Goal: Task Accomplishment & Management: Manage account settings

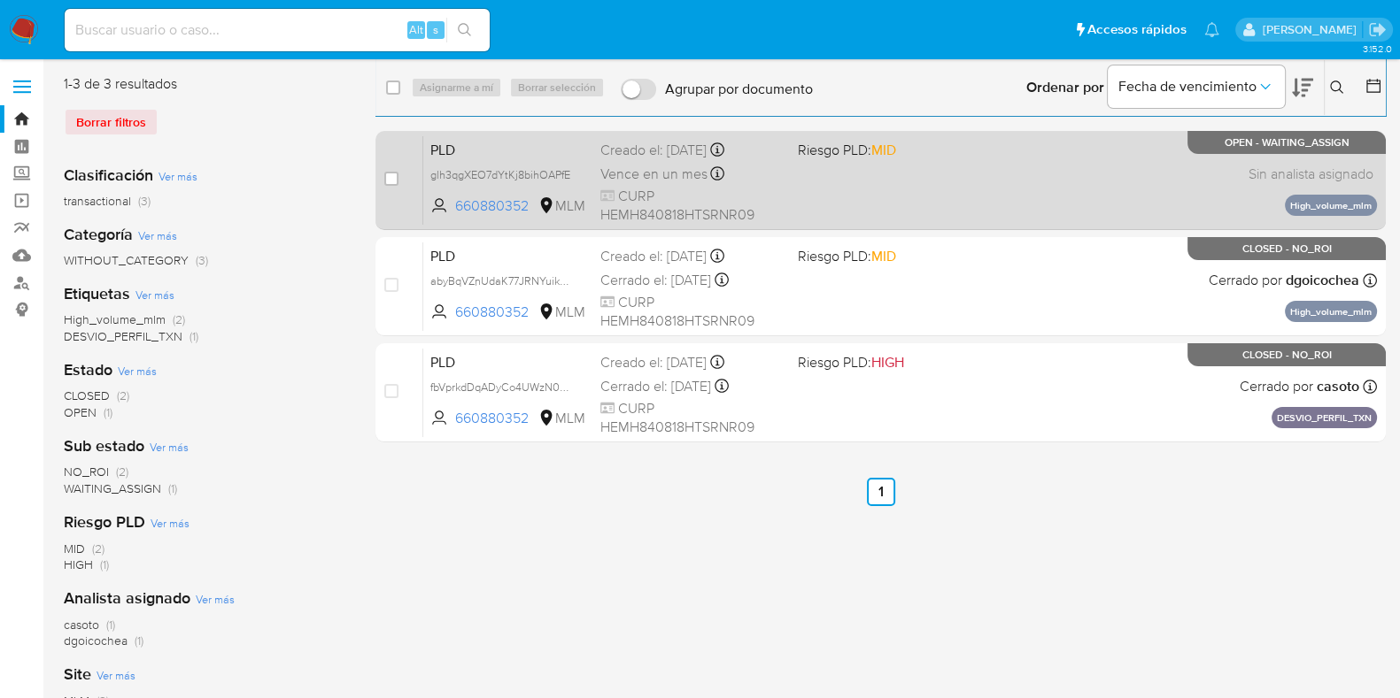
click at [1010, 197] on div "PLD glh3qgXEO7dYtKj8bihOAPfE 660880352 MLM Riesgo PLD: MID Creado el: [DATE] Cr…" at bounding box center [899, 179] width 953 height 89
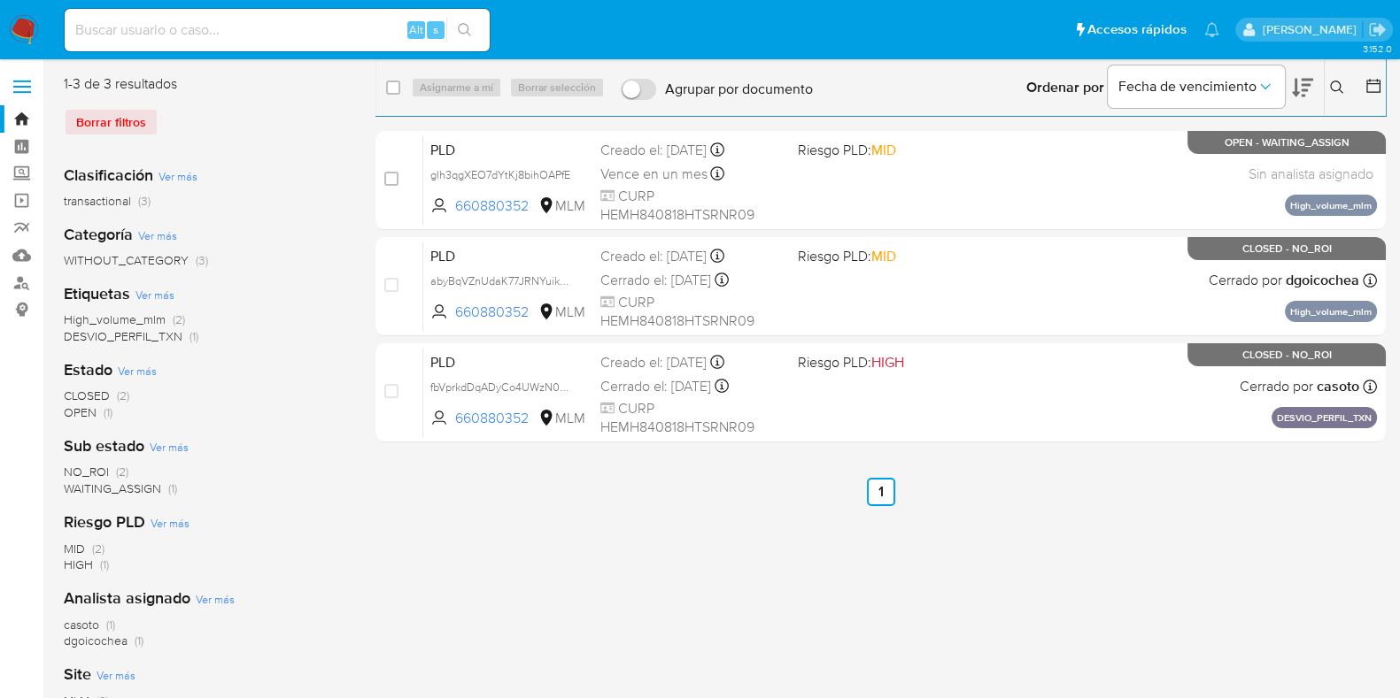
drag, startPoint x: 389, startPoint y: 180, endPoint x: 430, endPoint y: 118, distance: 74.6
click at [388, 179] on input "checkbox" at bounding box center [391, 179] width 14 height 14
checkbox input "true"
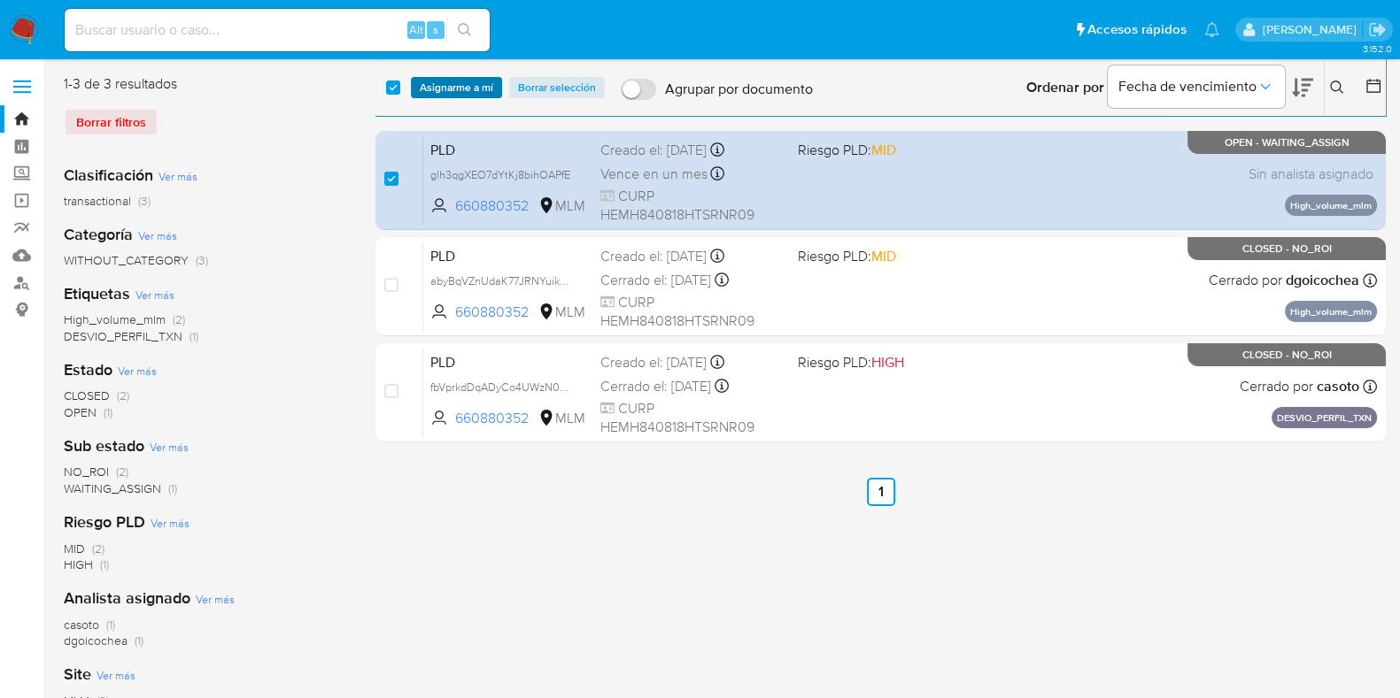
click at [444, 90] on span "Asignarme a mí" at bounding box center [456, 88] width 73 height 18
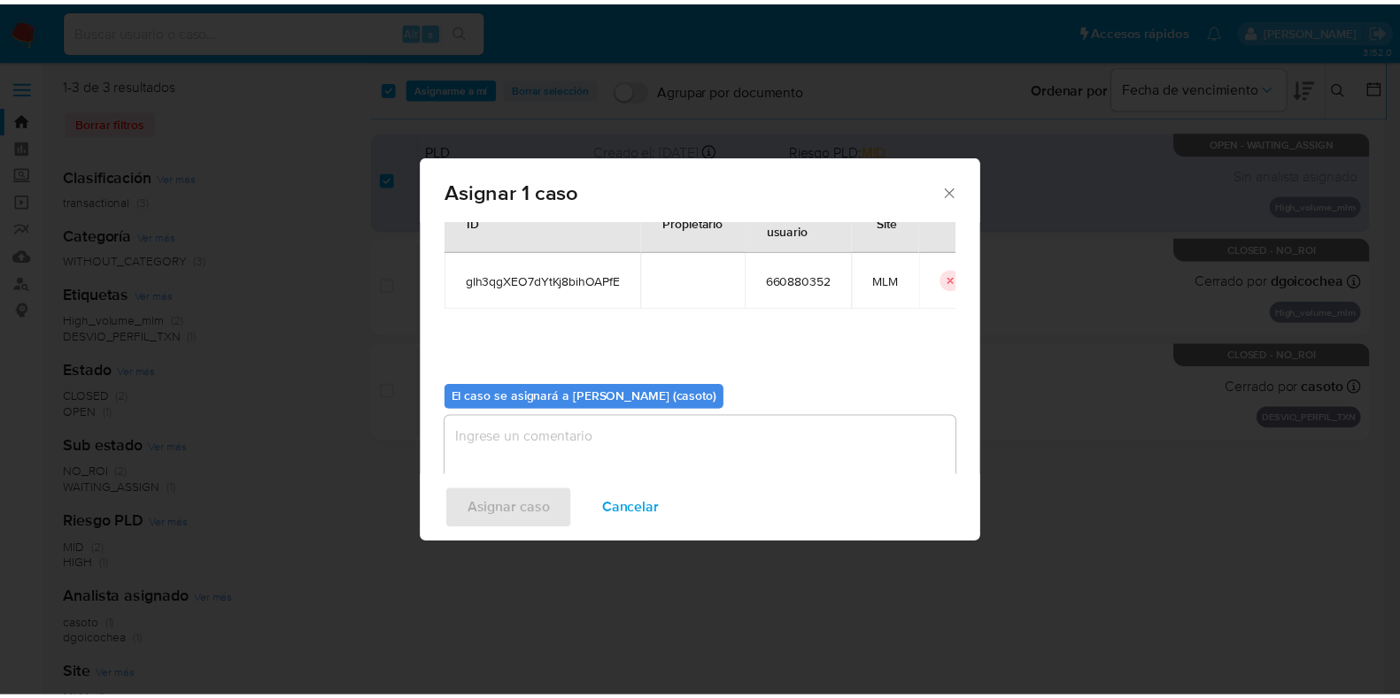
scroll to position [91, 0]
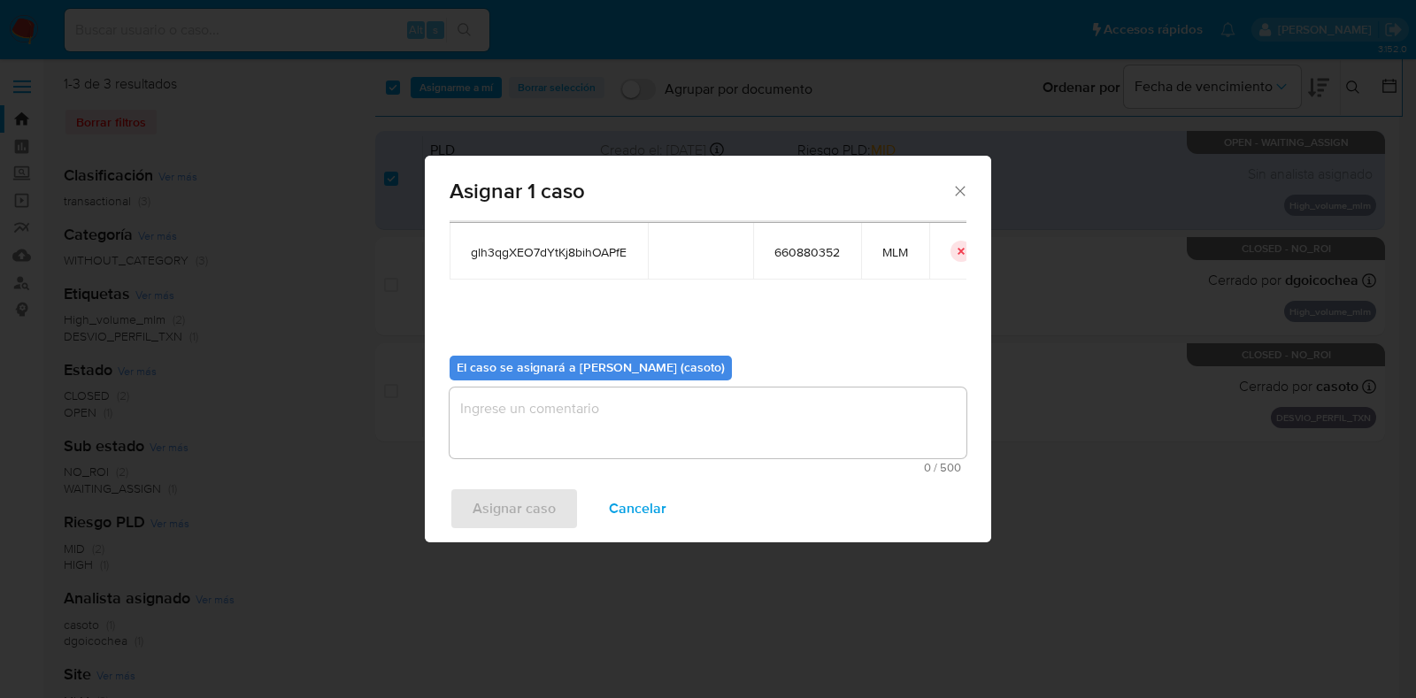
click at [686, 447] on textarea "assign-modal" at bounding box center [708, 423] width 517 height 71
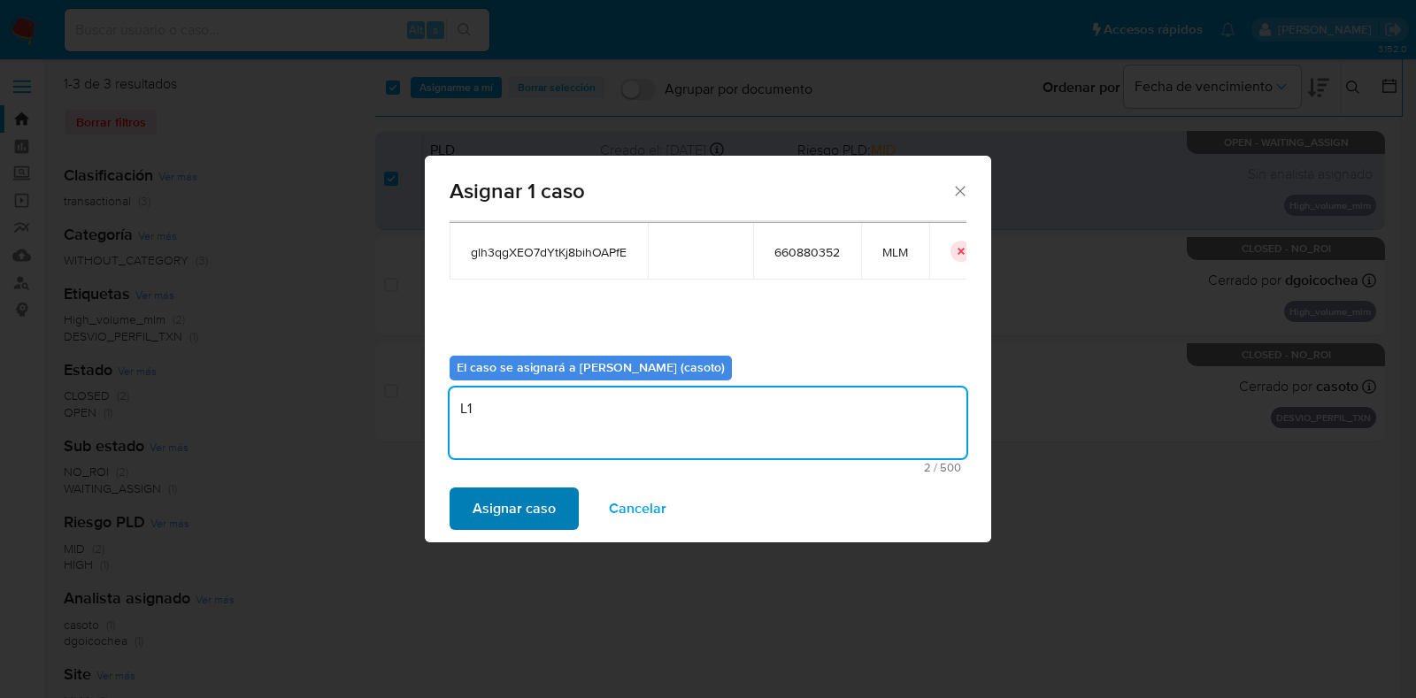
type textarea "L1"
click at [537, 513] on span "Asignar caso" at bounding box center [514, 509] width 83 height 39
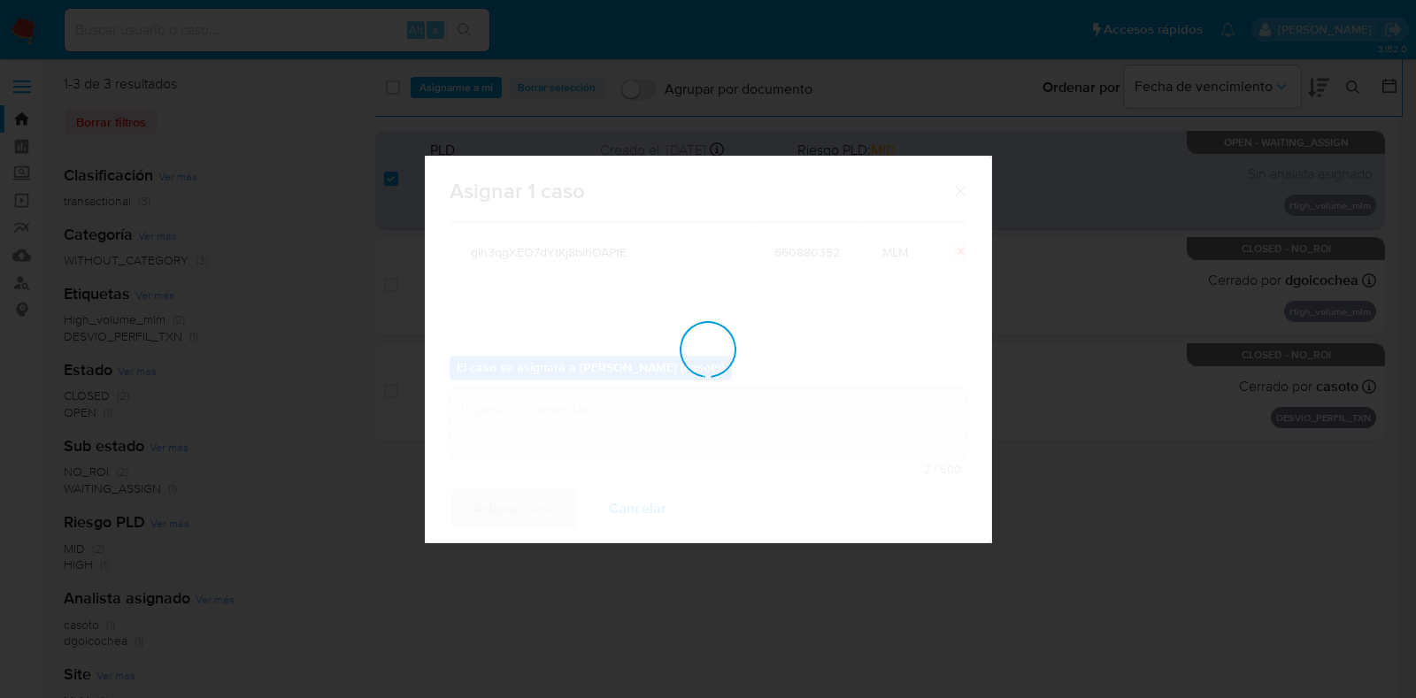
checkbox input "false"
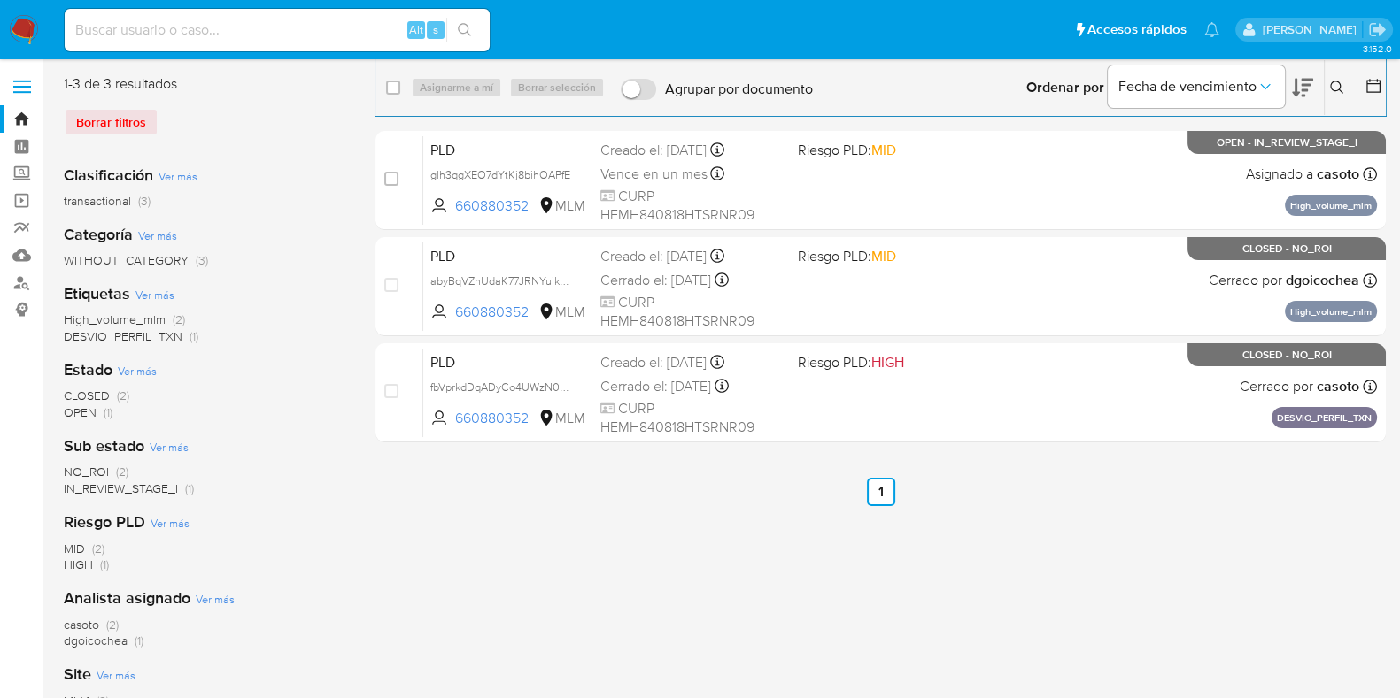
click at [1332, 89] on icon at bounding box center [1336, 87] width 13 height 13
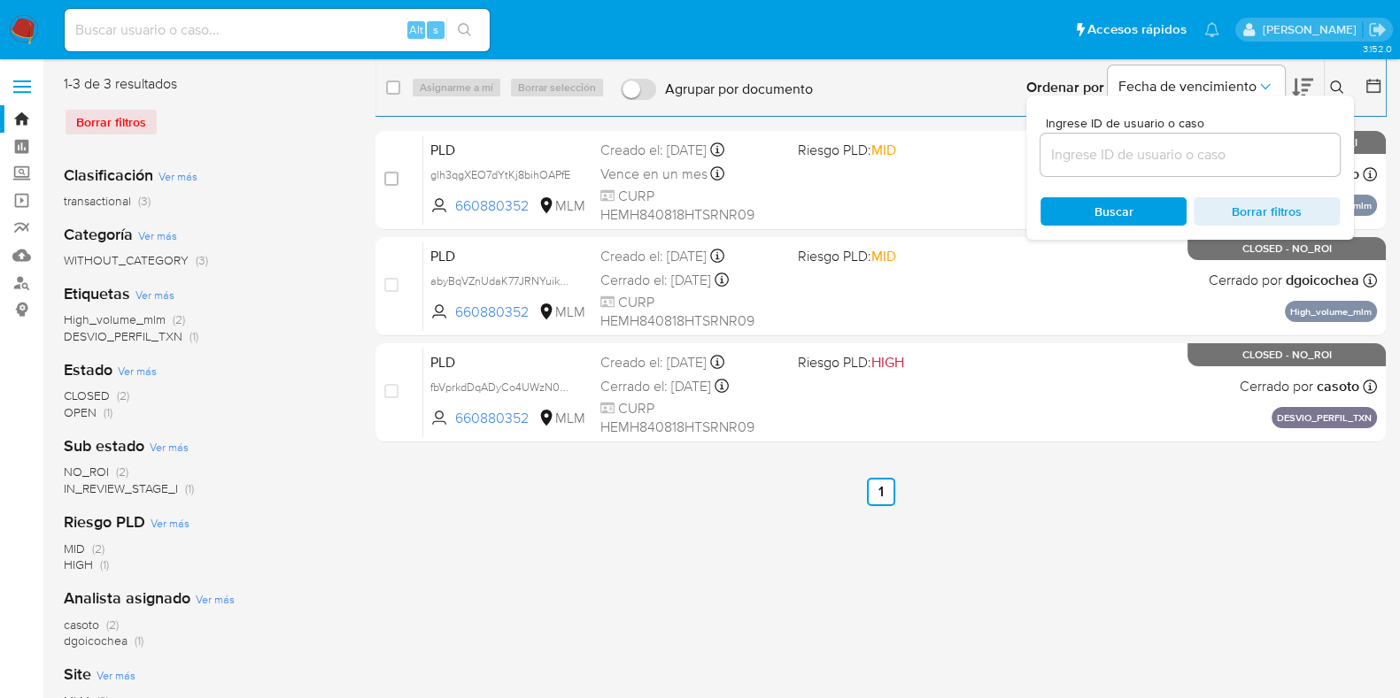
click at [1201, 147] on input at bounding box center [1189, 154] width 299 height 23
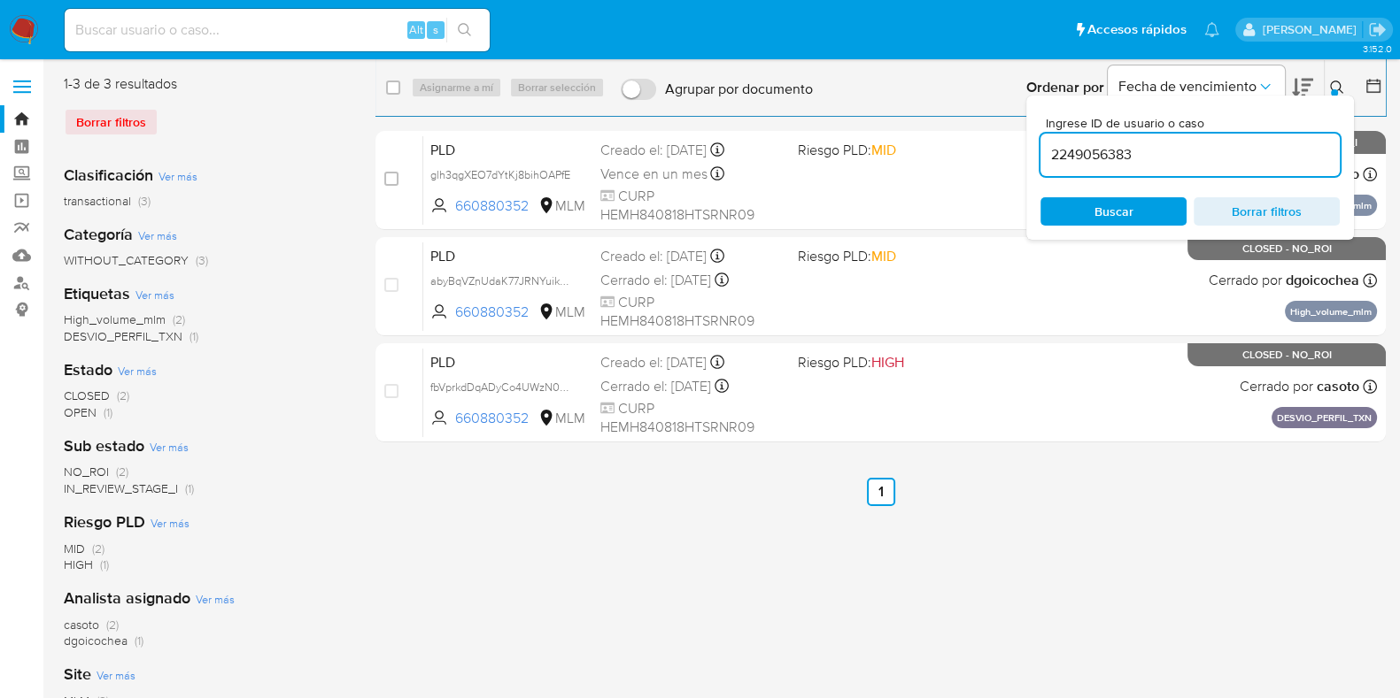
type input "2249056383"
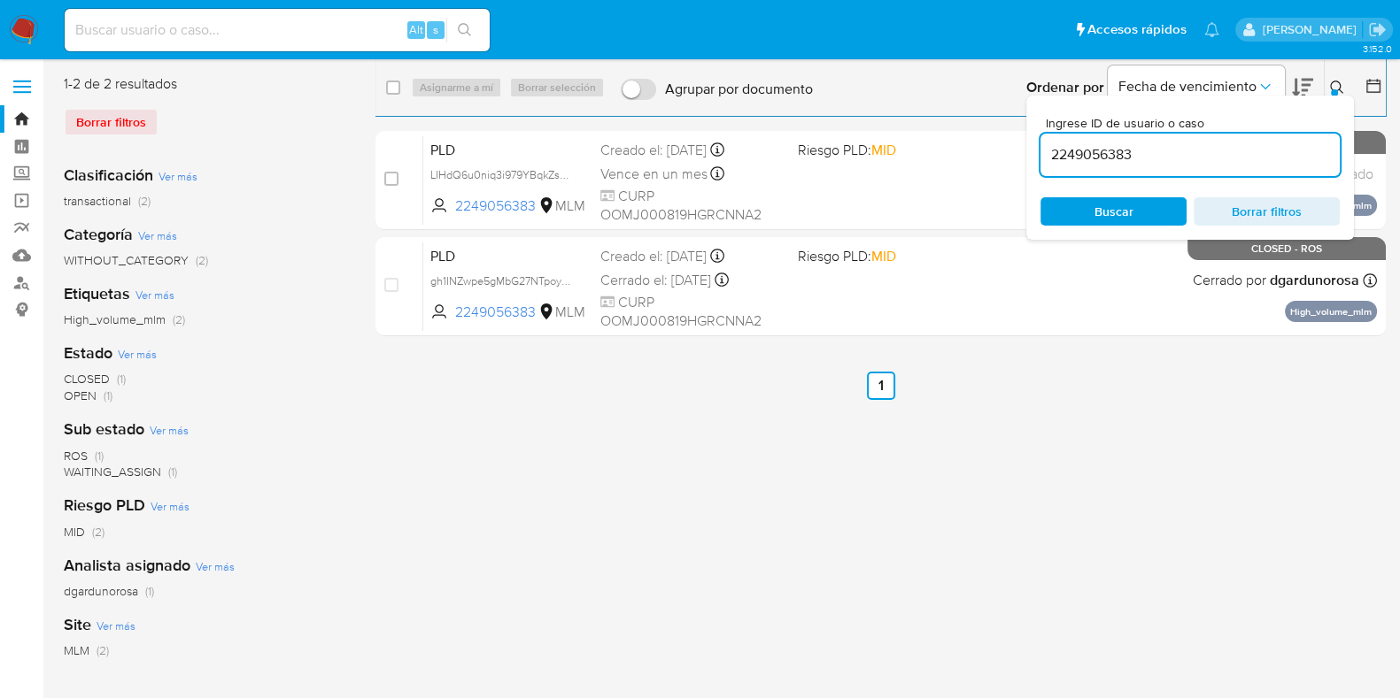
click at [1328, 96] on div "Ingrese ID de usuario o caso 2249056383 Buscar Borrar filtros" at bounding box center [1190, 168] width 328 height 144
click at [1331, 92] on div at bounding box center [1333, 92] width 7 height 7
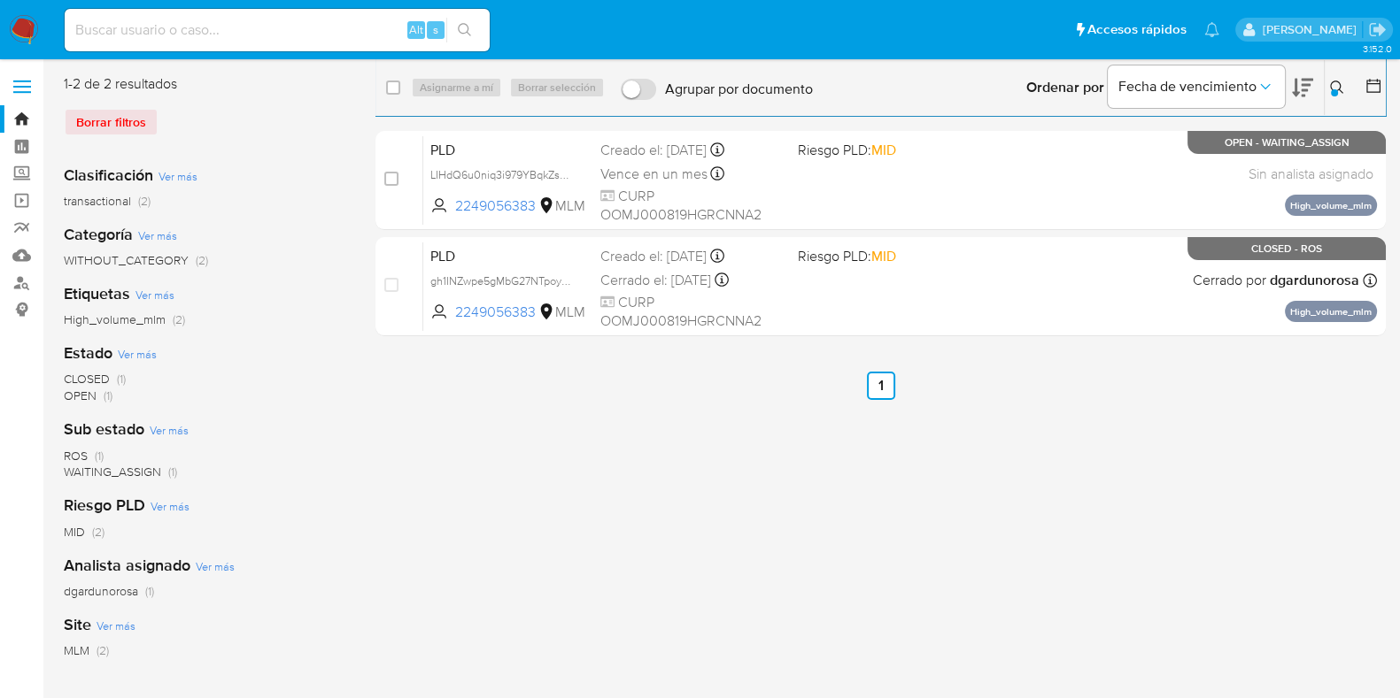
click at [1338, 97] on button at bounding box center [1338, 87] width 29 height 21
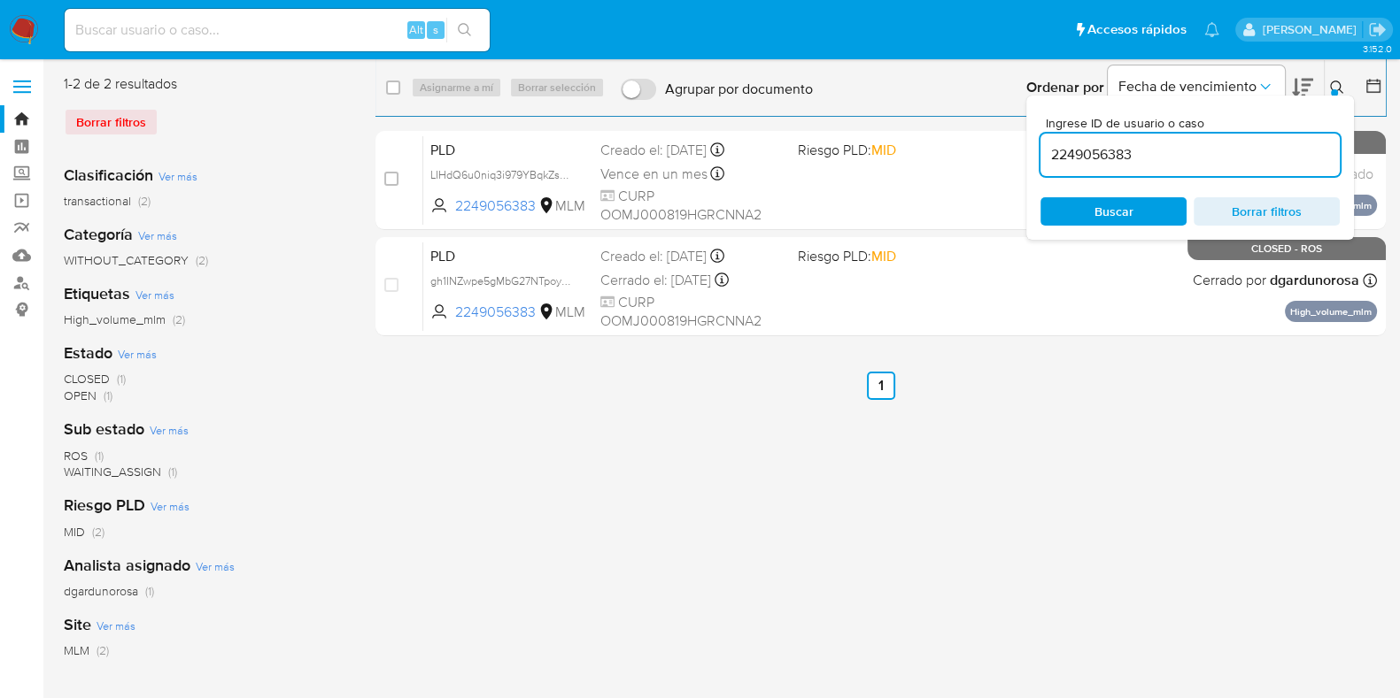
click at [1139, 149] on input "2249056383" at bounding box center [1189, 154] width 299 height 23
type input "2172731690"
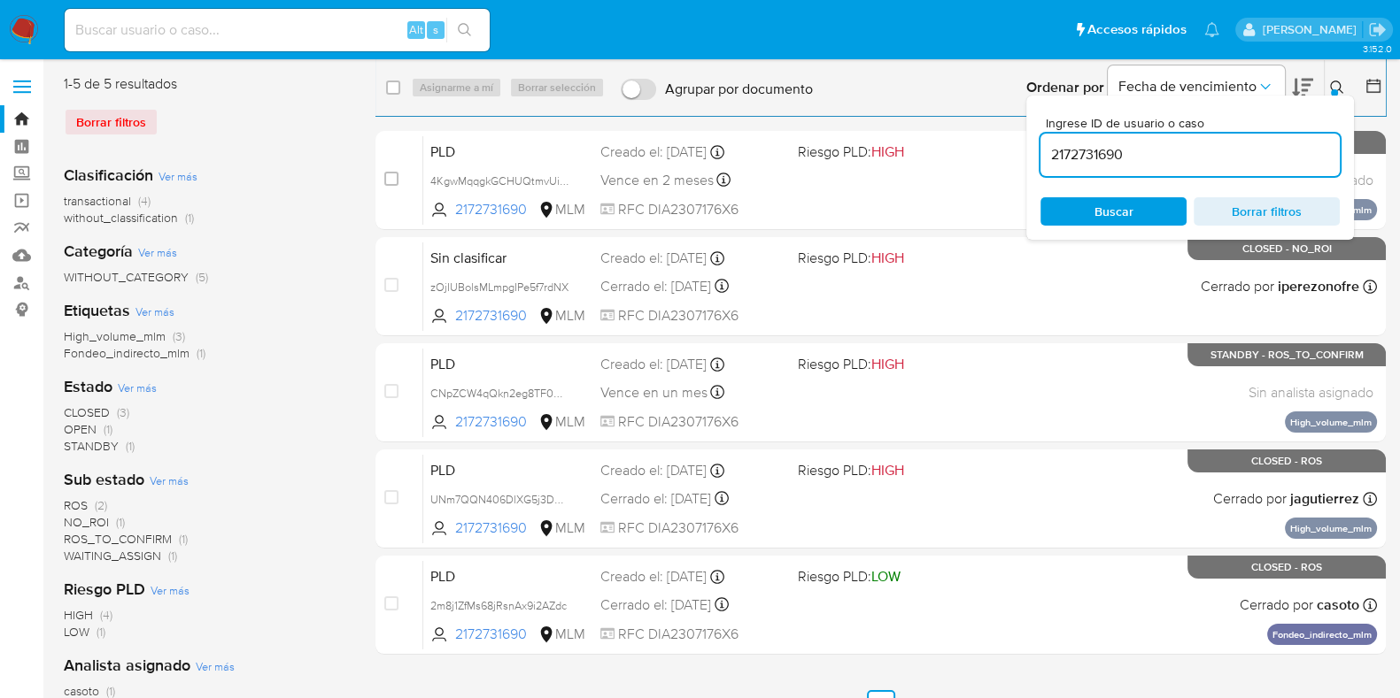
click at [1332, 99] on div "Ingrese ID de usuario o caso 2172731690 Buscar Borrar filtros" at bounding box center [1190, 168] width 328 height 144
click at [1331, 94] on div at bounding box center [1333, 92] width 7 height 7
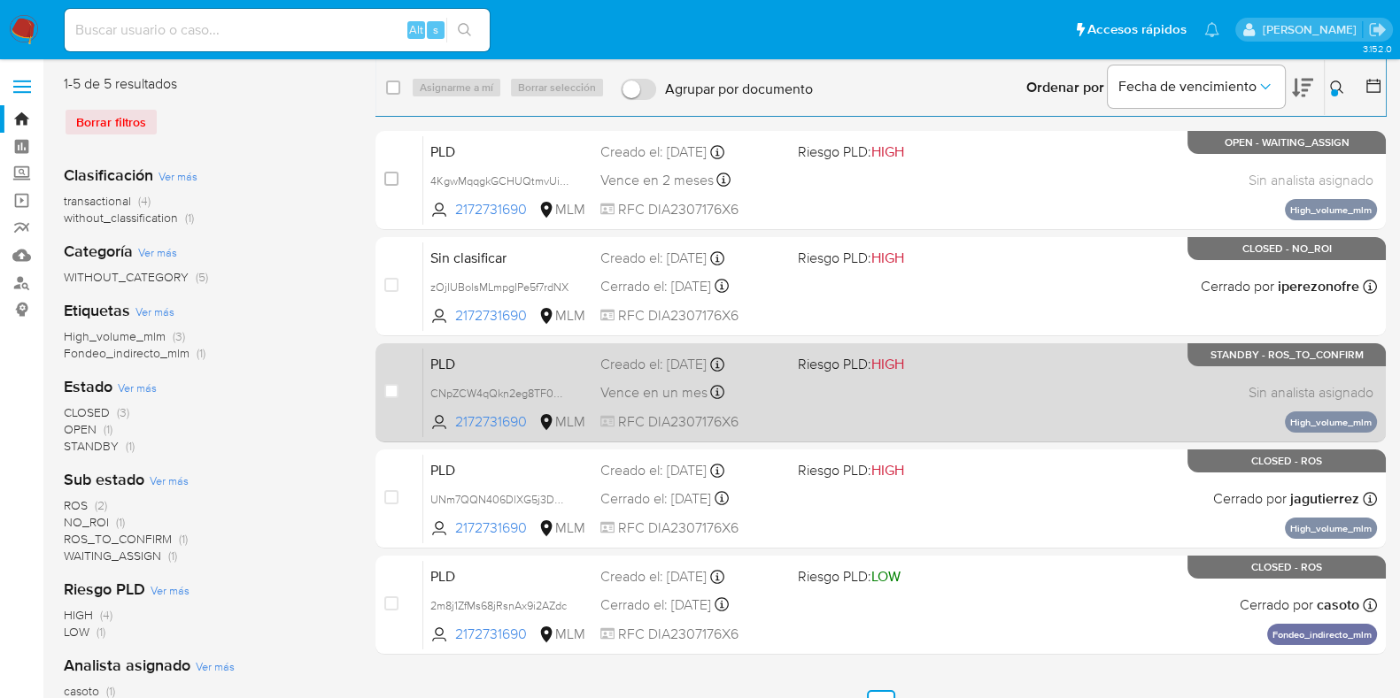
click at [965, 401] on div "PLD CNpZCW4qQkn2eg8TF0W5DTZq 2172731690 MLM Riesgo PLD: HIGH Creado el: 12/07/2…" at bounding box center [899, 392] width 953 height 89
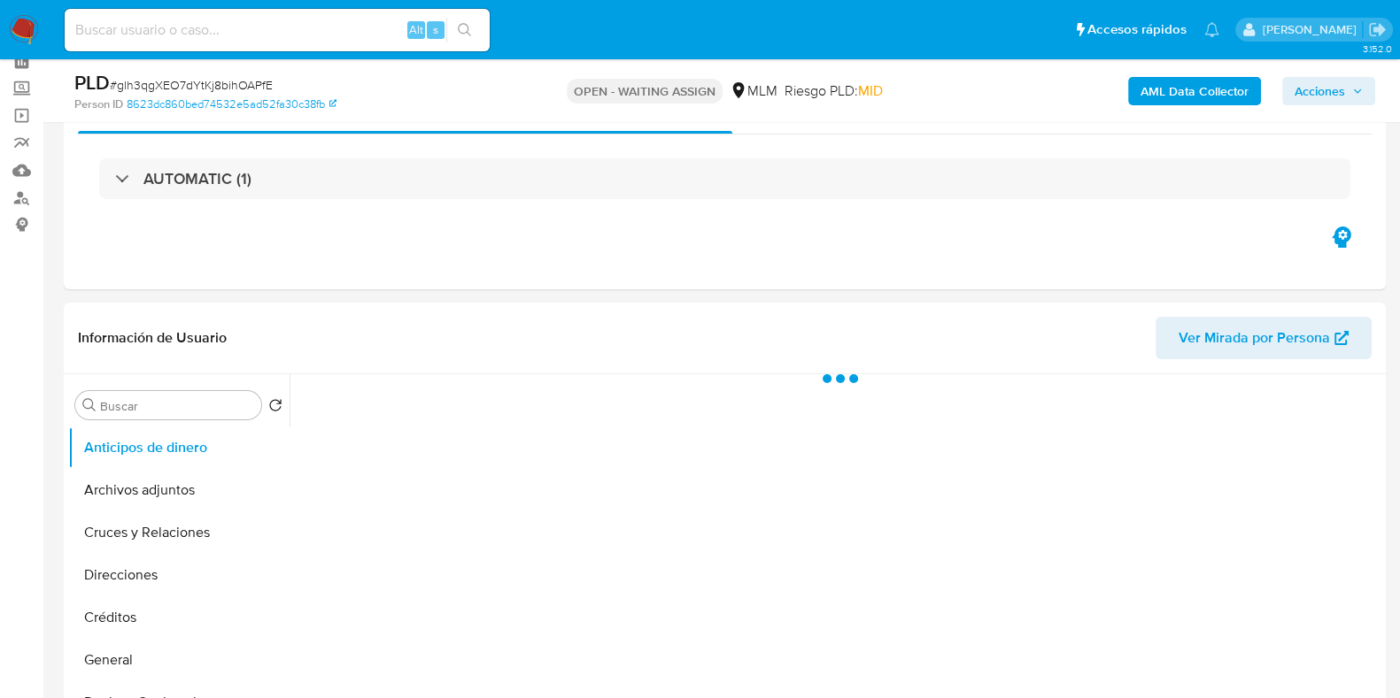
scroll to position [220, 0]
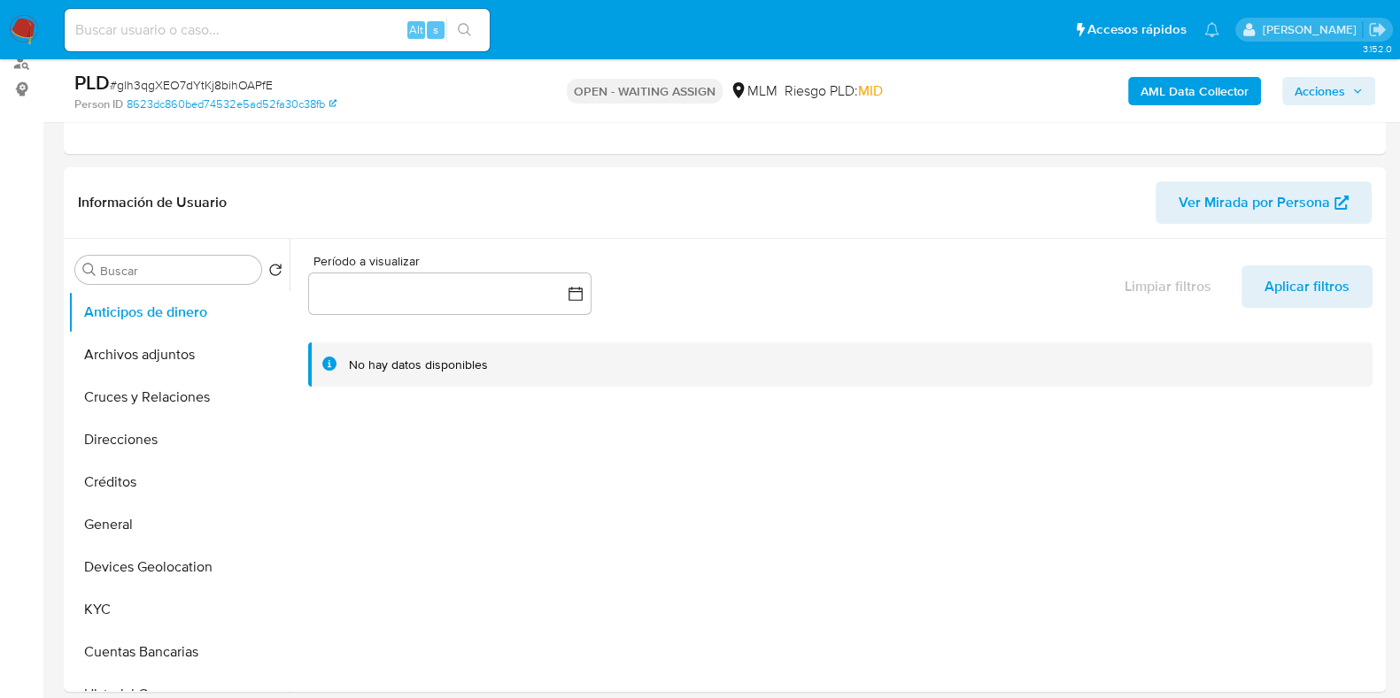
select select "10"
click at [121, 542] on button "General" at bounding box center [171, 525] width 207 height 42
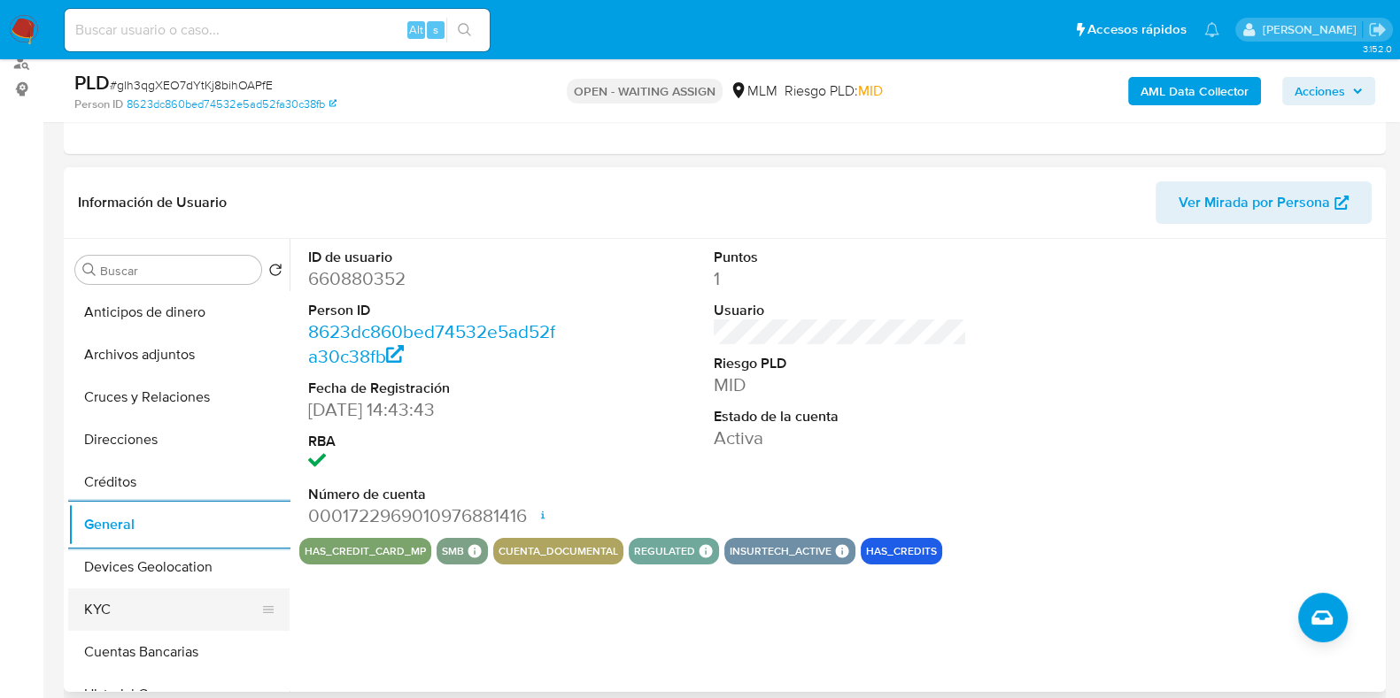
click at [98, 596] on button "KYC" at bounding box center [171, 610] width 207 height 42
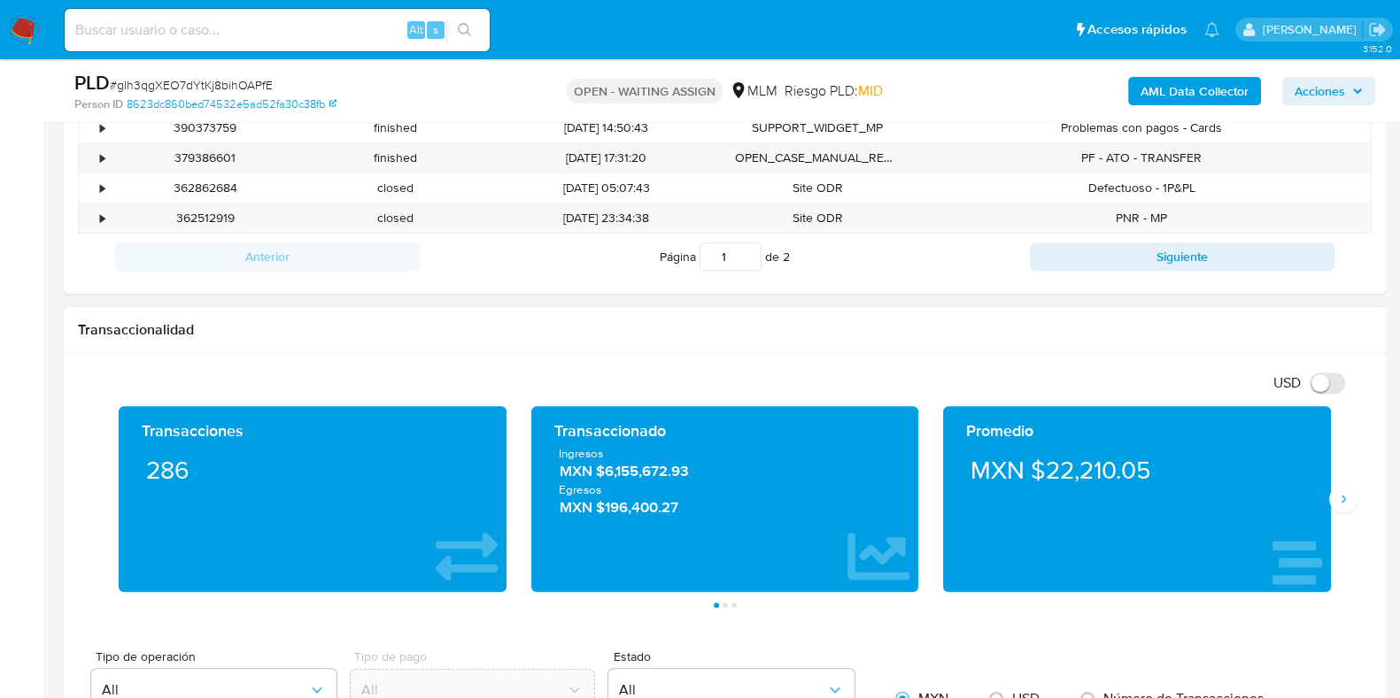
scroll to position [1107, 0]
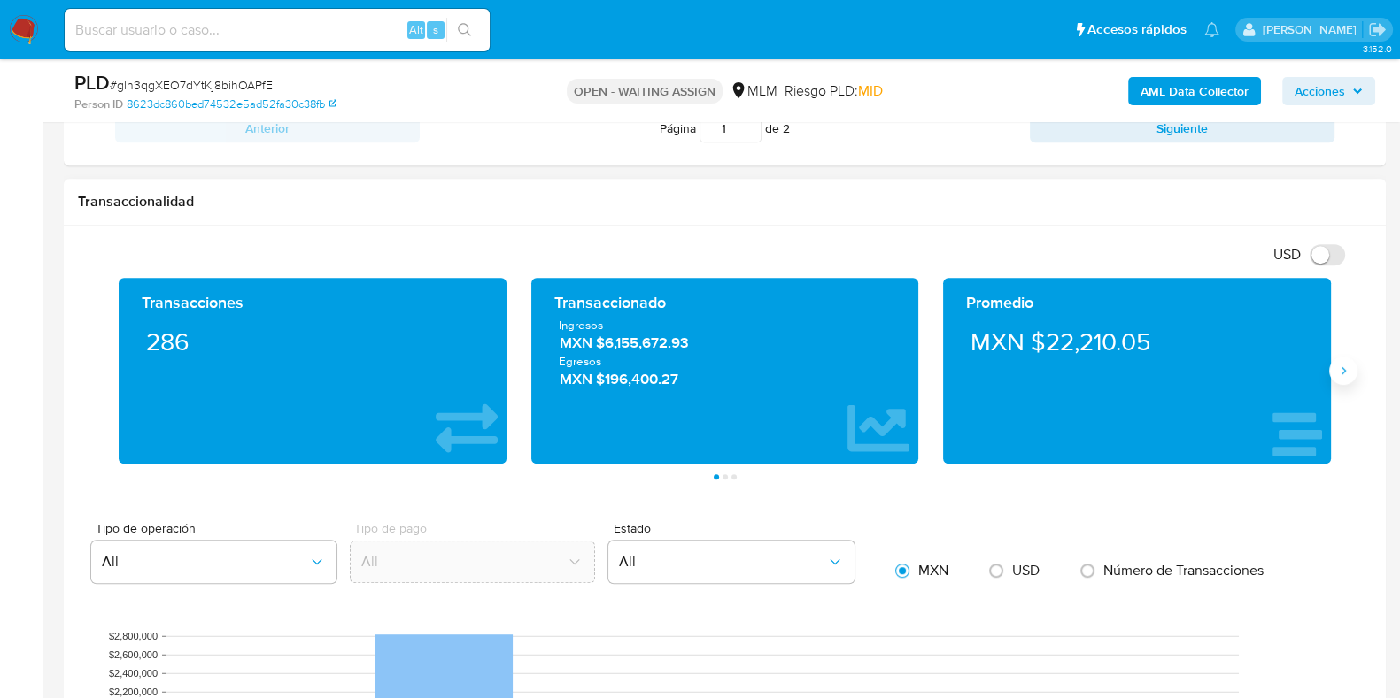
click at [1338, 382] on button "Siguiente" at bounding box center [1343, 371] width 28 height 28
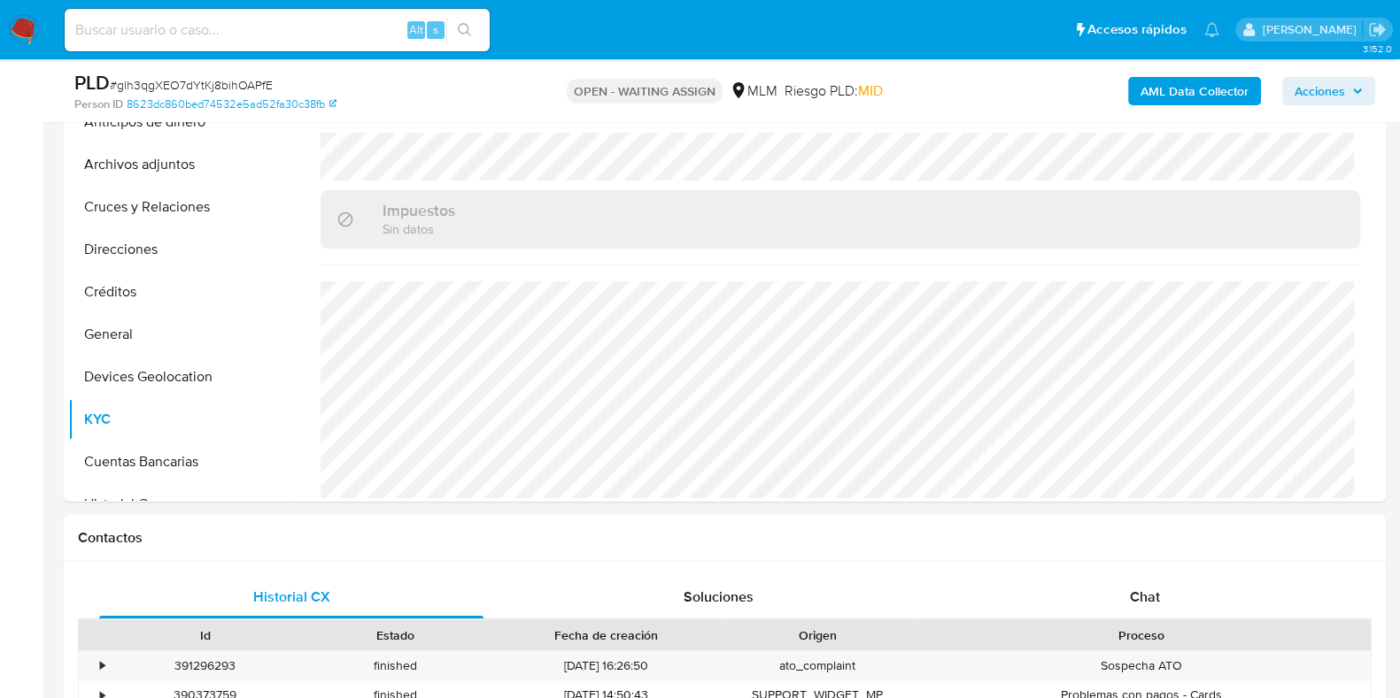
scroll to position [220, 0]
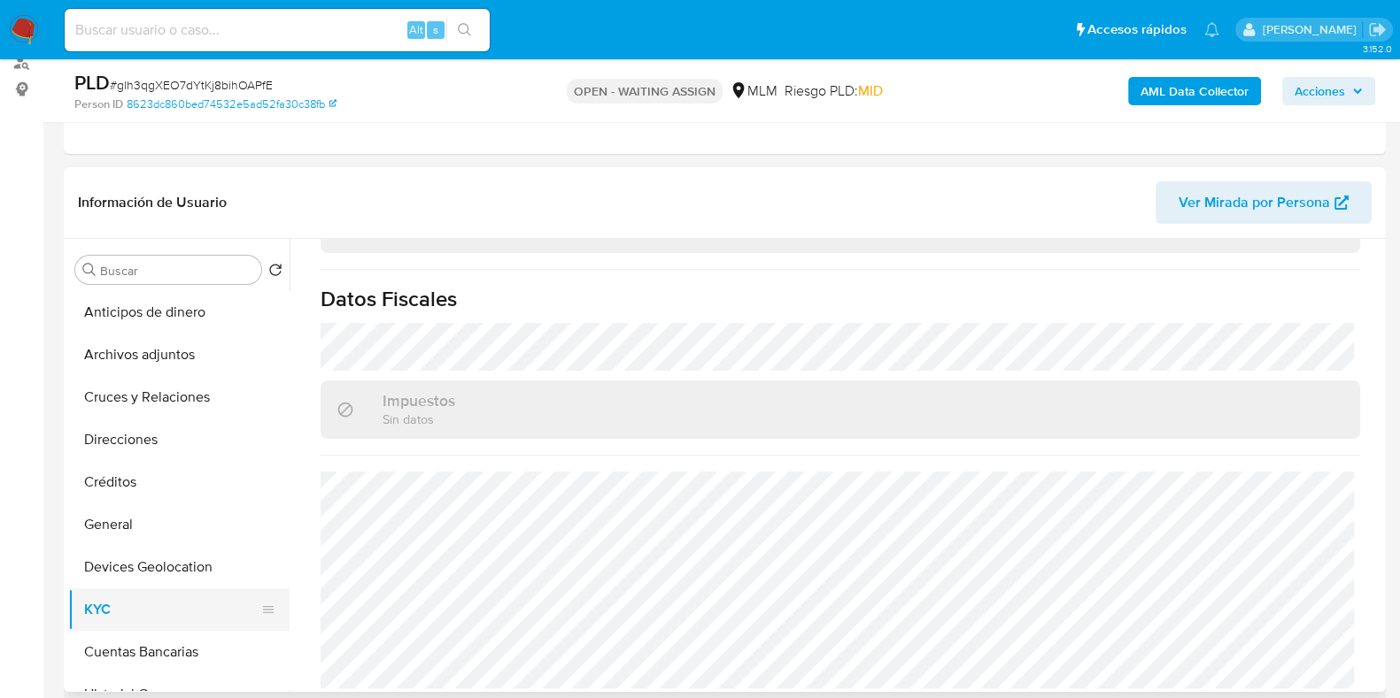
click at [184, 589] on button "KYC" at bounding box center [171, 610] width 207 height 42
click at [190, 578] on button "Devices Geolocation" at bounding box center [171, 567] width 207 height 42
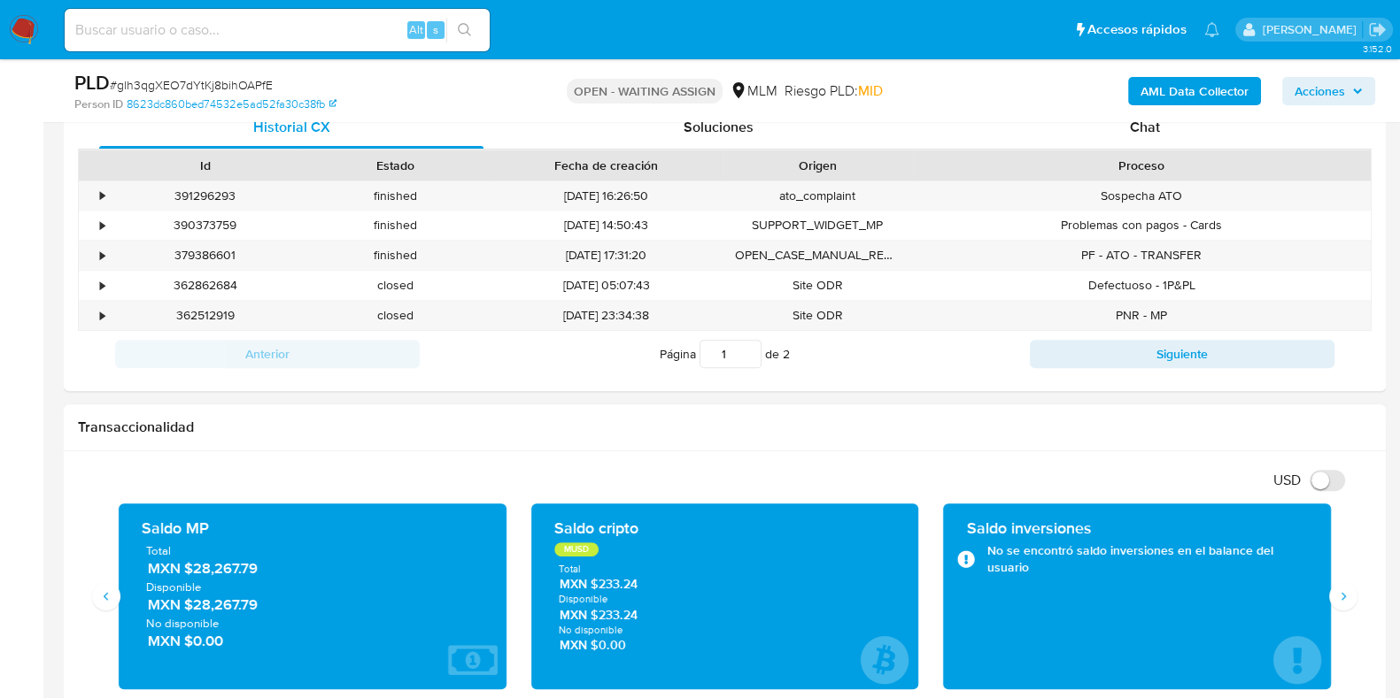
scroll to position [884, 0]
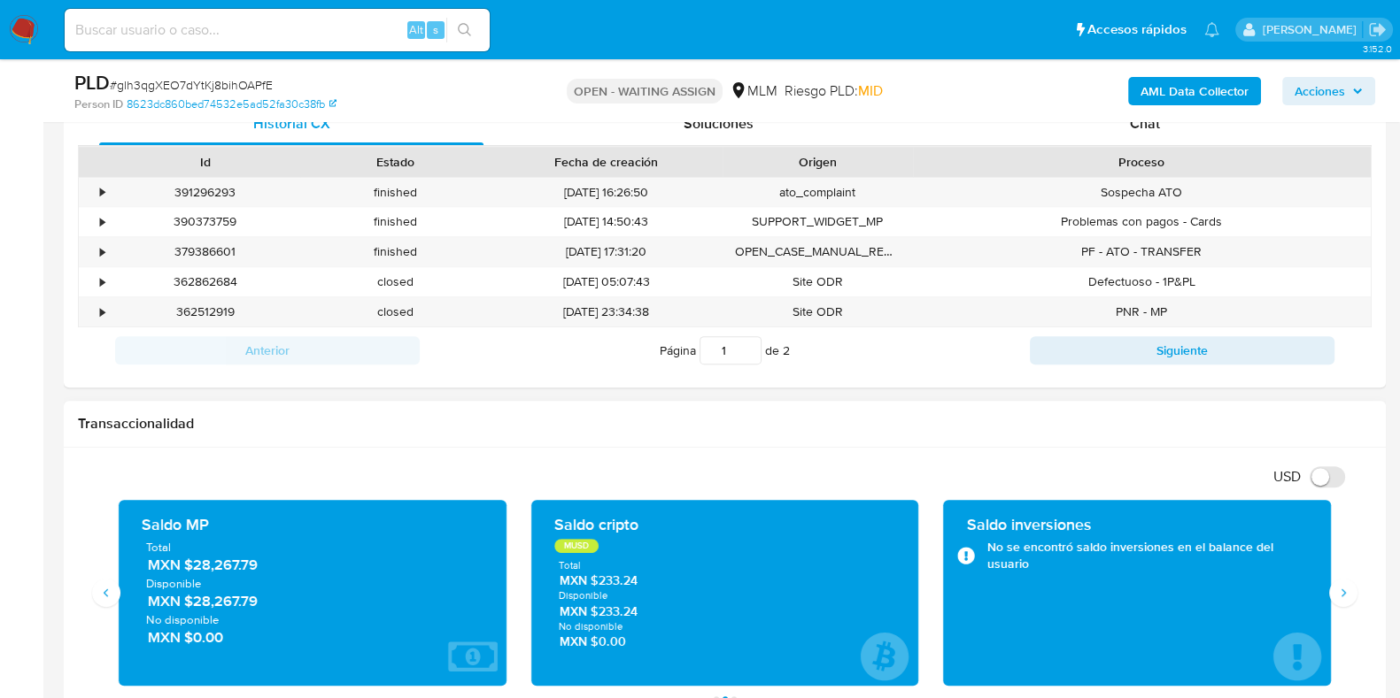
click at [234, 567] on span "MXN $28,267.79" at bounding box center [313, 565] width 331 height 20
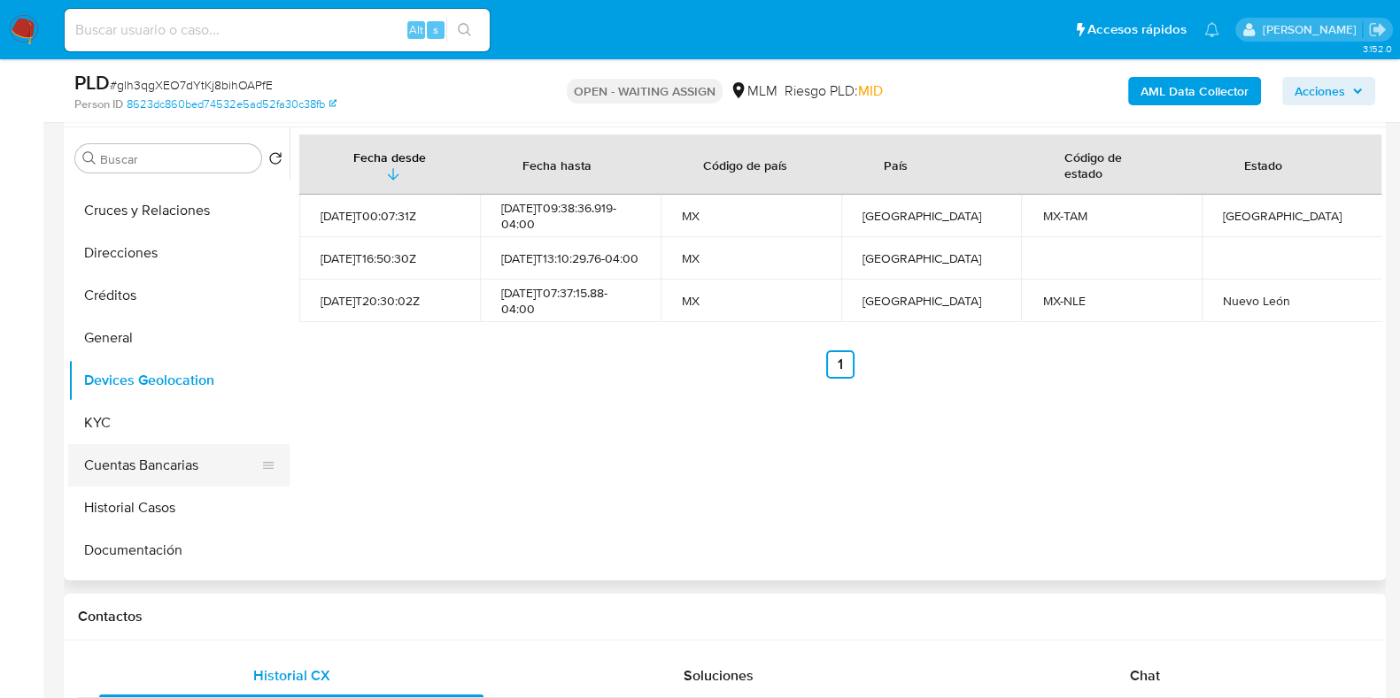
scroll to position [110, 0]
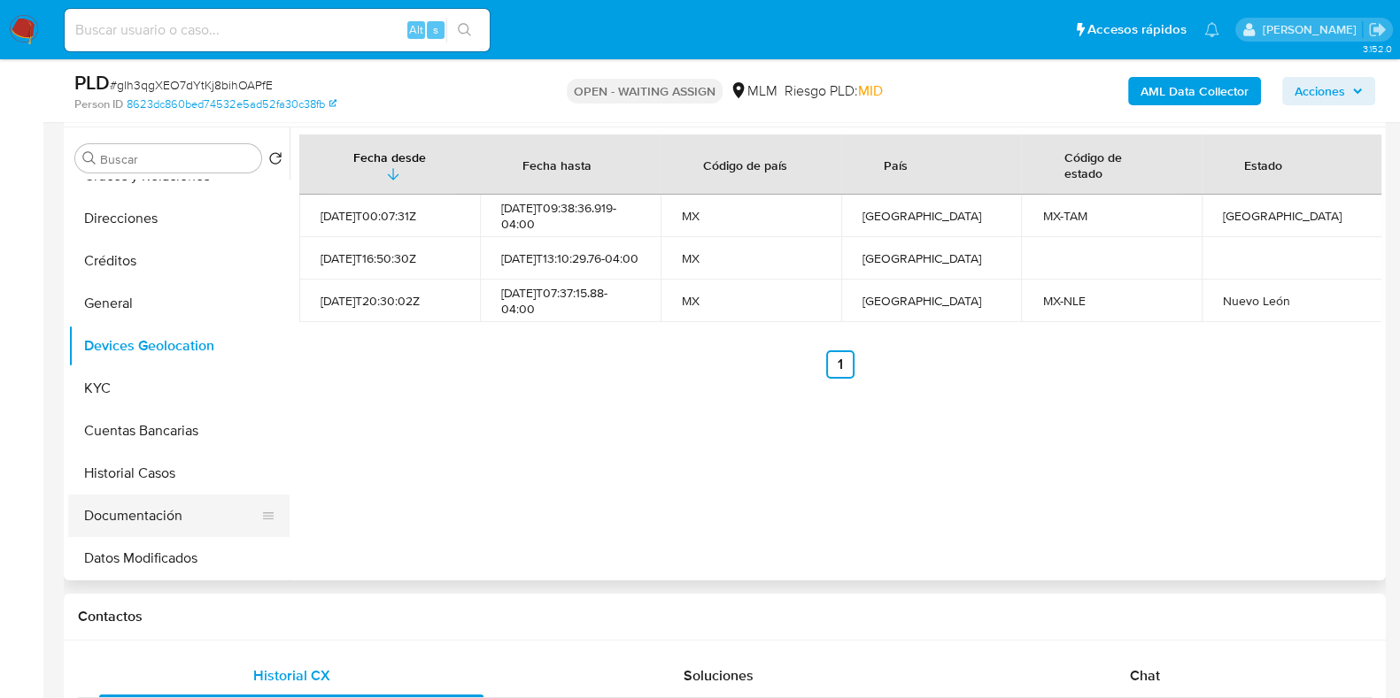
click at [135, 515] on button "Documentación" at bounding box center [171, 516] width 207 height 42
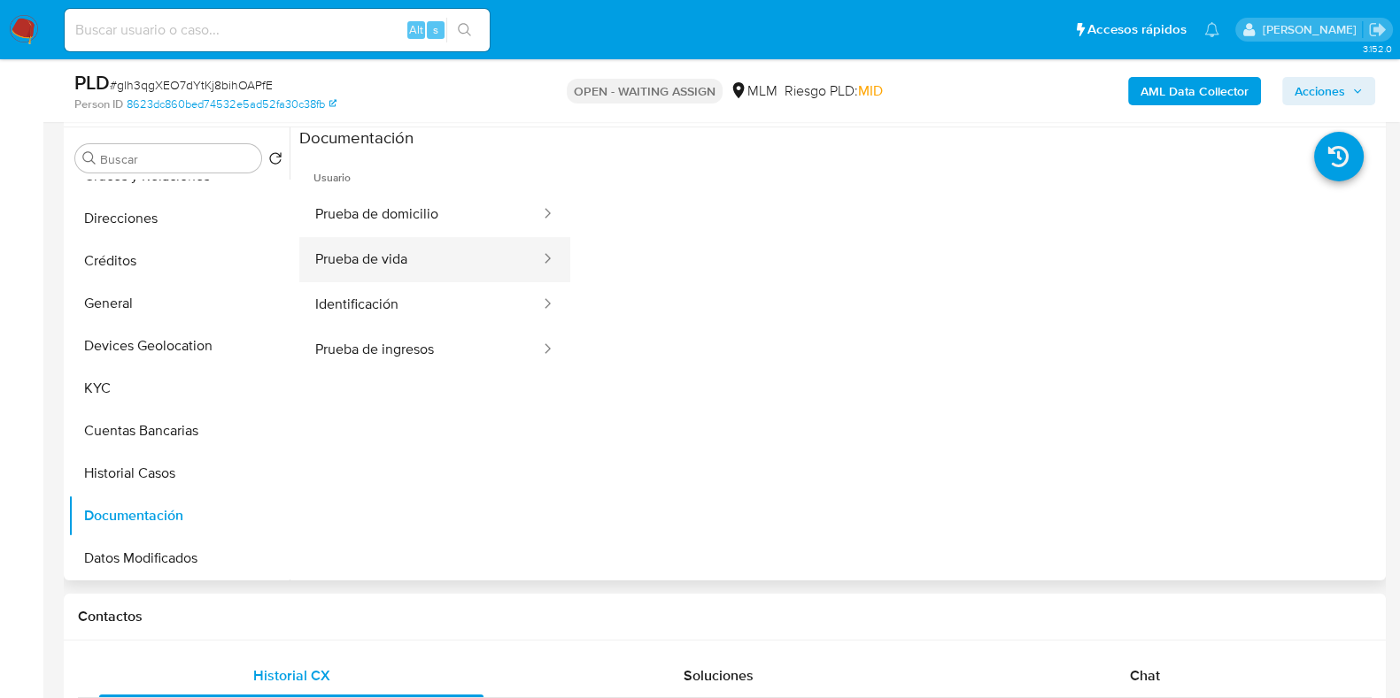
click at [429, 251] on button "Prueba de vida" at bounding box center [420, 259] width 243 height 45
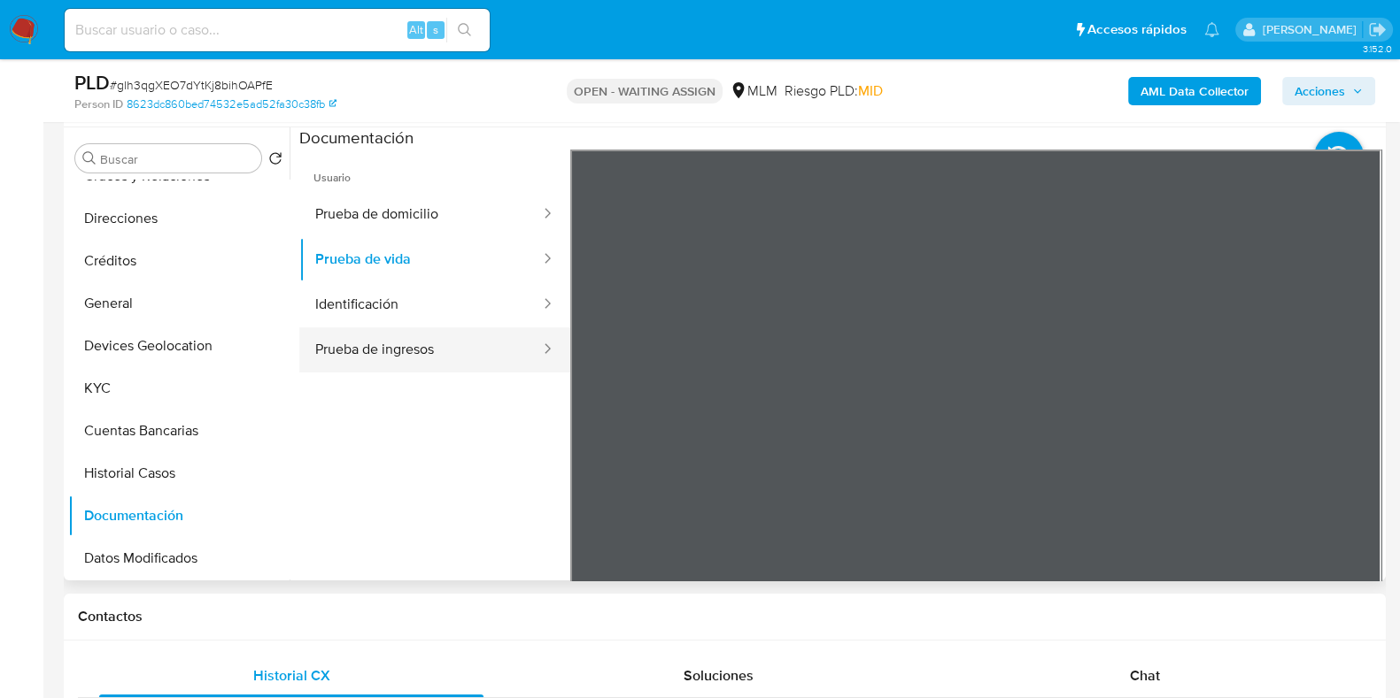
click at [438, 352] on button "Prueba de ingresos" at bounding box center [420, 350] width 243 height 45
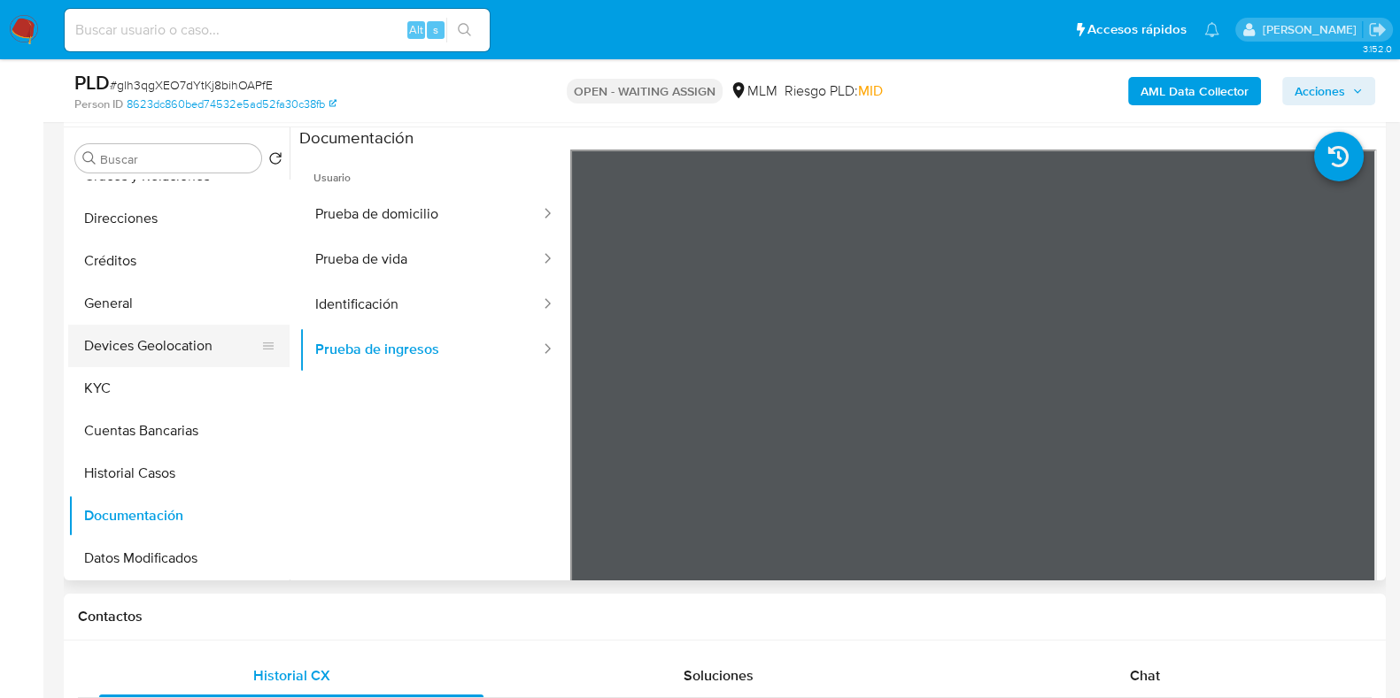
scroll to position [0, 0]
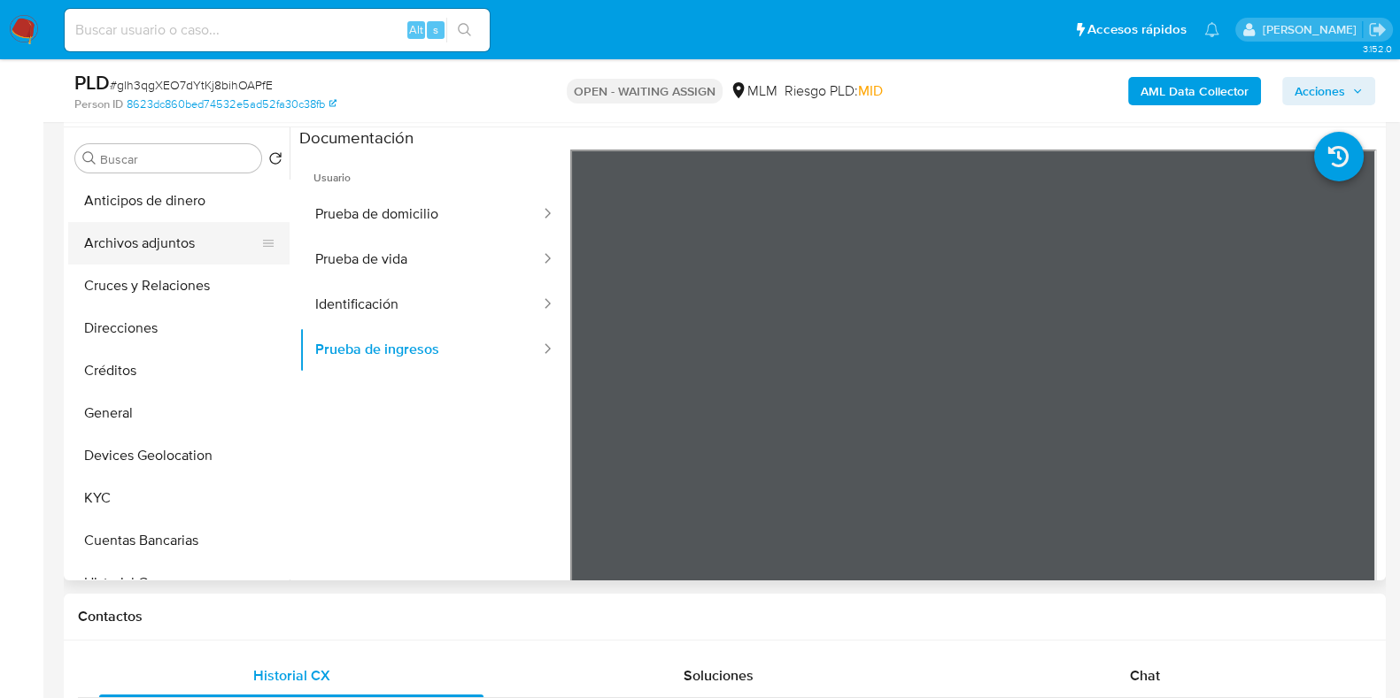
click at [173, 249] on button "Archivos adjuntos" at bounding box center [171, 243] width 207 height 42
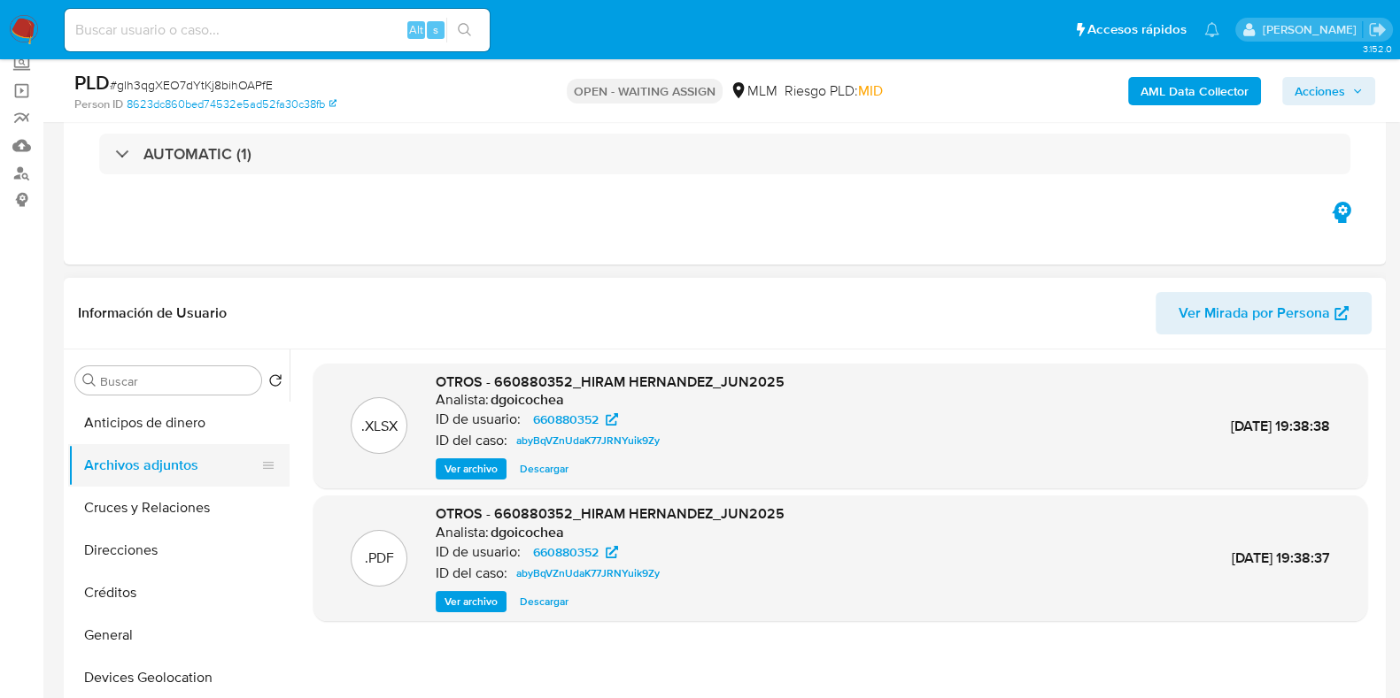
scroll to position [220, 0]
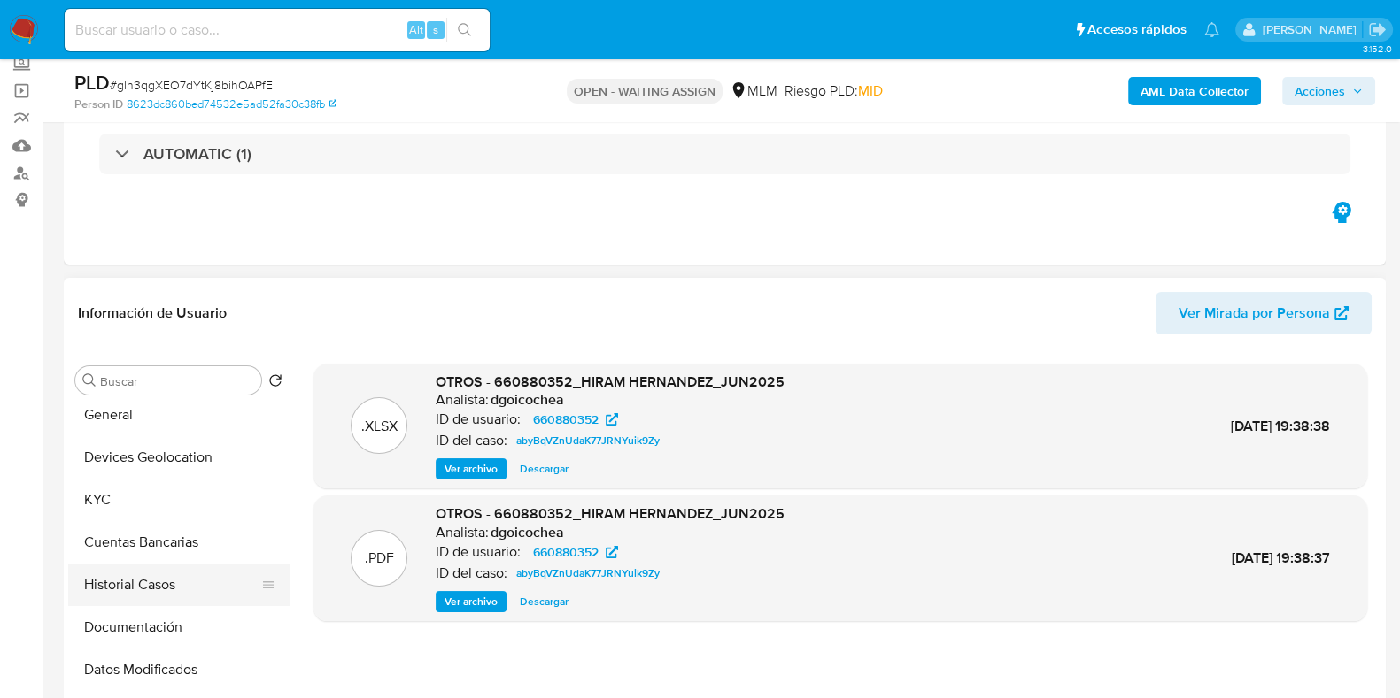
click at [163, 574] on button "Historial Casos" at bounding box center [171, 585] width 207 height 42
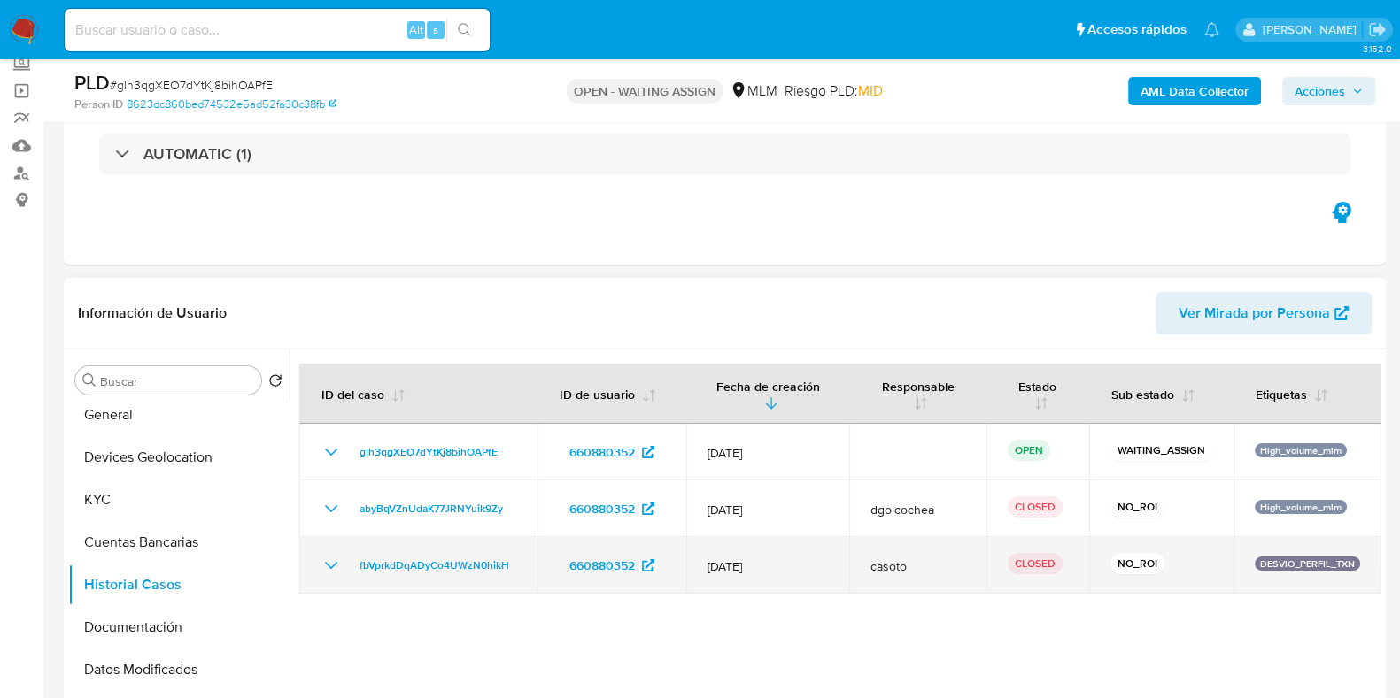
click at [321, 567] on icon "Mostrar/Ocultar" at bounding box center [330, 565] width 21 height 21
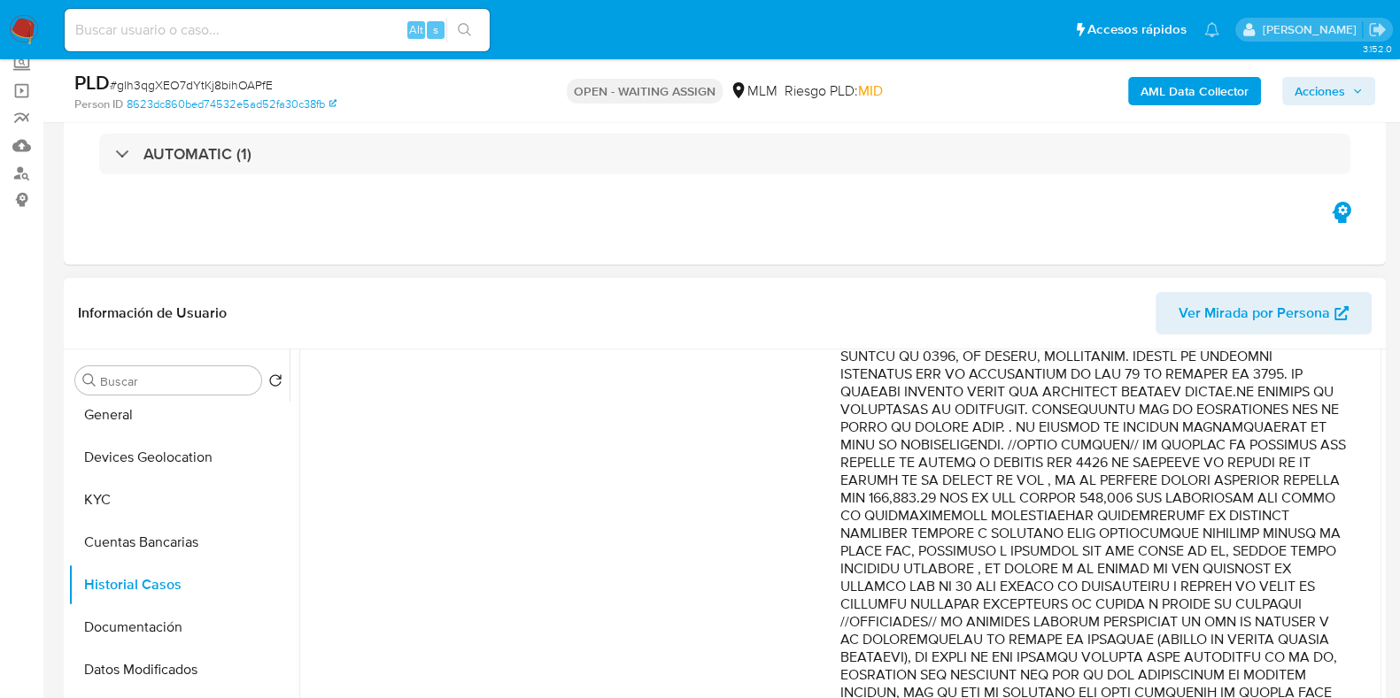
scroll to position [332, 0]
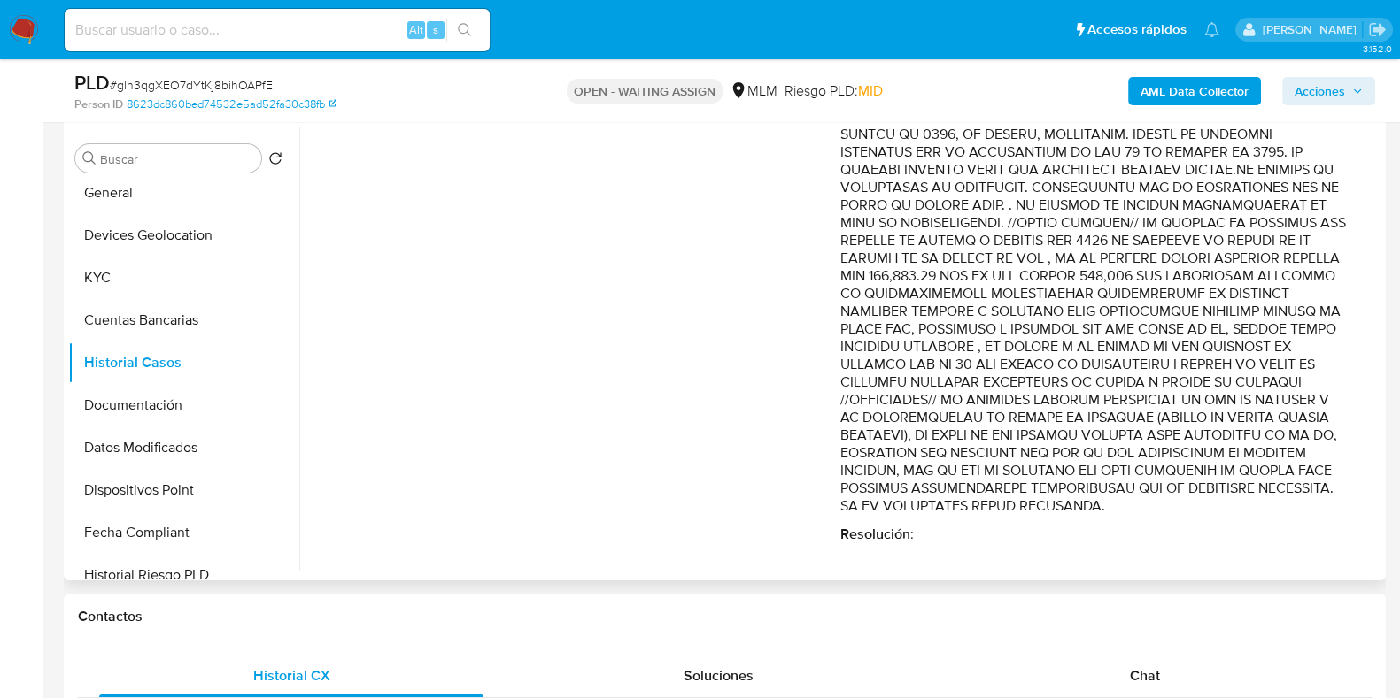
drag, startPoint x: 839, startPoint y: 418, endPoint x: 952, endPoint y: 471, distance: 124.3
click at [952, 471] on p "Comentario :" at bounding box center [1092, 285] width 505 height 460
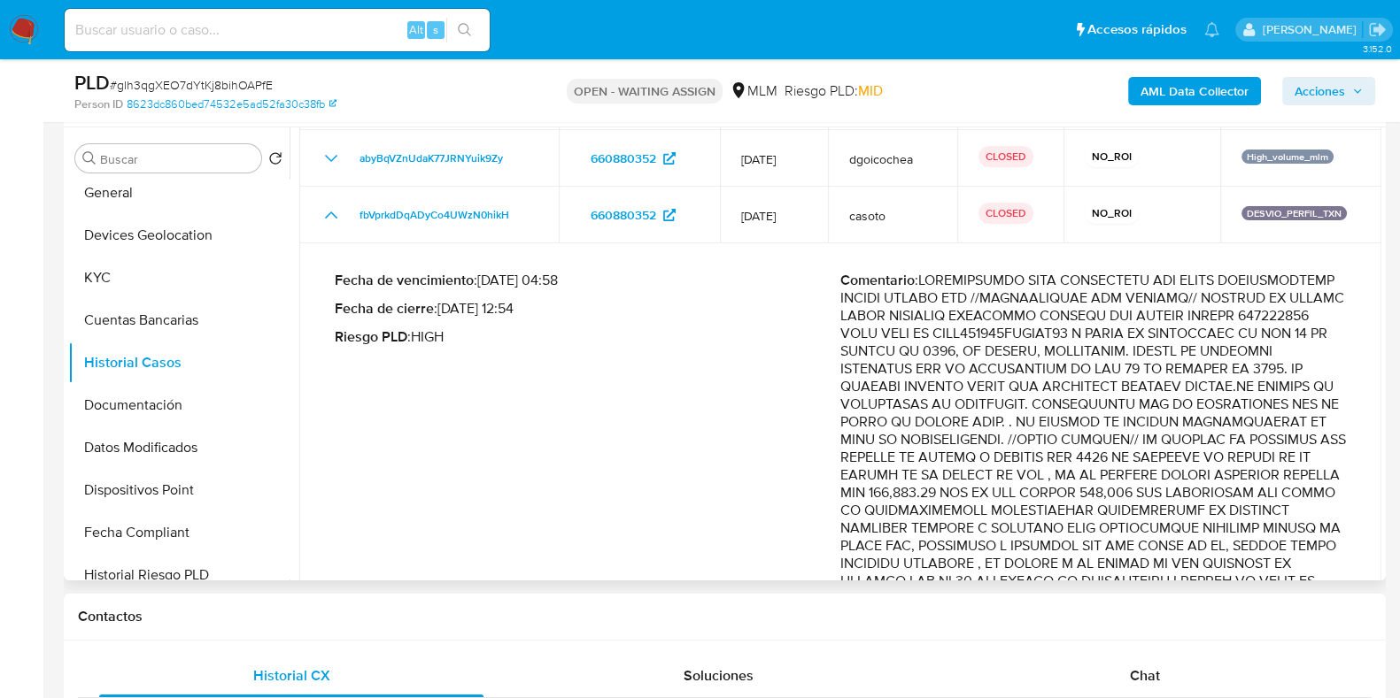
scroll to position [31, 0]
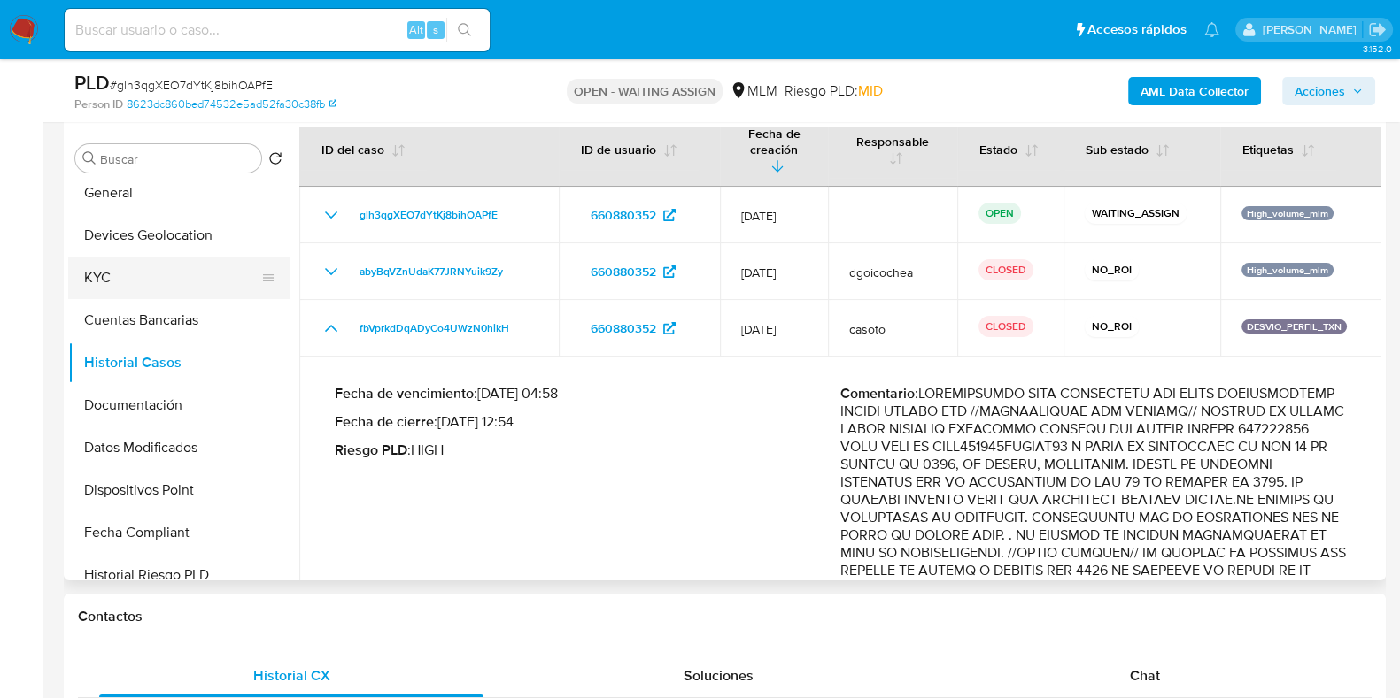
click at [138, 286] on button "KYC" at bounding box center [171, 278] width 207 height 42
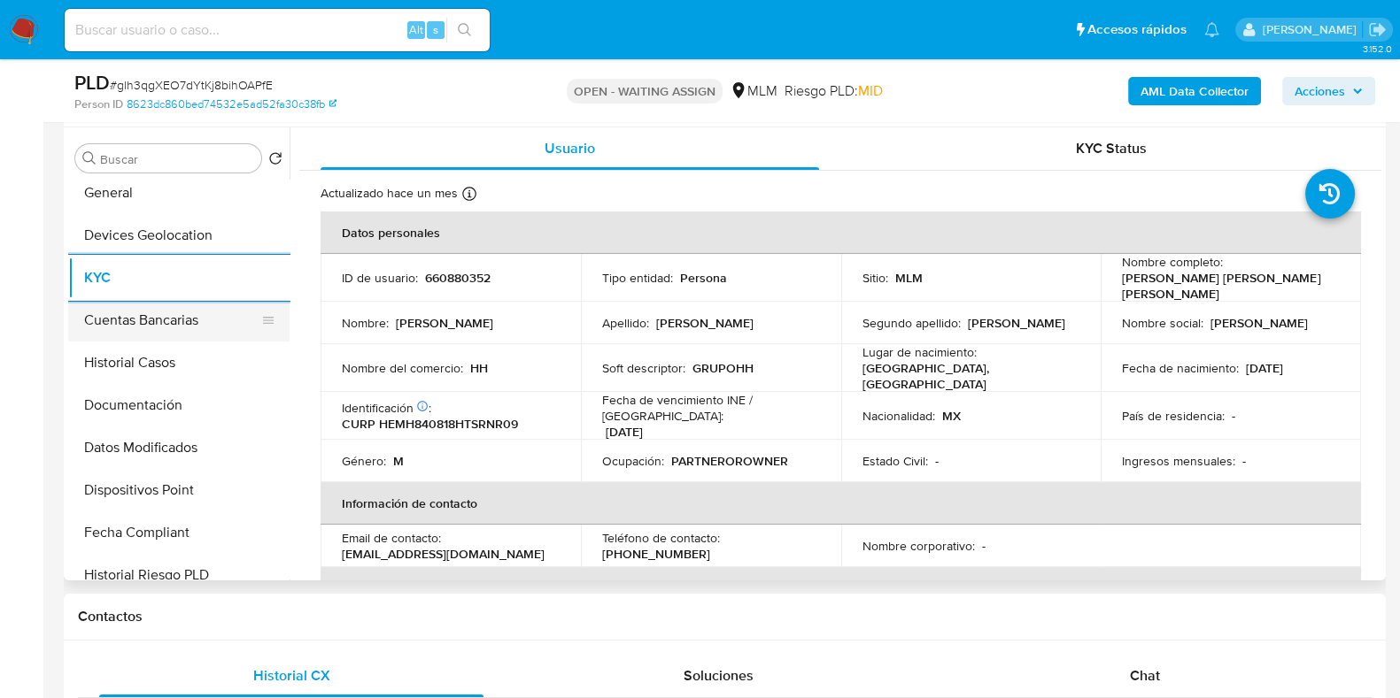
scroll to position [0, 0]
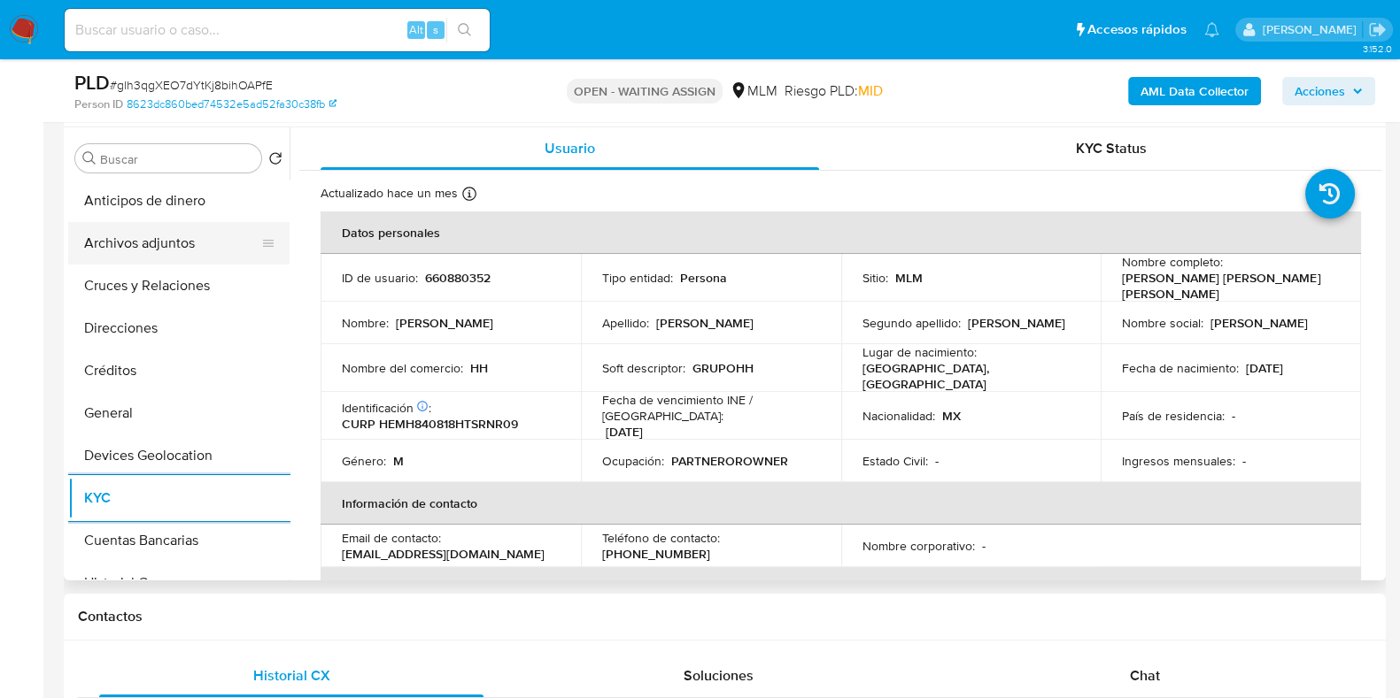
click at [149, 253] on button "Archivos adjuntos" at bounding box center [171, 243] width 207 height 42
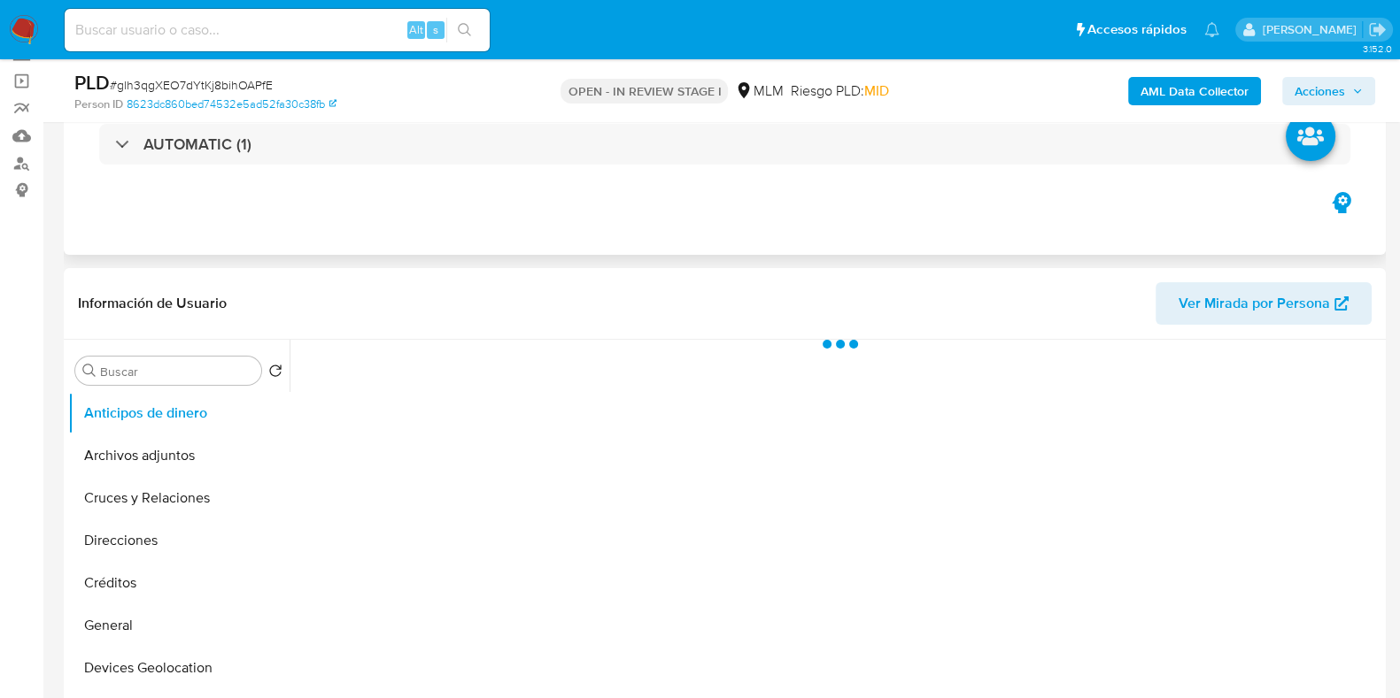
scroll to position [220, 0]
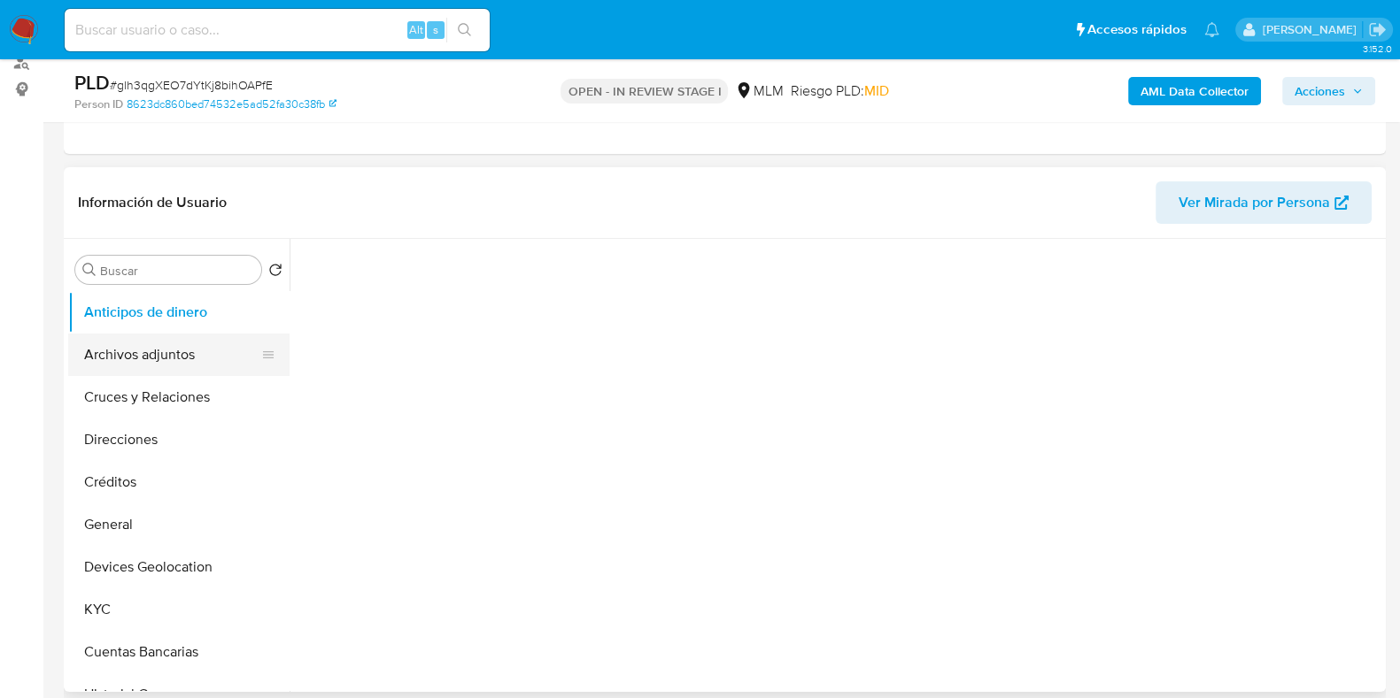
click at [163, 366] on button "Archivos adjuntos" at bounding box center [171, 355] width 207 height 42
select select "10"
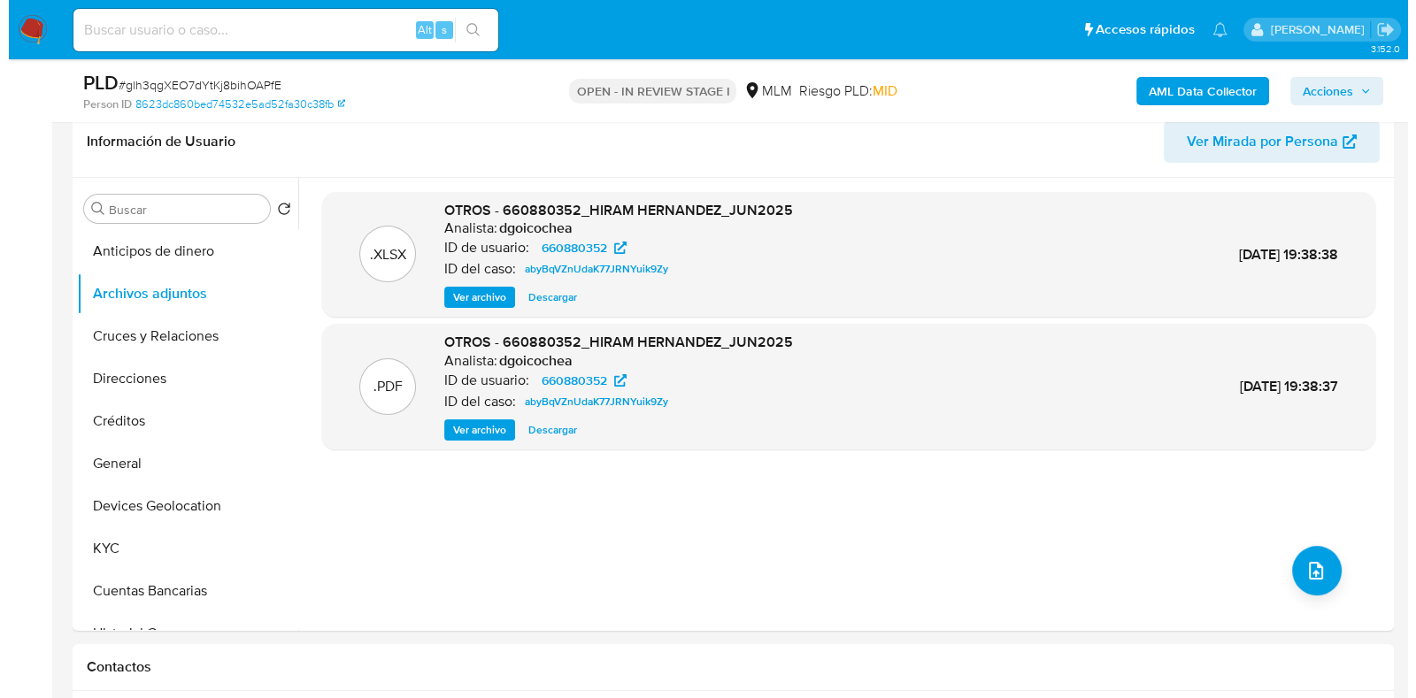
scroll to position [332, 0]
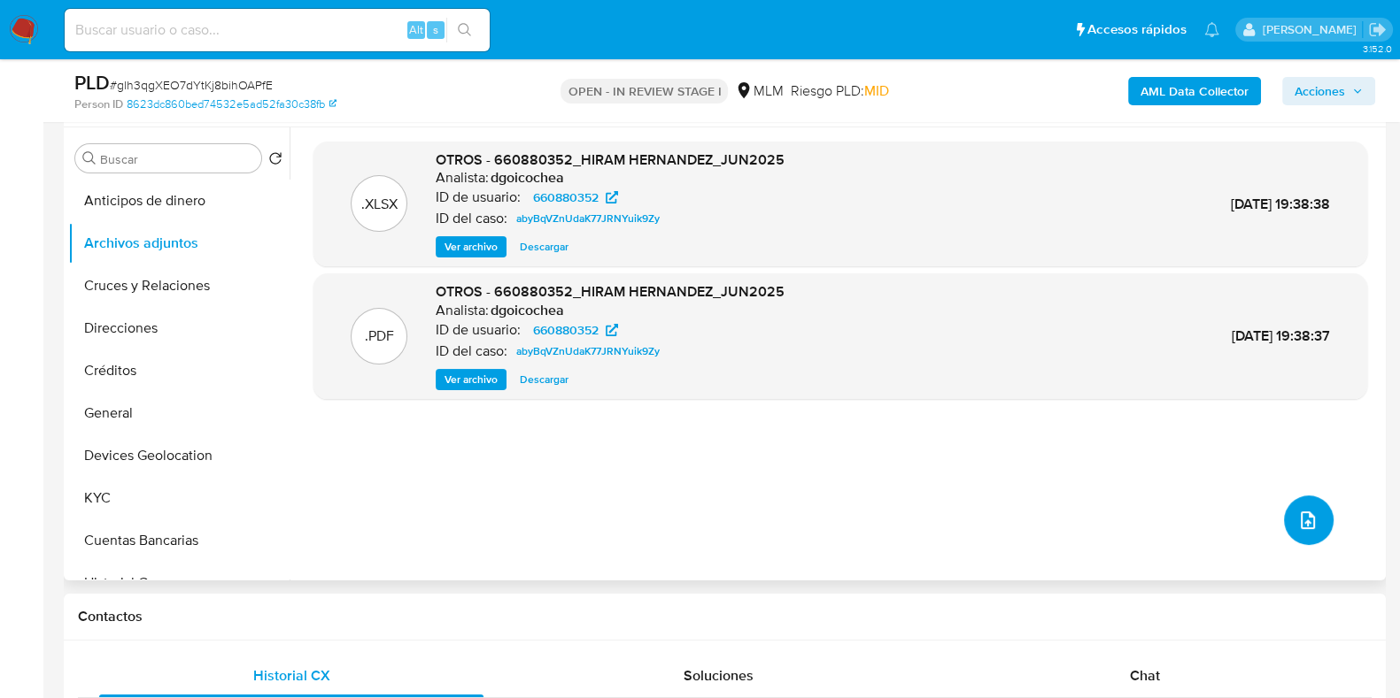
click at [1303, 521] on icon "upload-file" at bounding box center [1307, 520] width 21 height 21
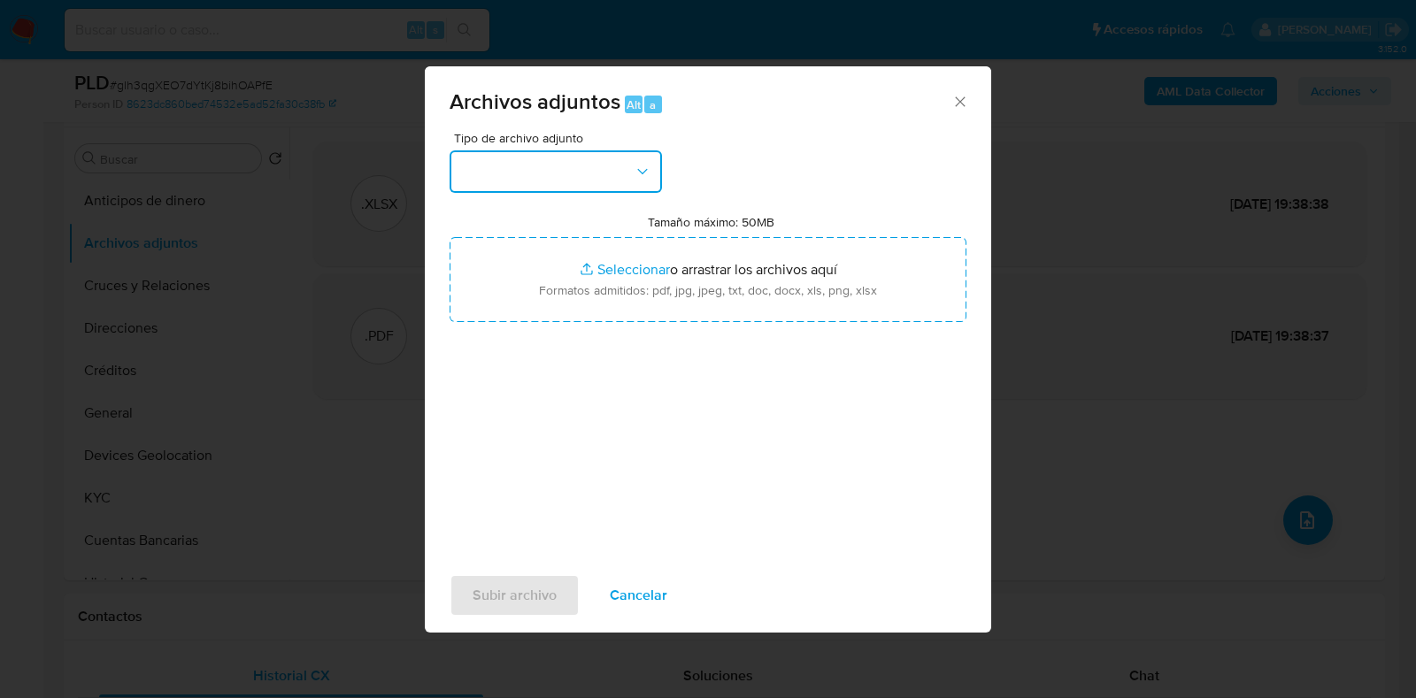
click at [528, 183] on button "button" at bounding box center [556, 171] width 212 height 42
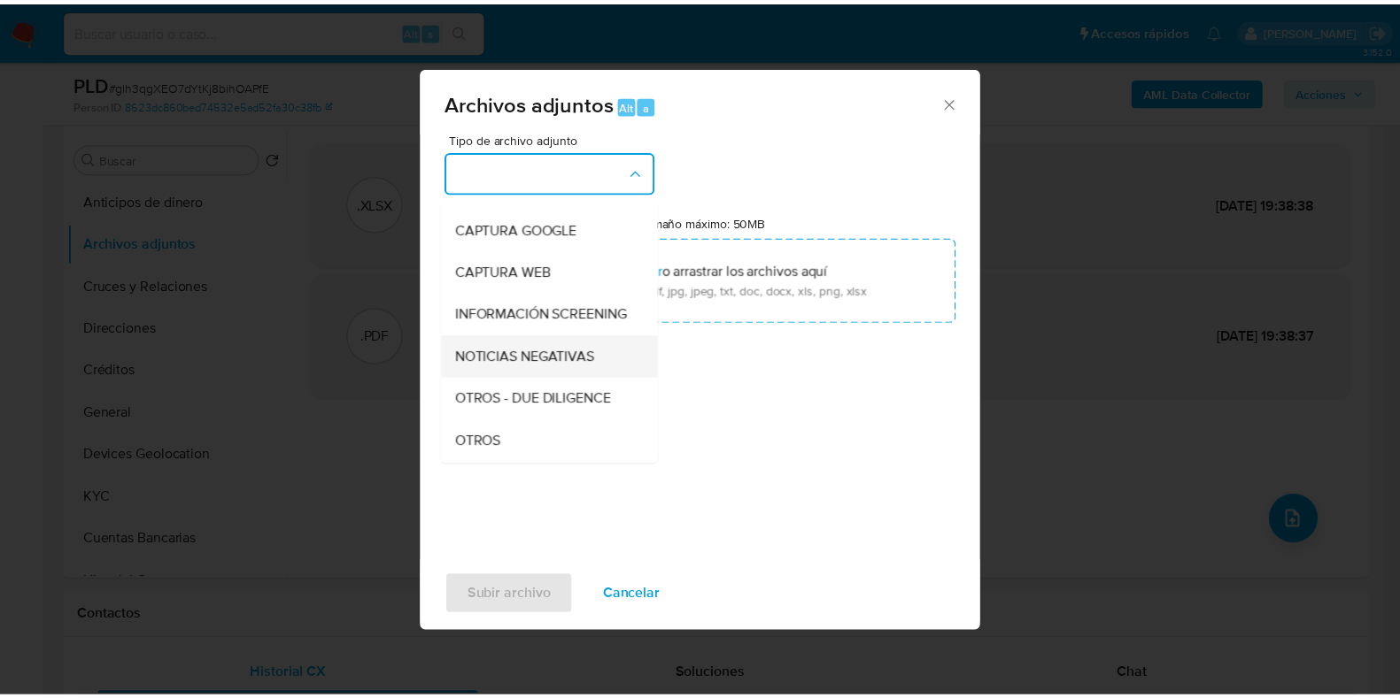
scroll to position [110, 0]
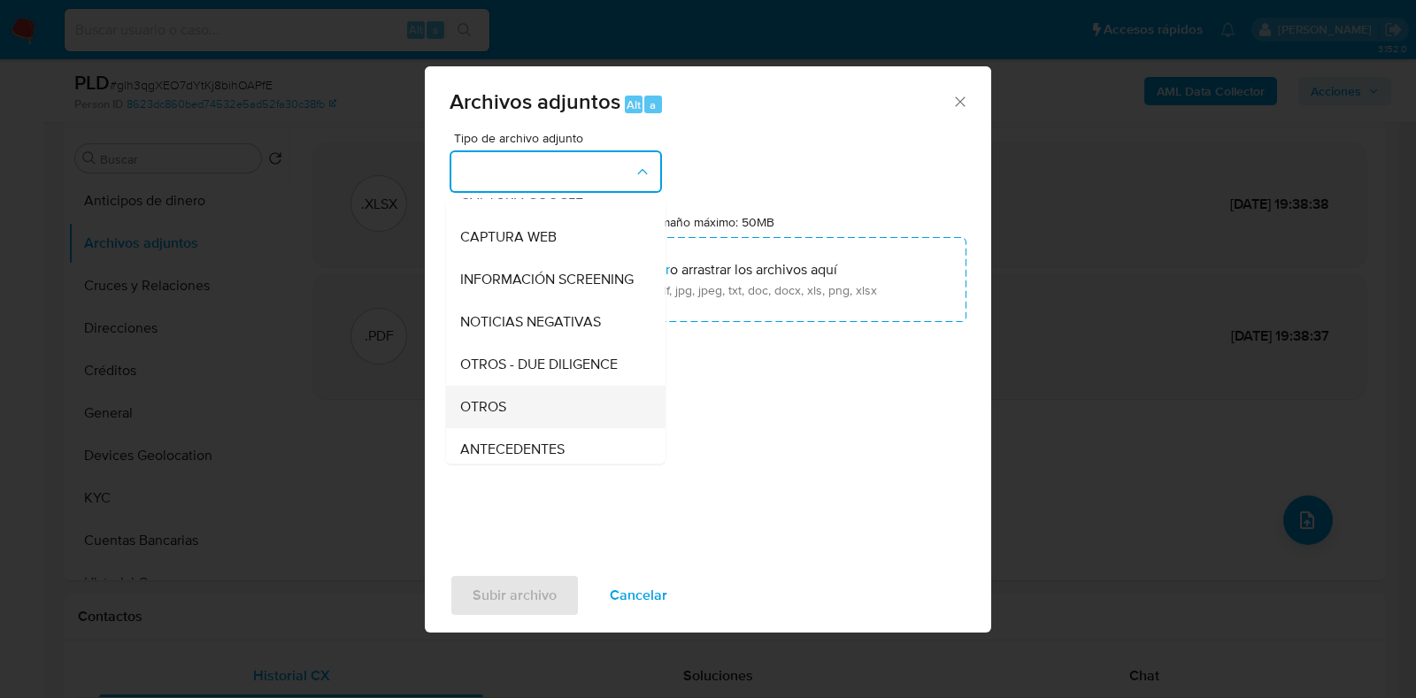
click at [489, 411] on div "OTROS" at bounding box center [550, 407] width 181 height 42
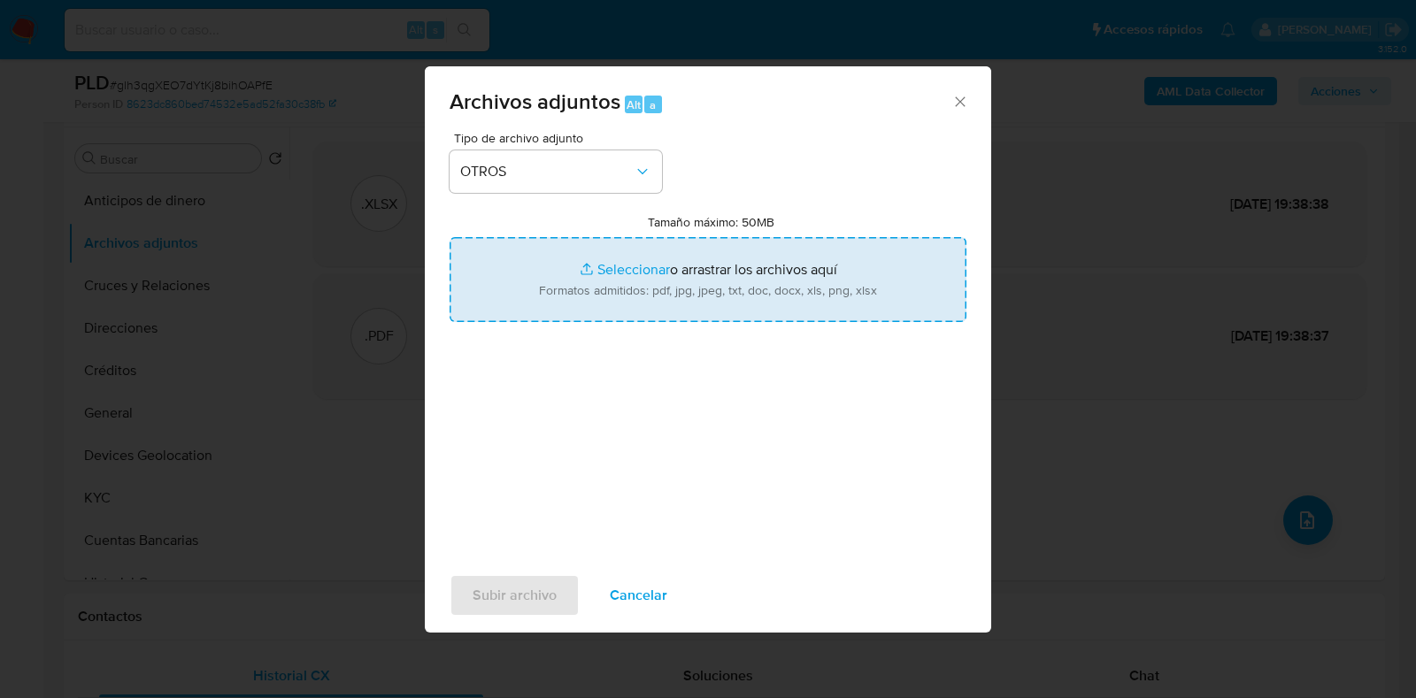
click at [653, 263] on input "Tamaño máximo: 50MB Seleccionar archivos" at bounding box center [708, 279] width 517 height 85
type input "C:\fakepath\660880352_HIRAM EMMANUEL HERNANDEZ MENDOZA_JUL2025.xlsx"
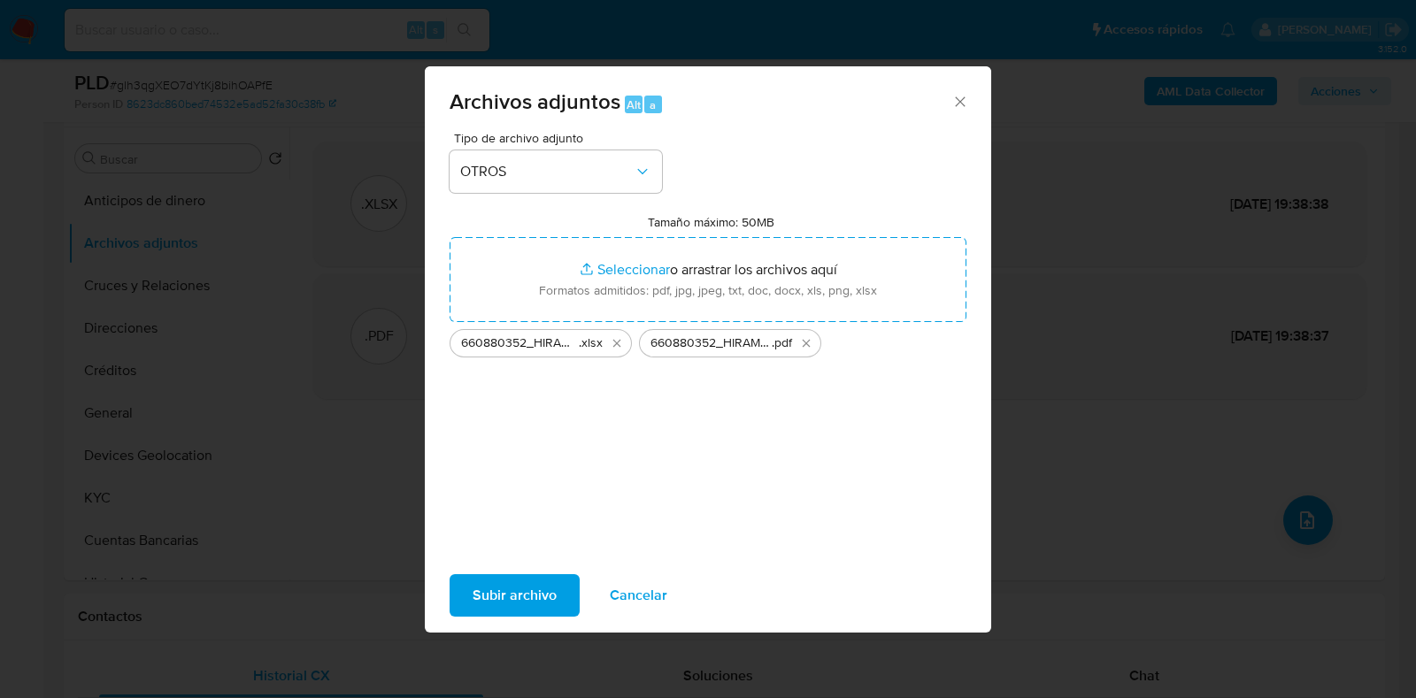
click at [491, 599] on span "Subir archivo" at bounding box center [515, 595] width 84 height 39
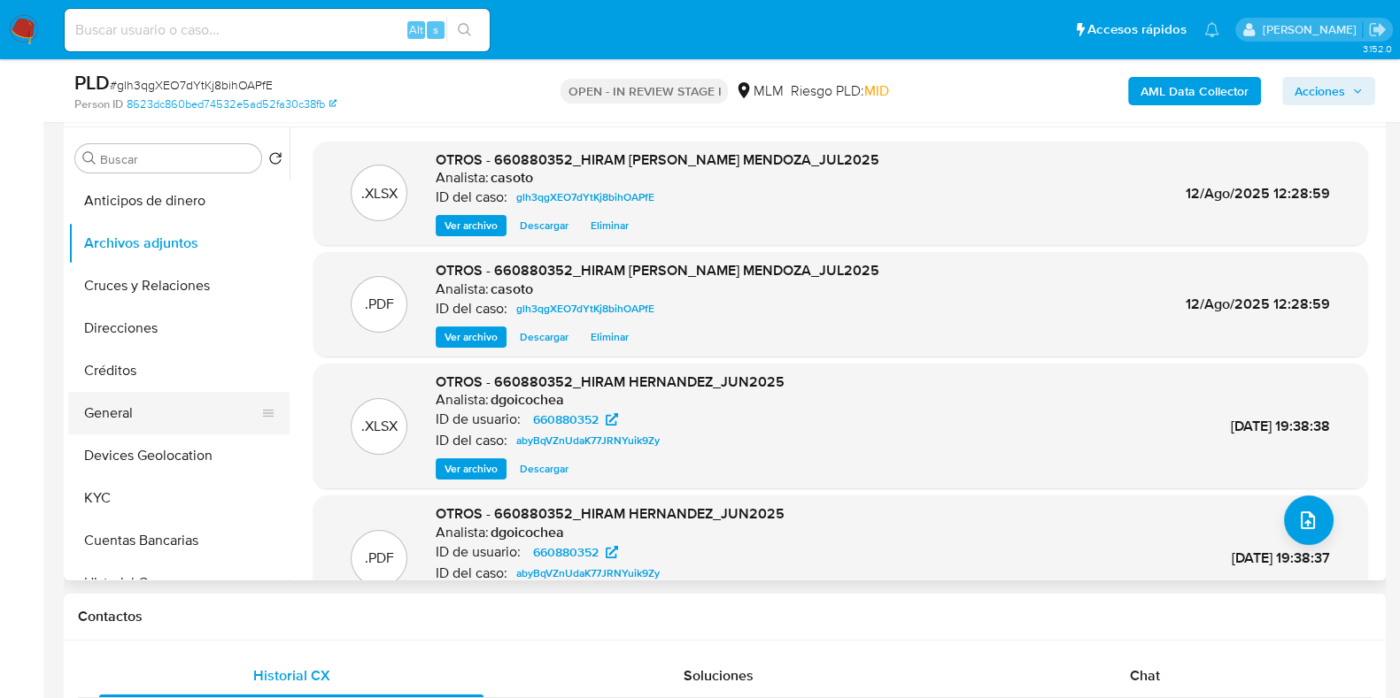
click at [150, 414] on button "General" at bounding box center [171, 413] width 207 height 42
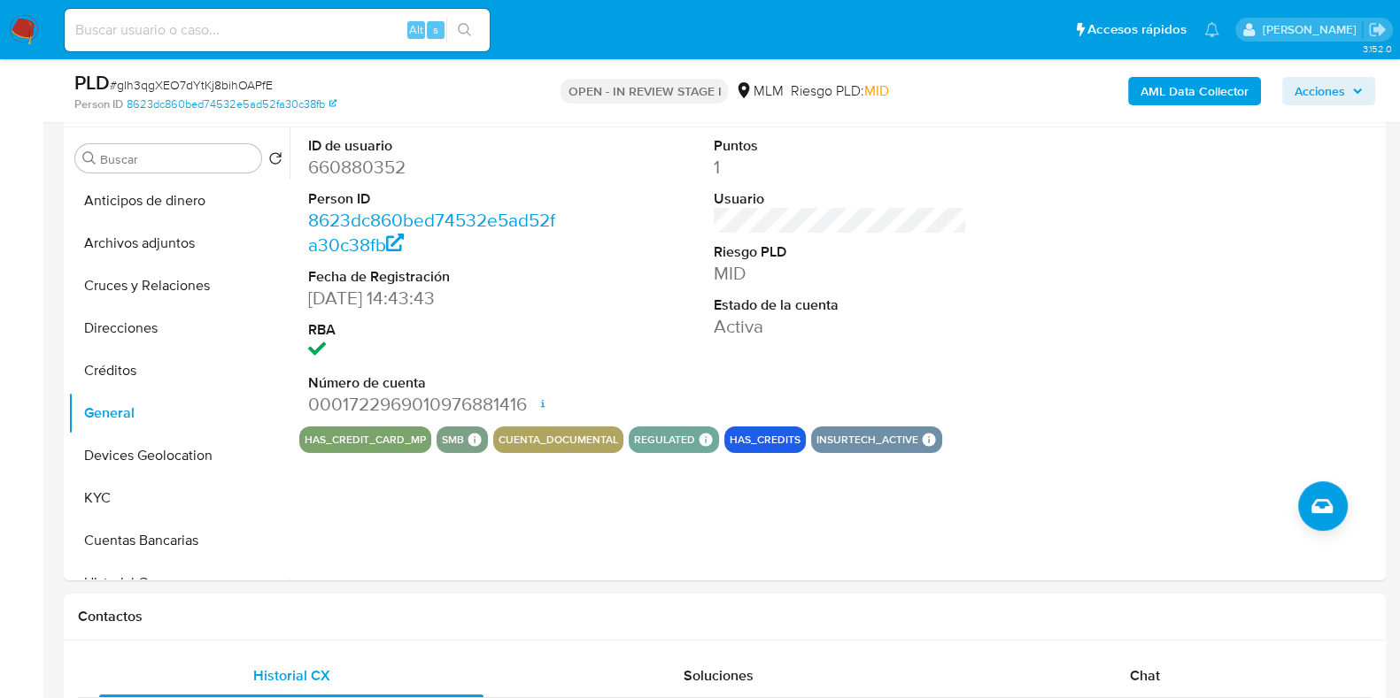
click at [1307, 99] on span "Acciones" at bounding box center [1319, 91] width 50 height 28
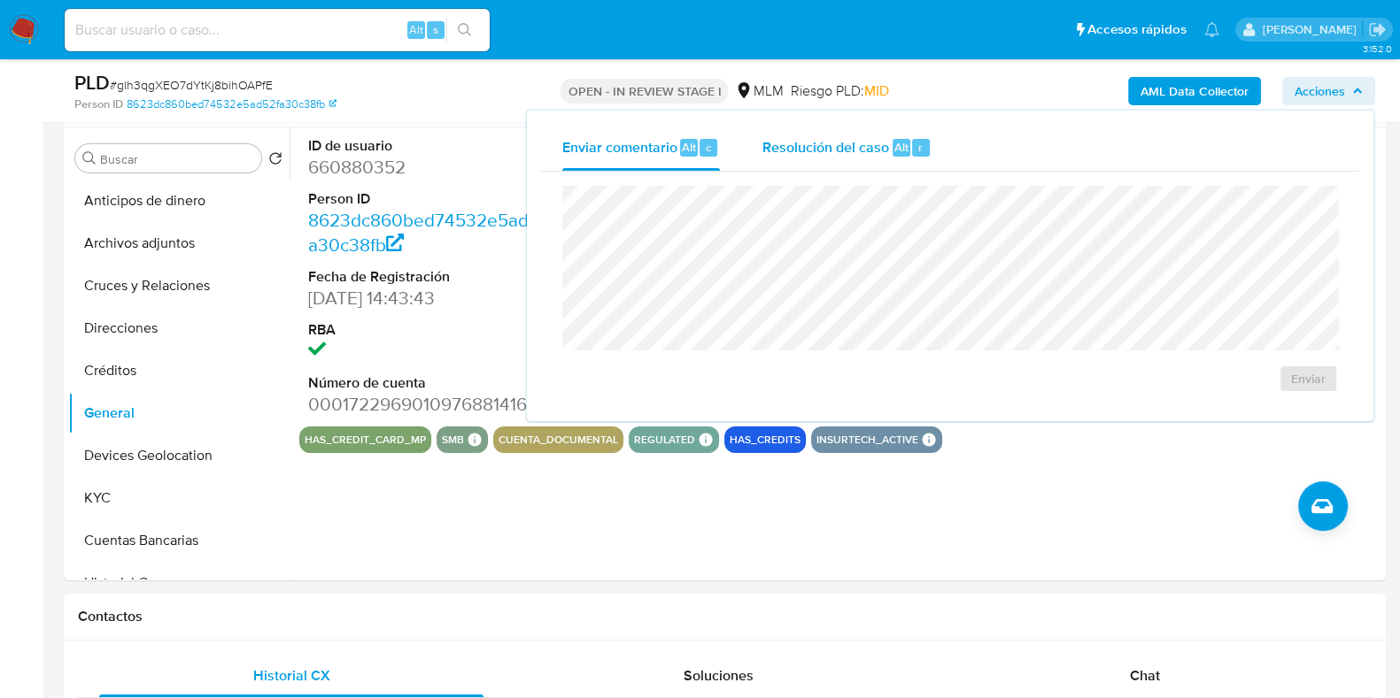
click at [852, 161] on div "Resolución del caso Alt r" at bounding box center [846, 148] width 169 height 46
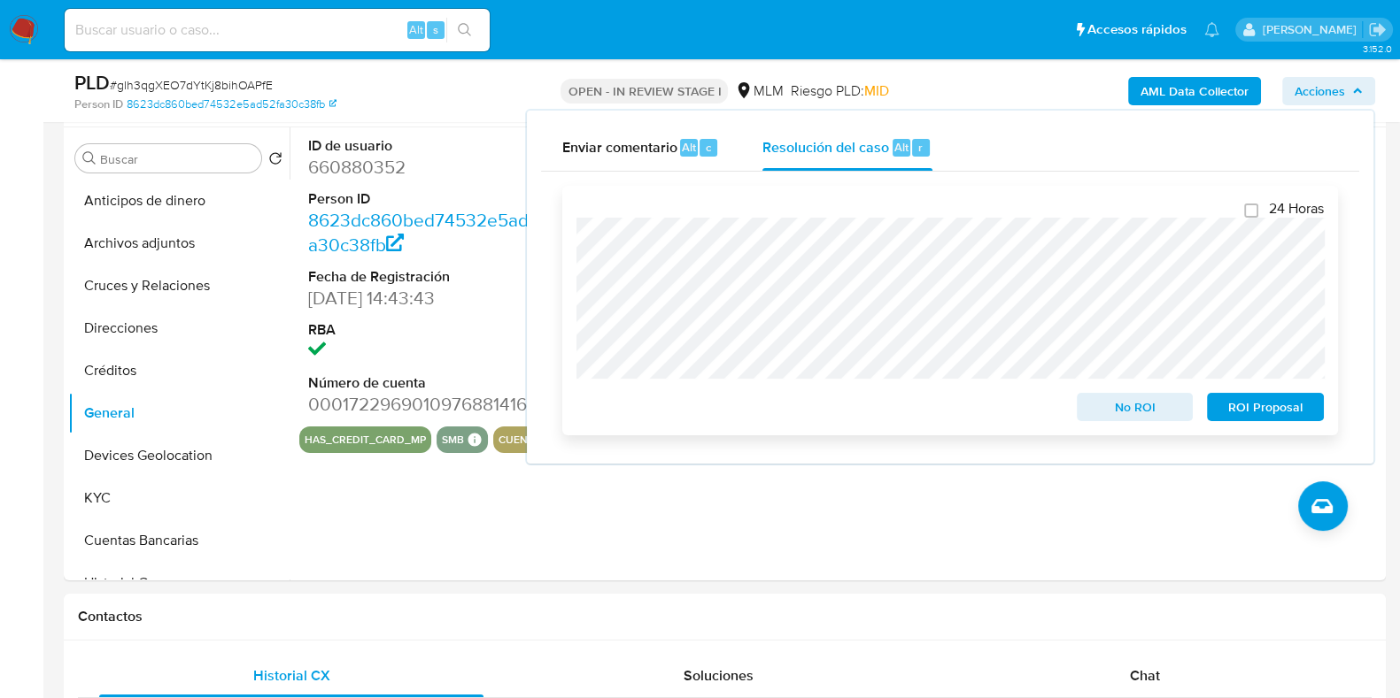
click at [1115, 413] on span "No ROI" at bounding box center [1135, 407] width 92 height 25
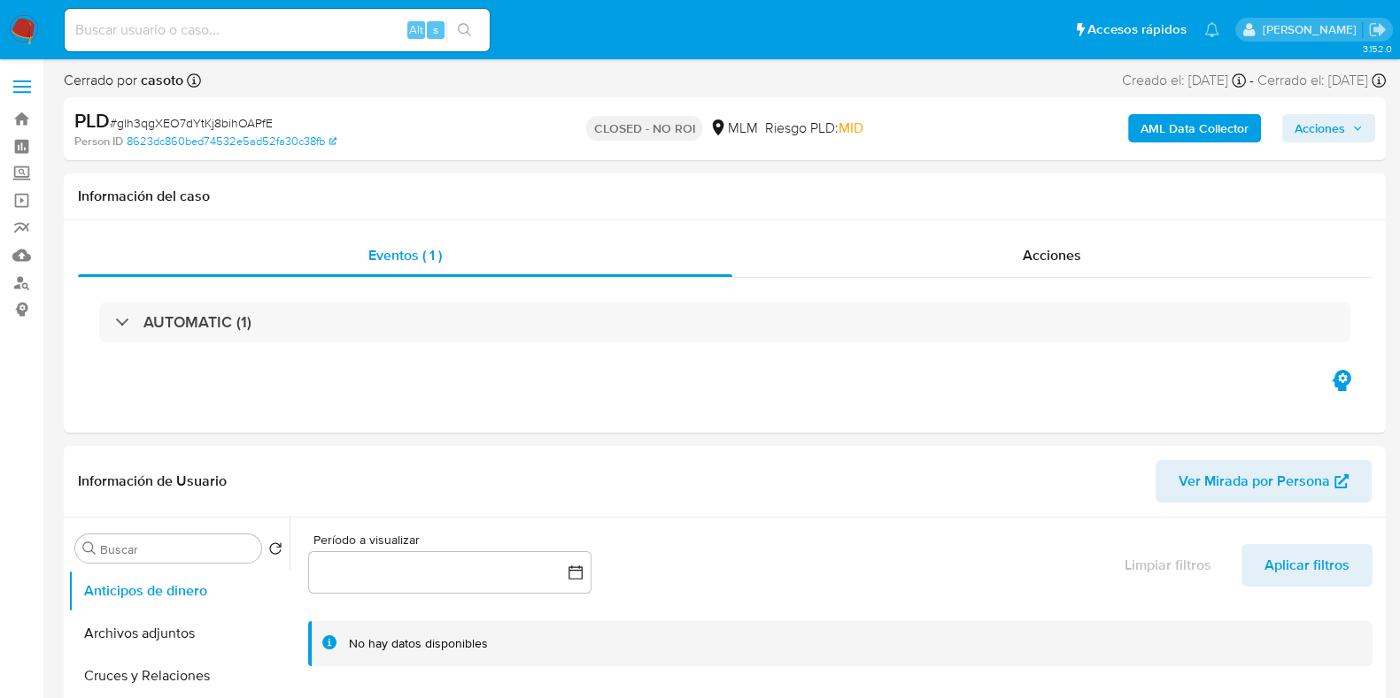
select select "10"
click at [233, 122] on span "# glh3qgXEO7dYtKj8bihOAPfE" at bounding box center [191, 123] width 163 height 18
copy span "glh3qgXEO7dYtKj8bihOAPfE"
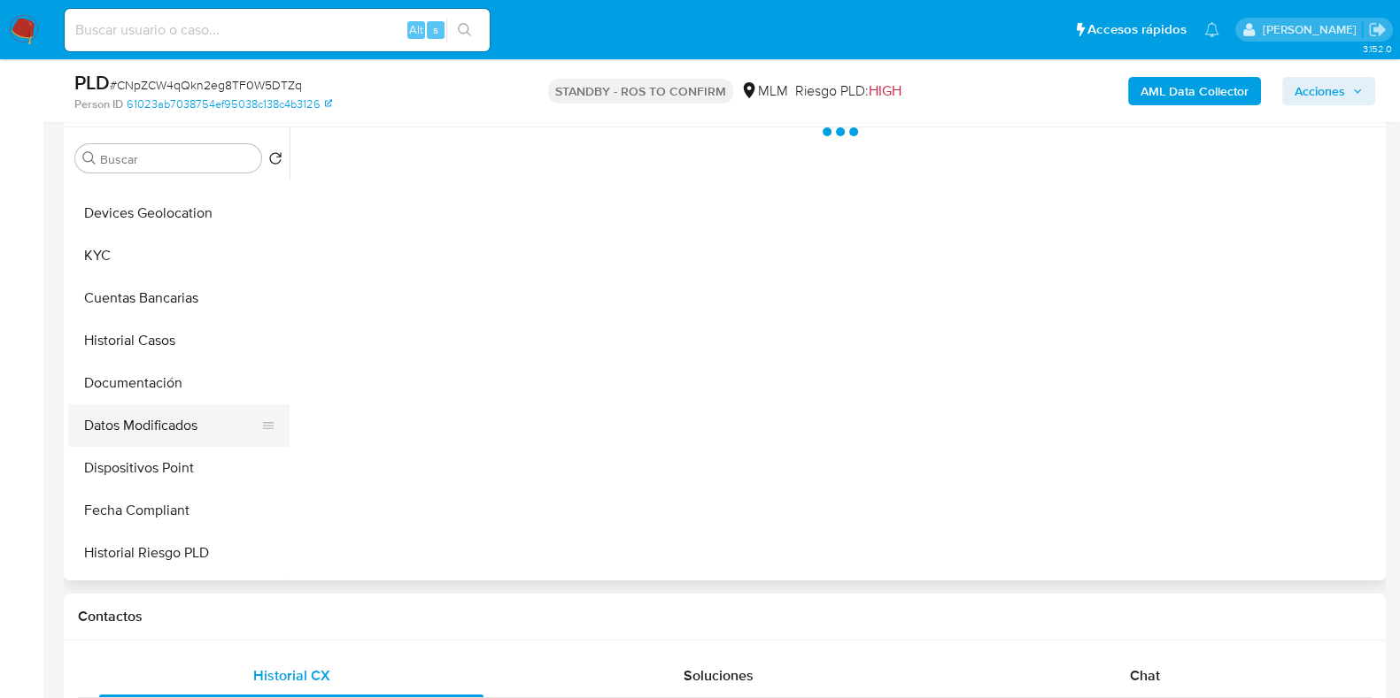
scroll to position [332, 0]
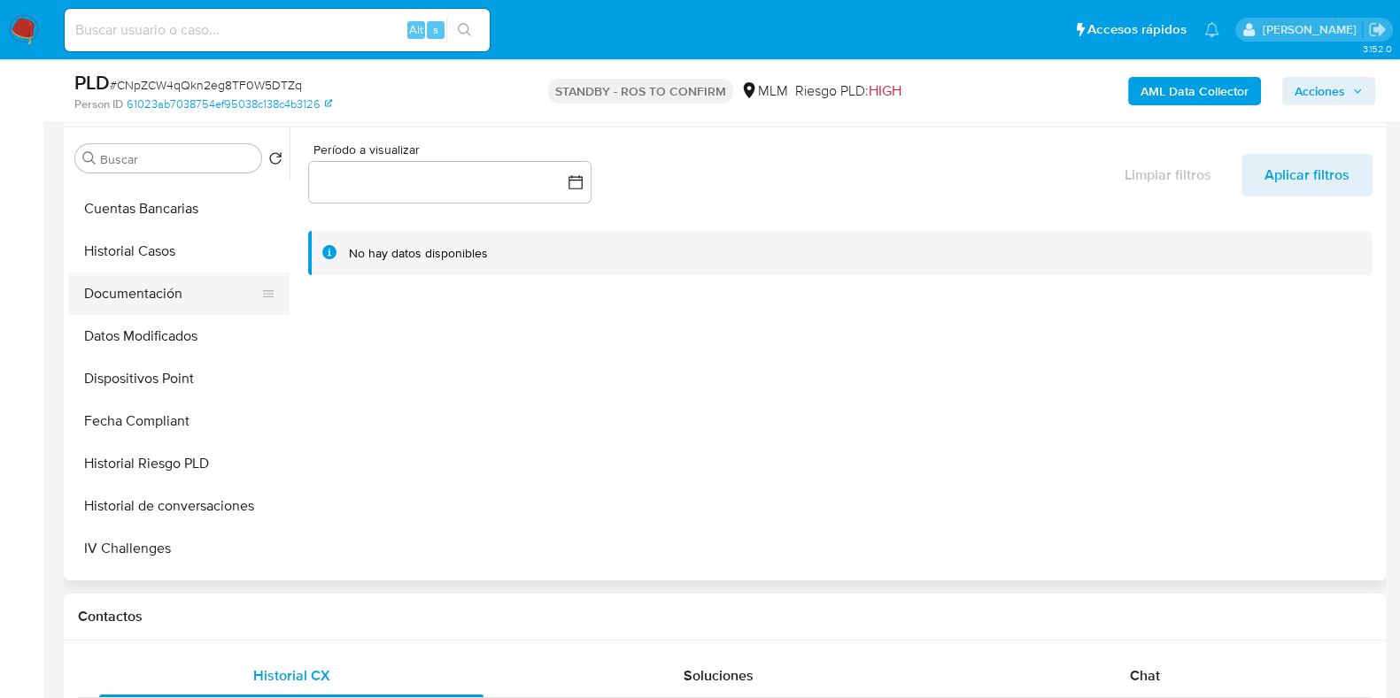
select select "10"
click at [145, 256] on button "Historial Casos" at bounding box center [171, 251] width 207 height 42
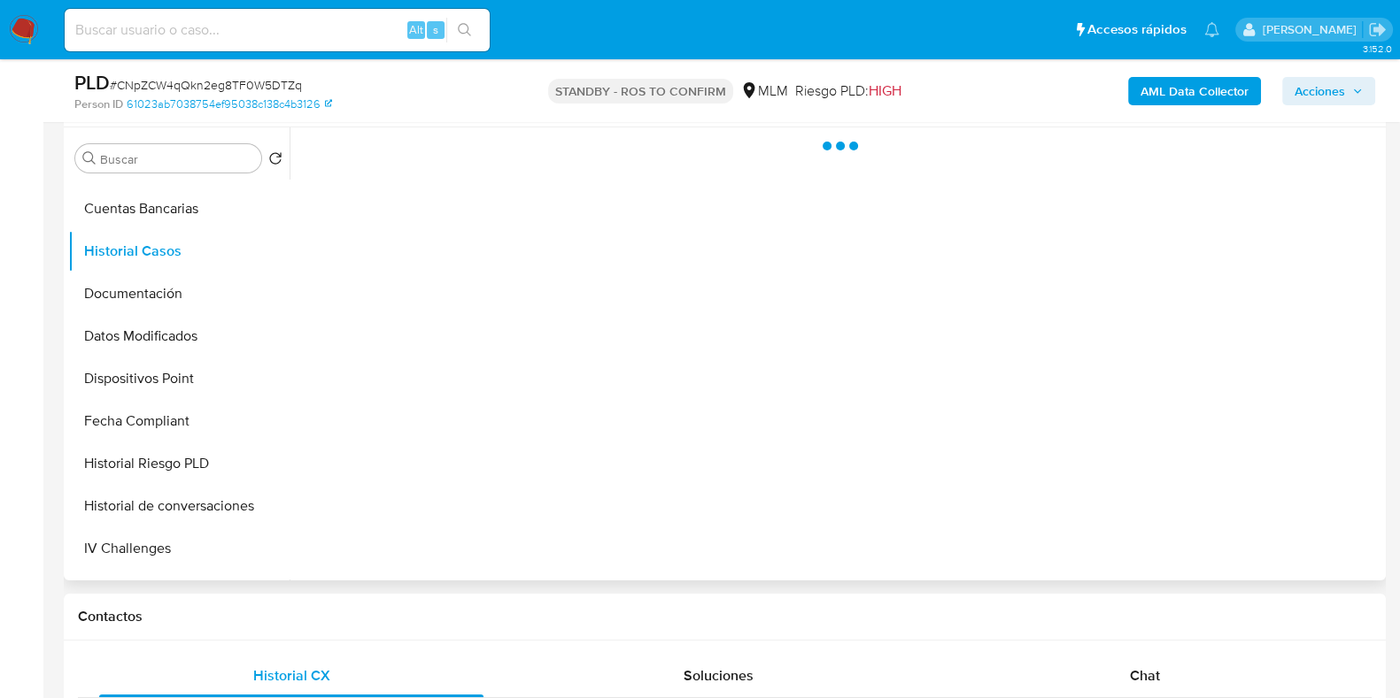
scroll to position [220, 0]
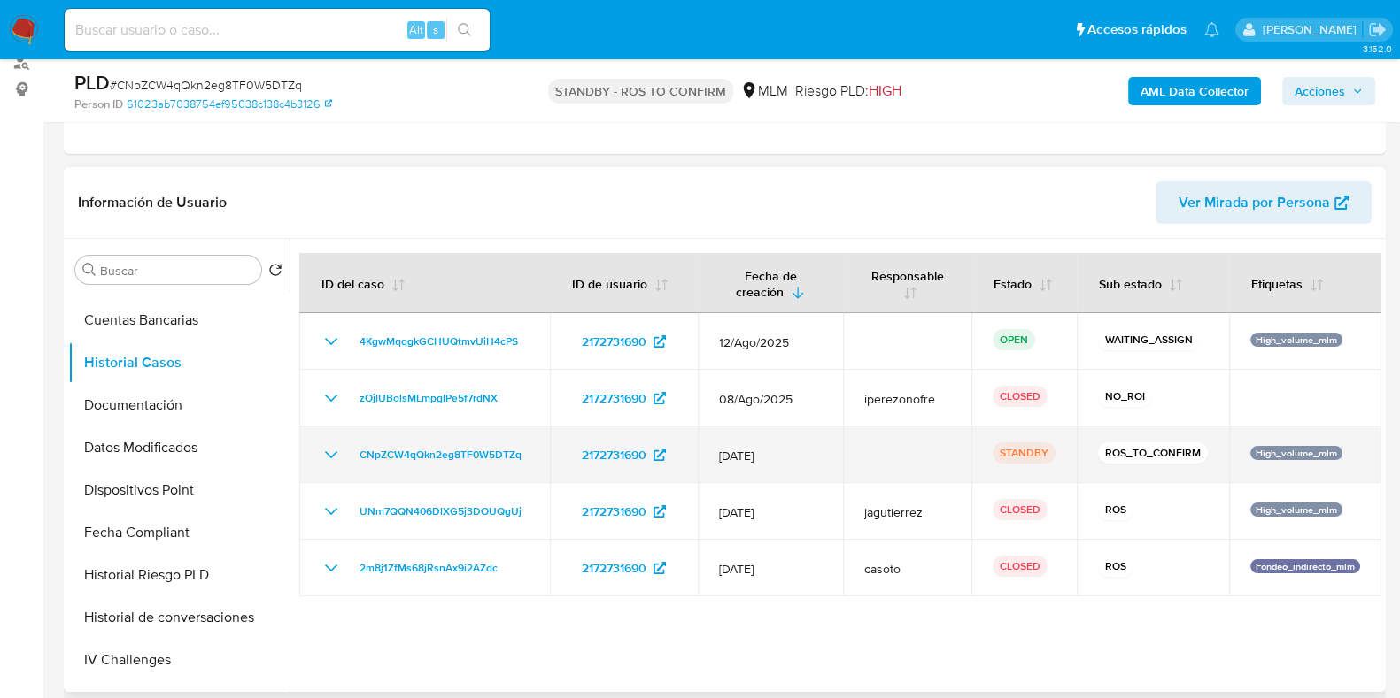
click at [328, 455] on icon "Mostrar/Ocultar" at bounding box center [330, 454] width 21 height 21
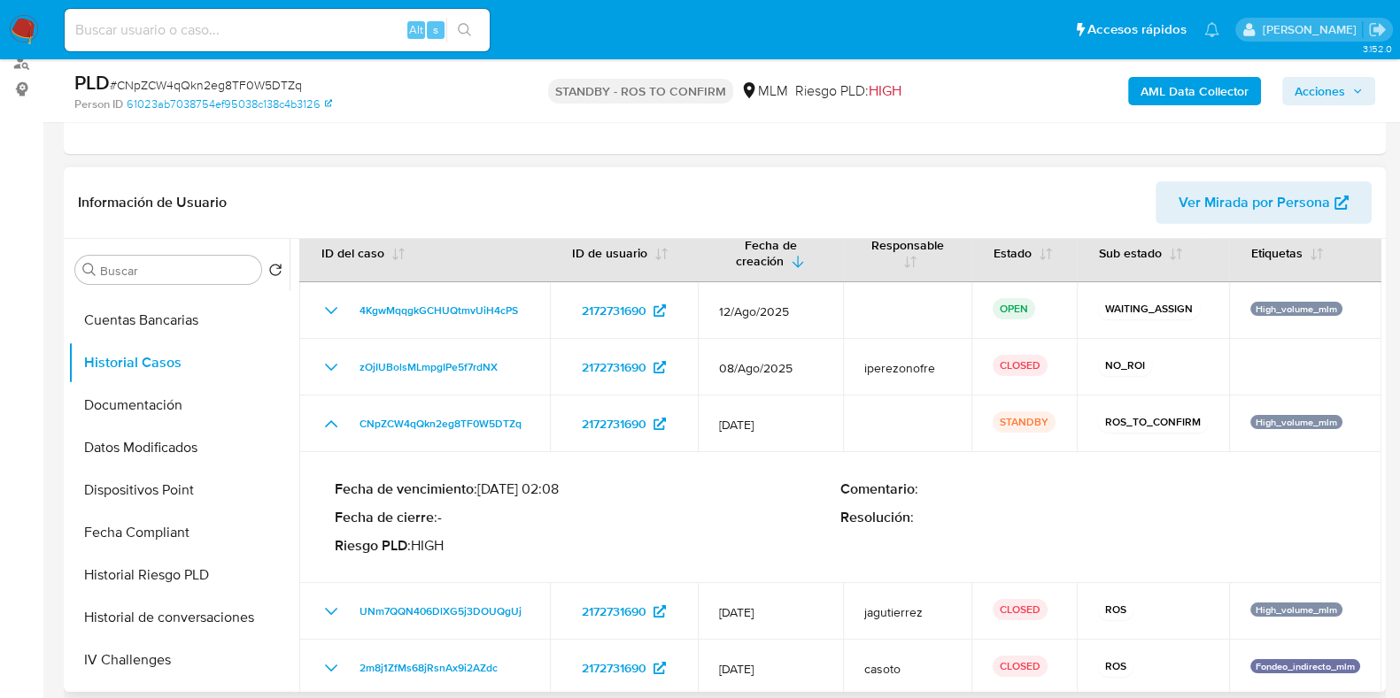
scroll to position [43, 0]
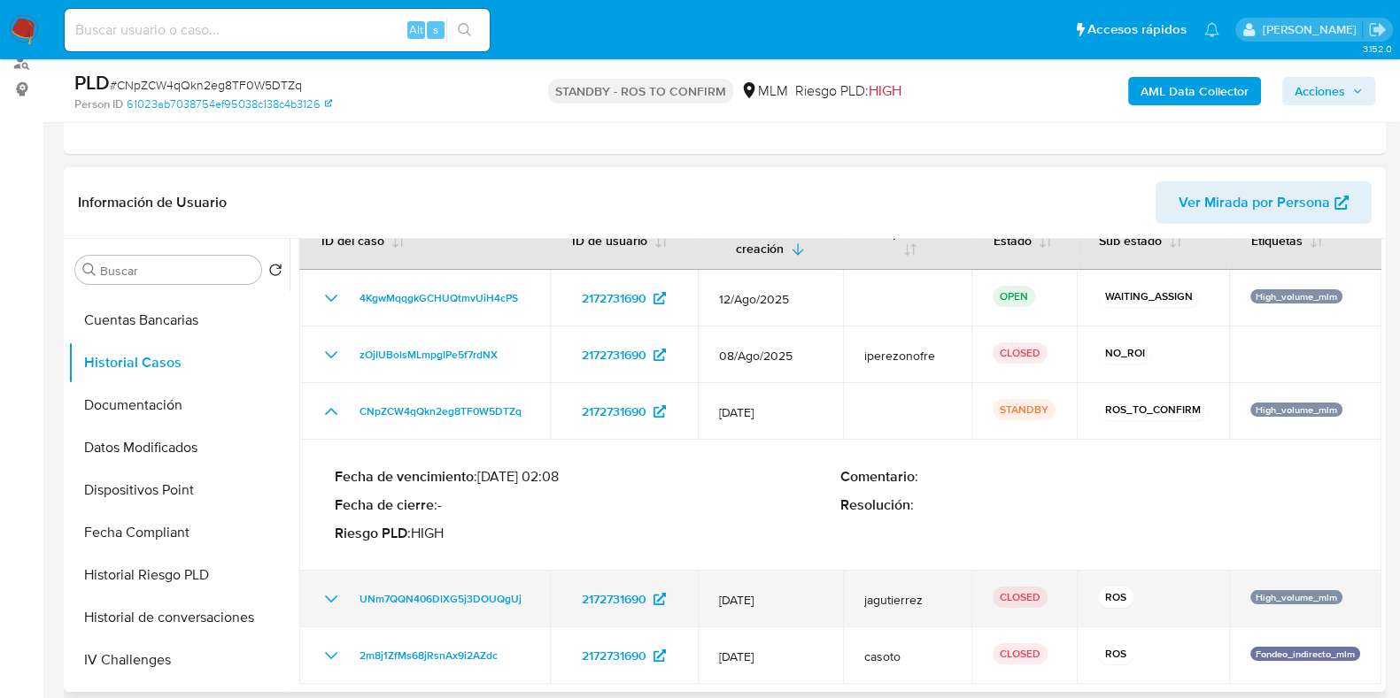
click at [333, 590] on icon "Mostrar/Ocultar" at bounding box center [330, 599] width 21 height 21
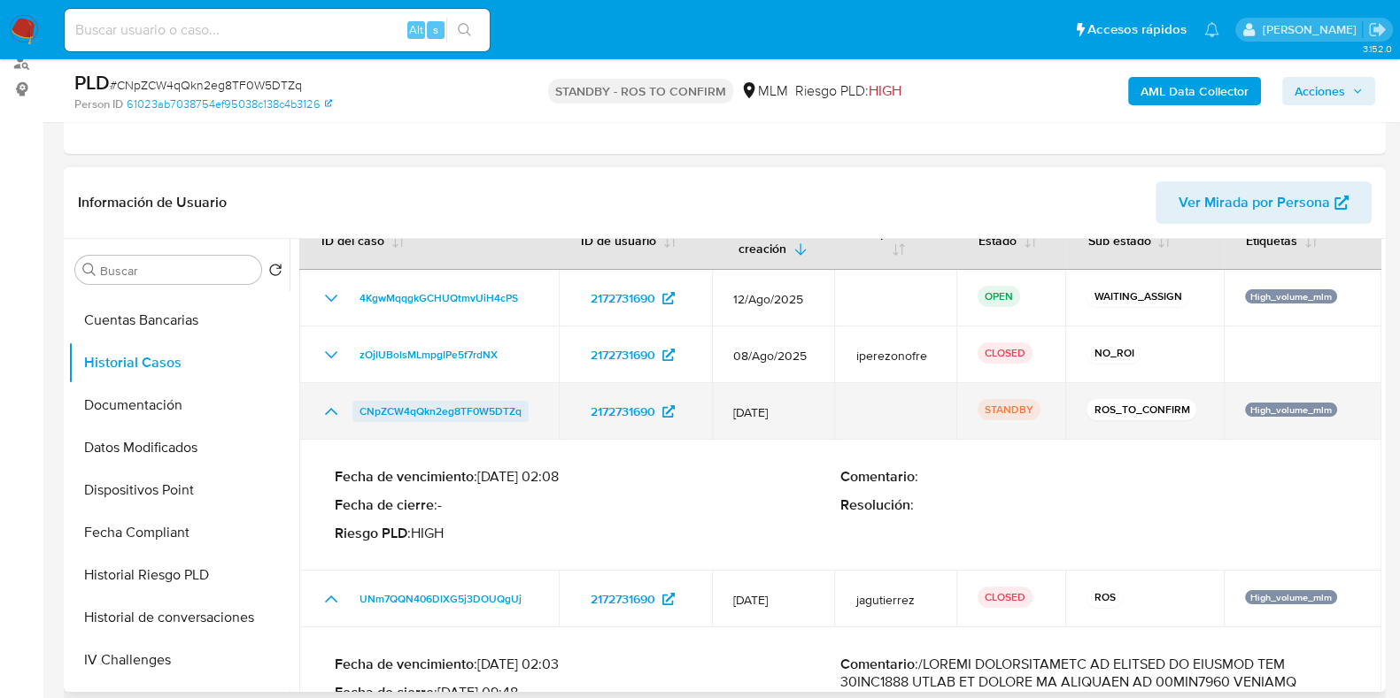
click at [457, 405] on span "CNpZCW4qQkn2eg8TF0W5DTZq" at bounding box center [440, 411] width 162 height 21
click at [331, 405] on icon "Mostrar/Ocultar" at bounding box center [330, 411] width 21 height 21
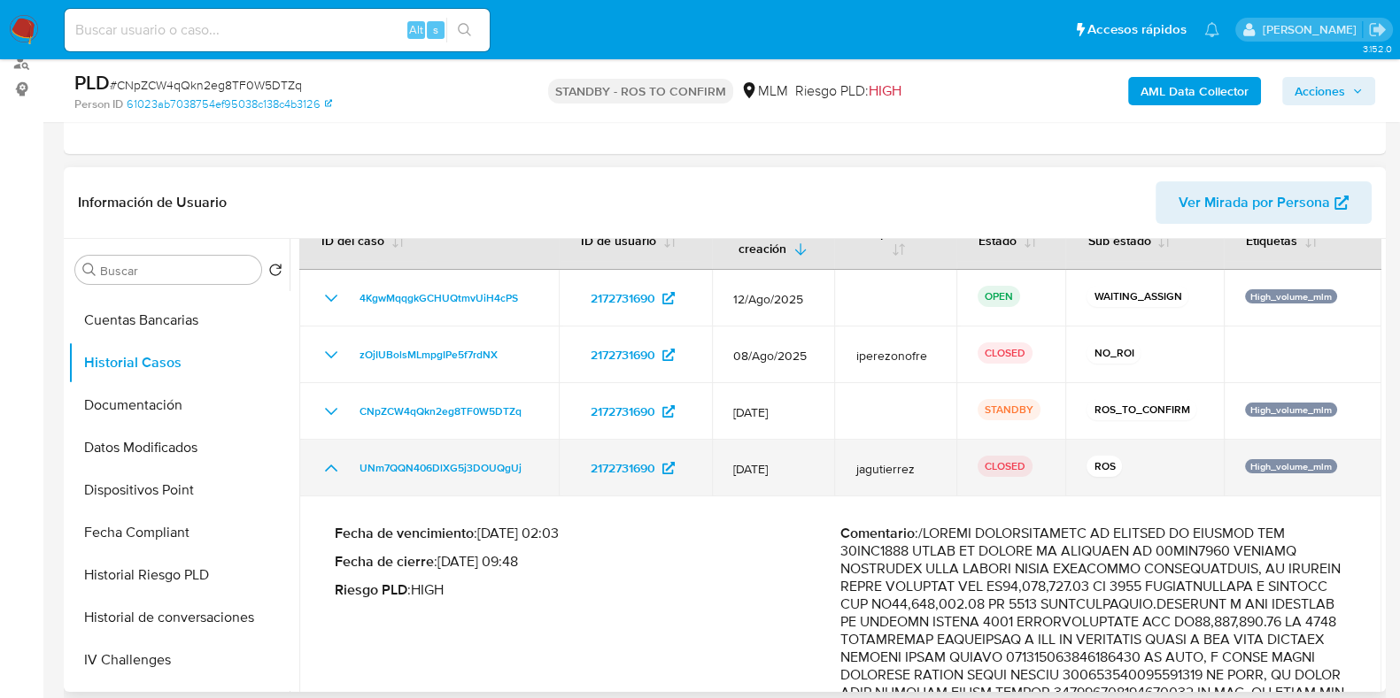
click at [326, 468] on icon "Mostrar/Ocultar" at bounding box center [330, 468] width 21 height 21
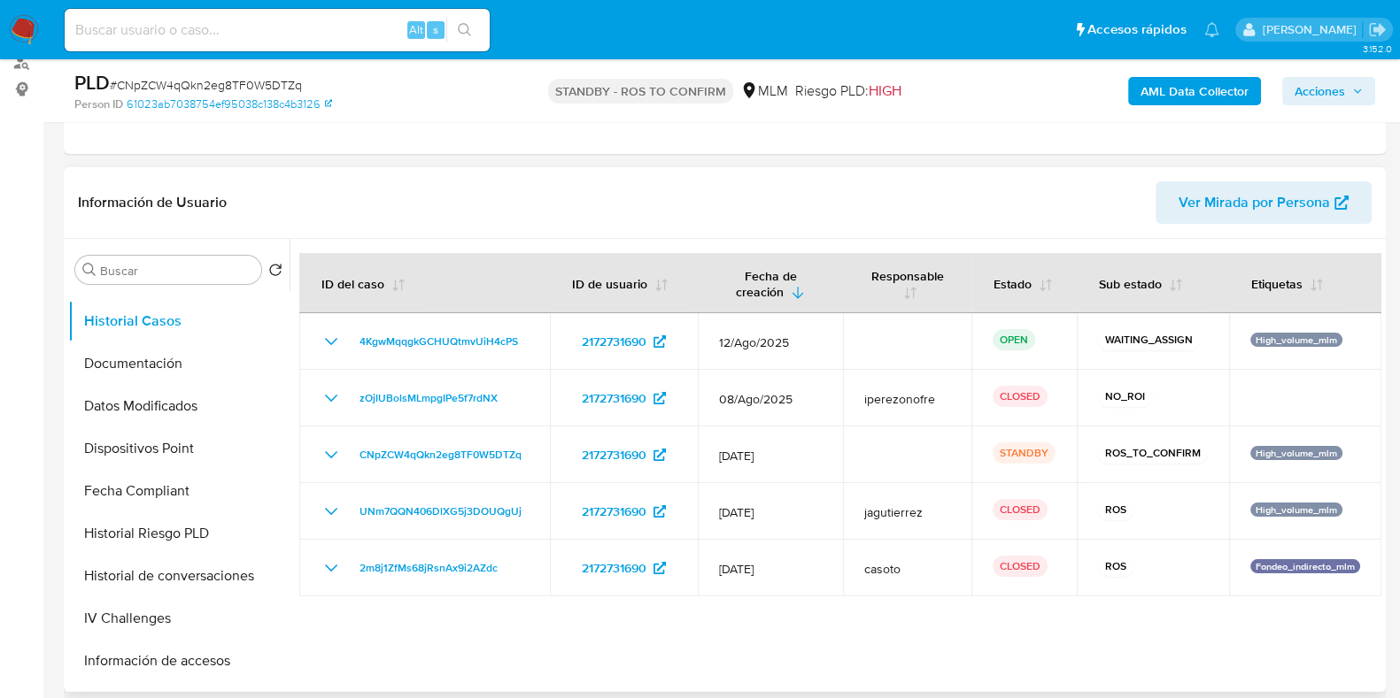
scroll to position [152, 0]
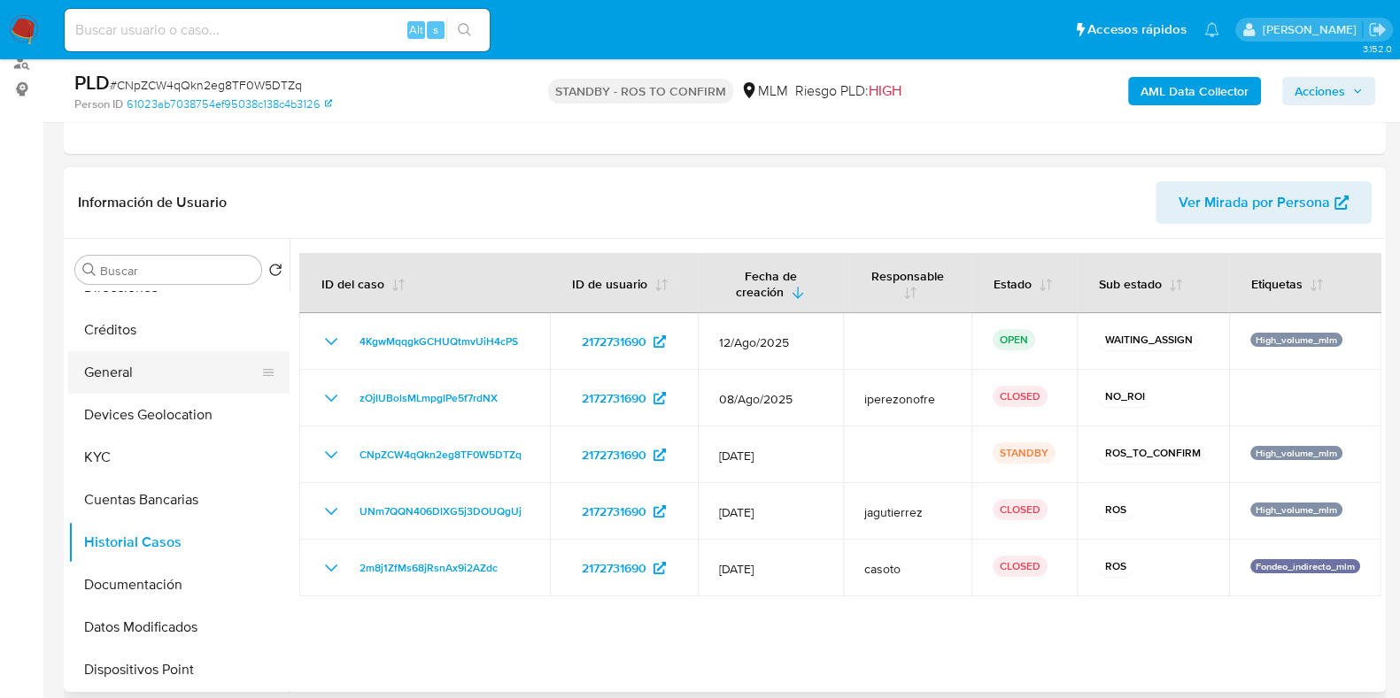
click at [115, 365] on button "General" at bounding box center [171, 372] width 207 height 42
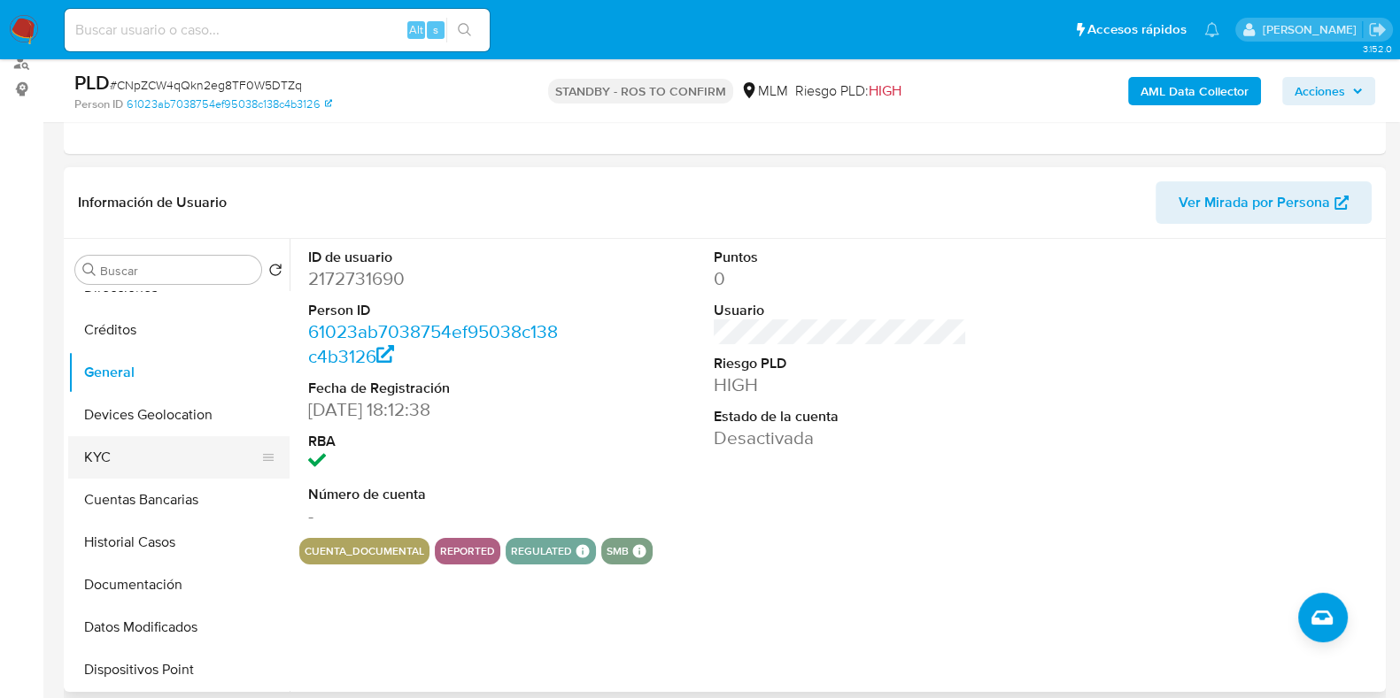
click at [126, 461] on button "KYC" at bounding box center [171, 457] width 207 height 42
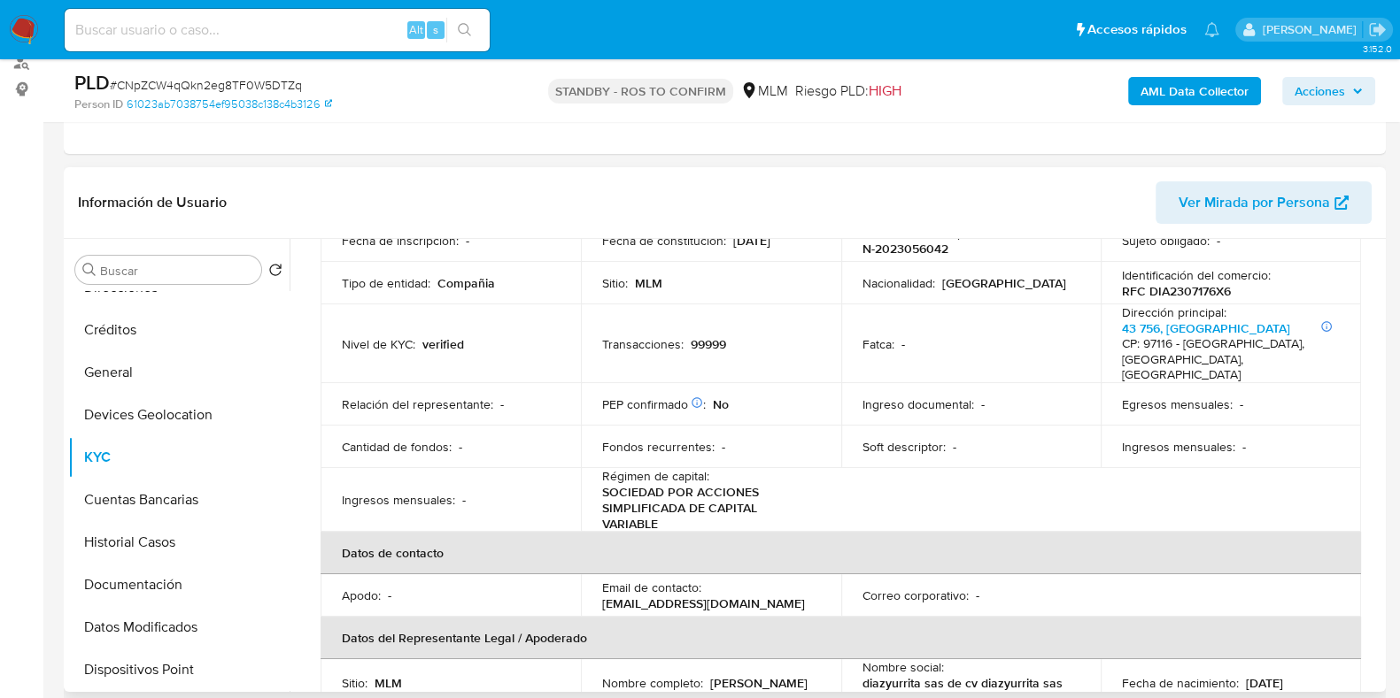
scroll to position [220, 0]
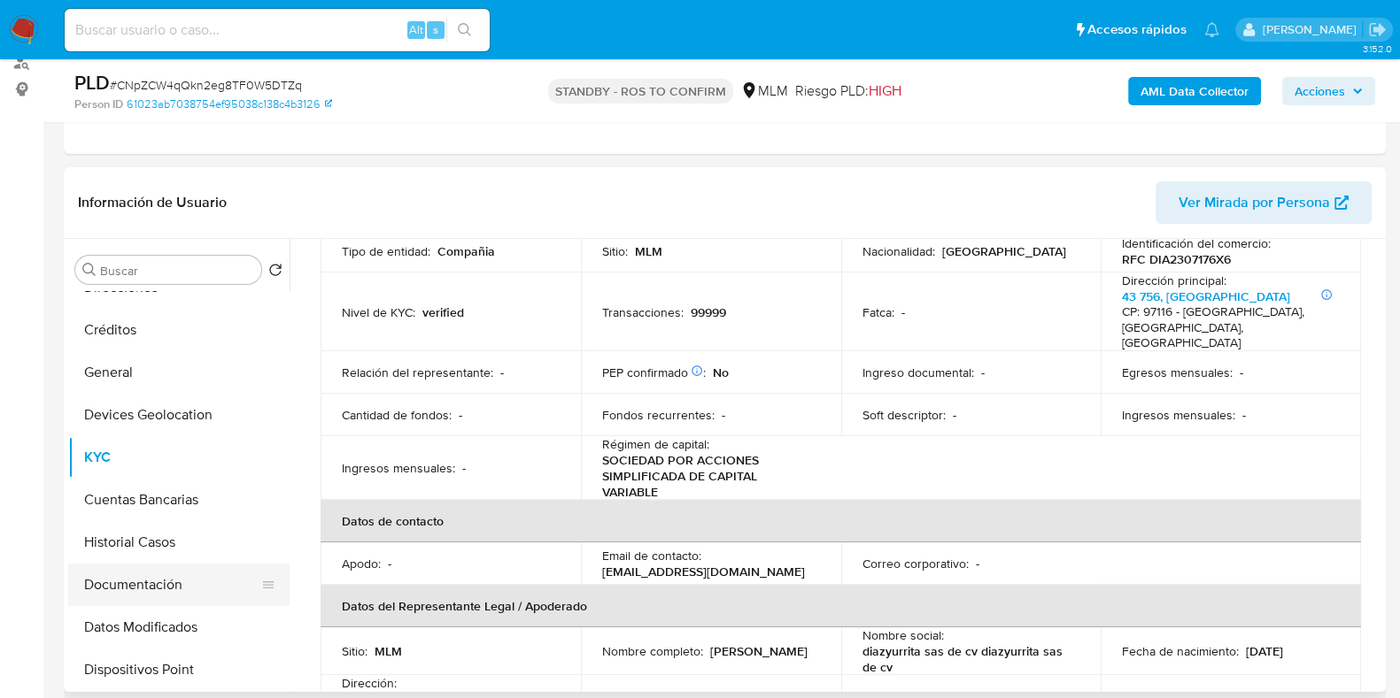
click at [132, 564] on button "Documentación" at bounding box center [171, 585] width 207 height 42
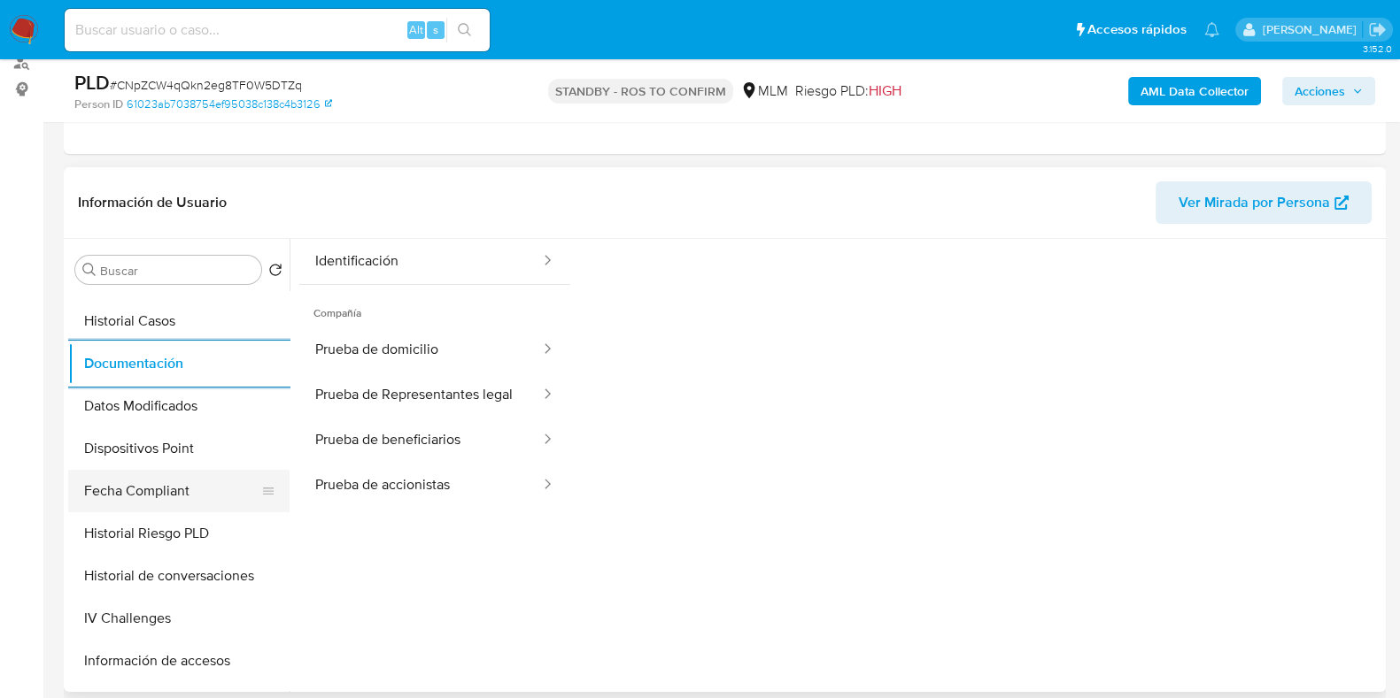
scroll to position [152, 0]
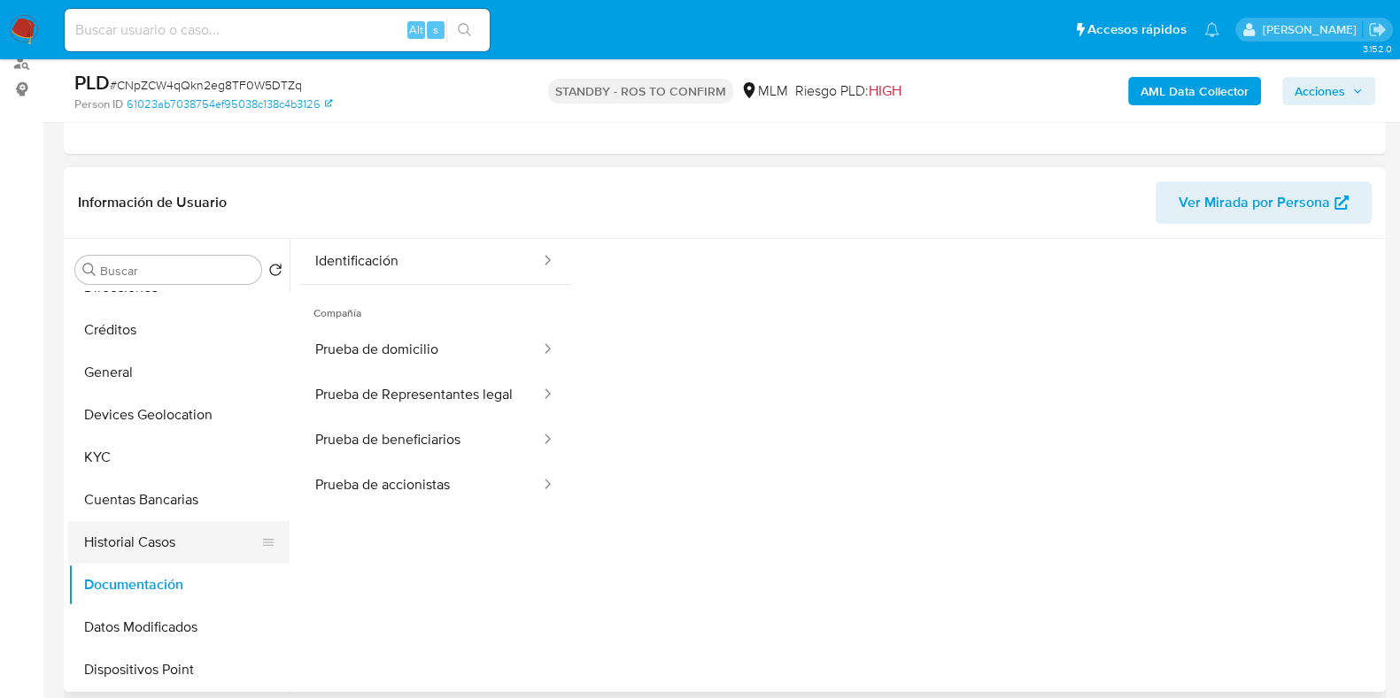
click at [138, 537] on button "Historial Casos" at bounding box center [171, 542] width 207 height 42
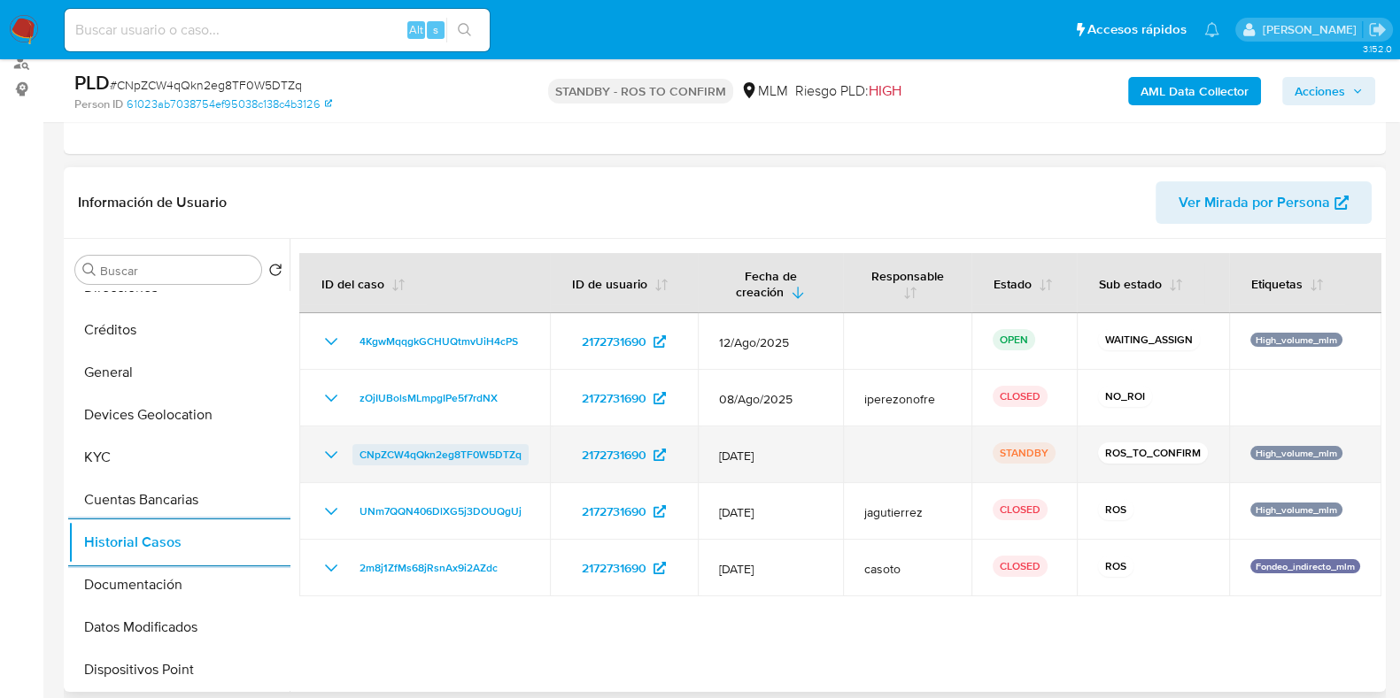
click at [429, 452] on span "CNpZCW4qQkn2eg8TF0W5DTZq" at bounding box center [440, 454] width 162 height 21
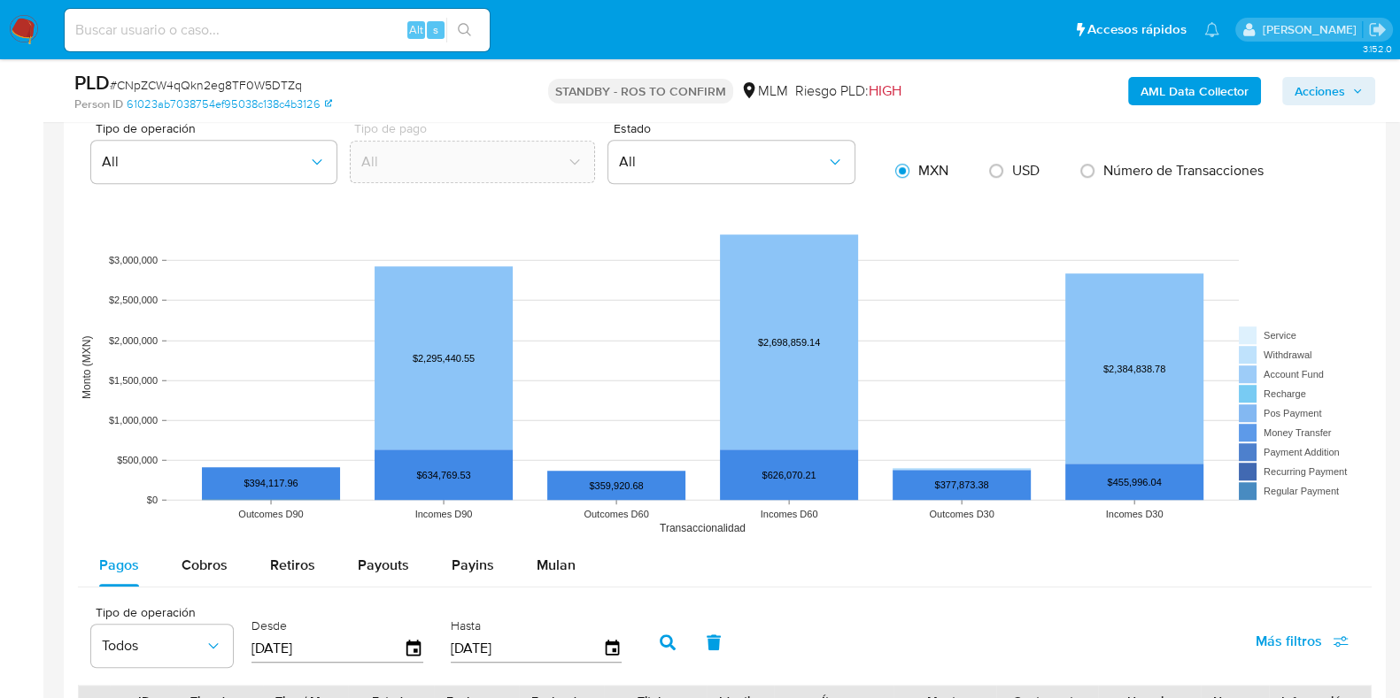
scroll to position [1659, 0]
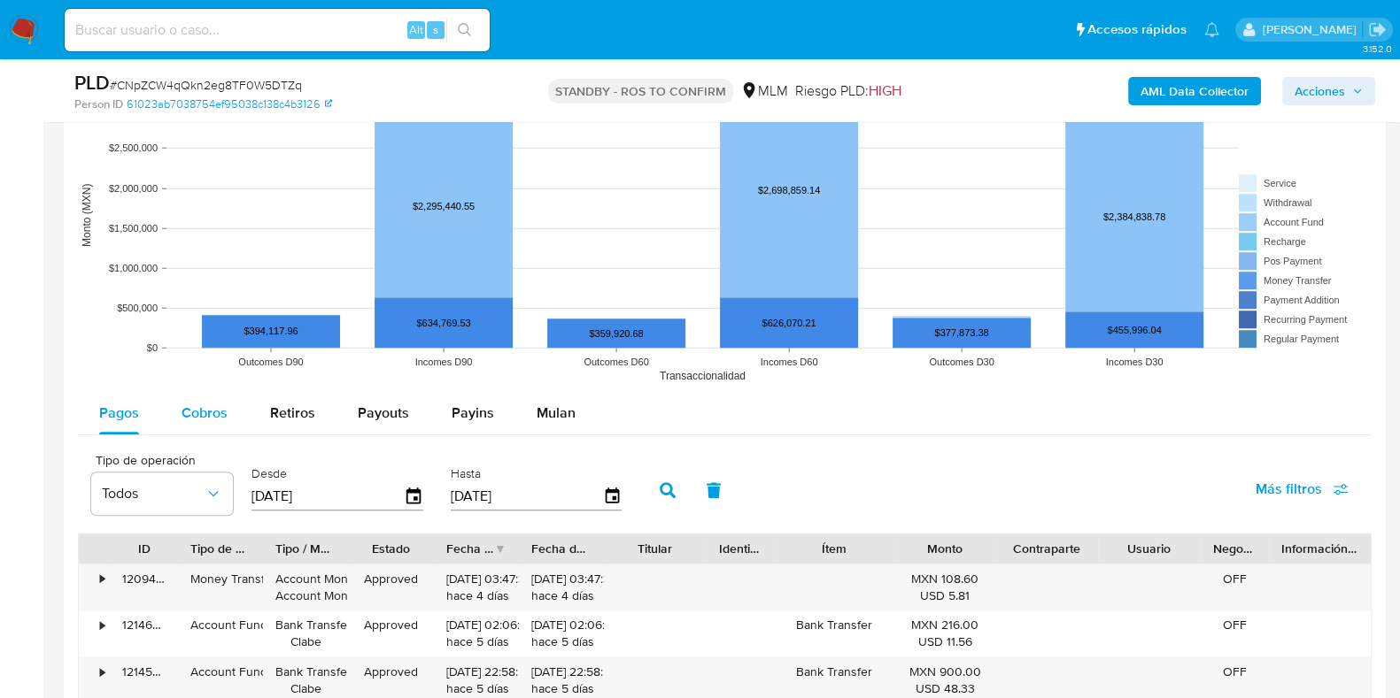
click at [208, 403] on span "Cobros" at bounding box center [204, 413] width 46 height 20
select select "10"
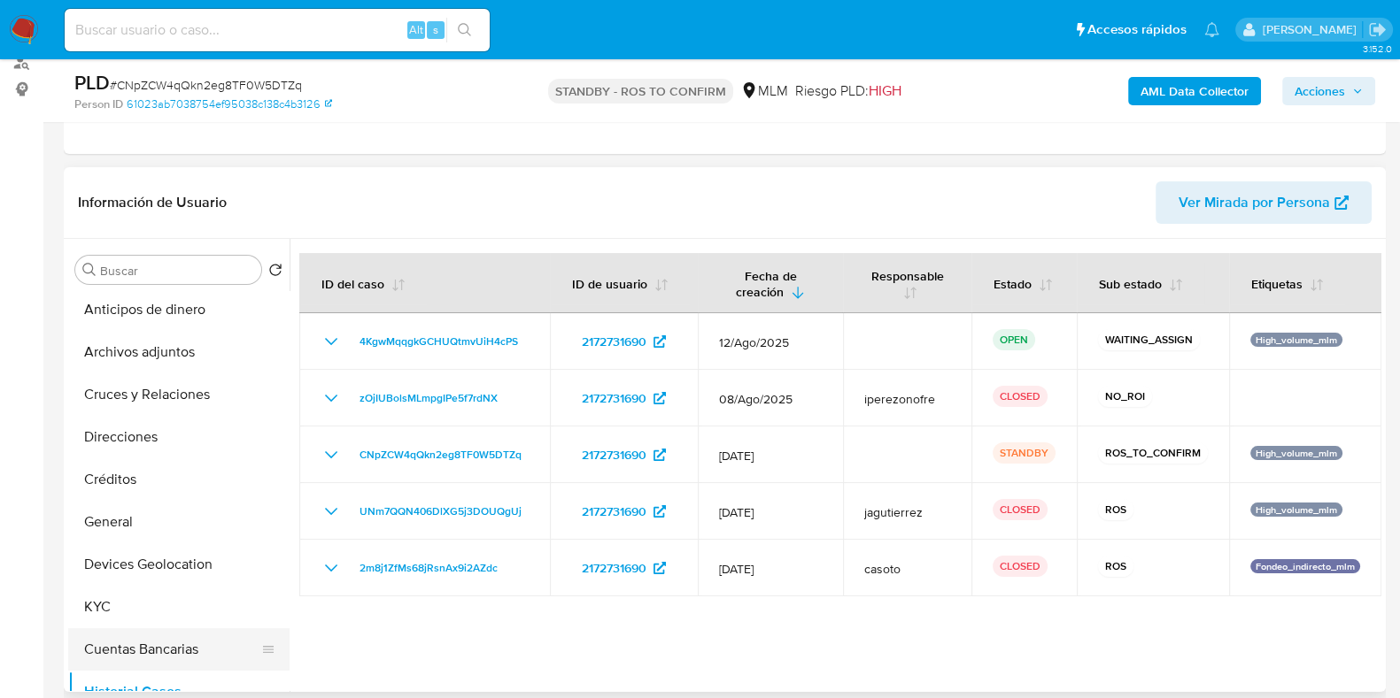
scroll to position [0, 0]
click at [150, 363] on button "Archivos adjuntos" at bounding box center [171, 355] width 207 height 42
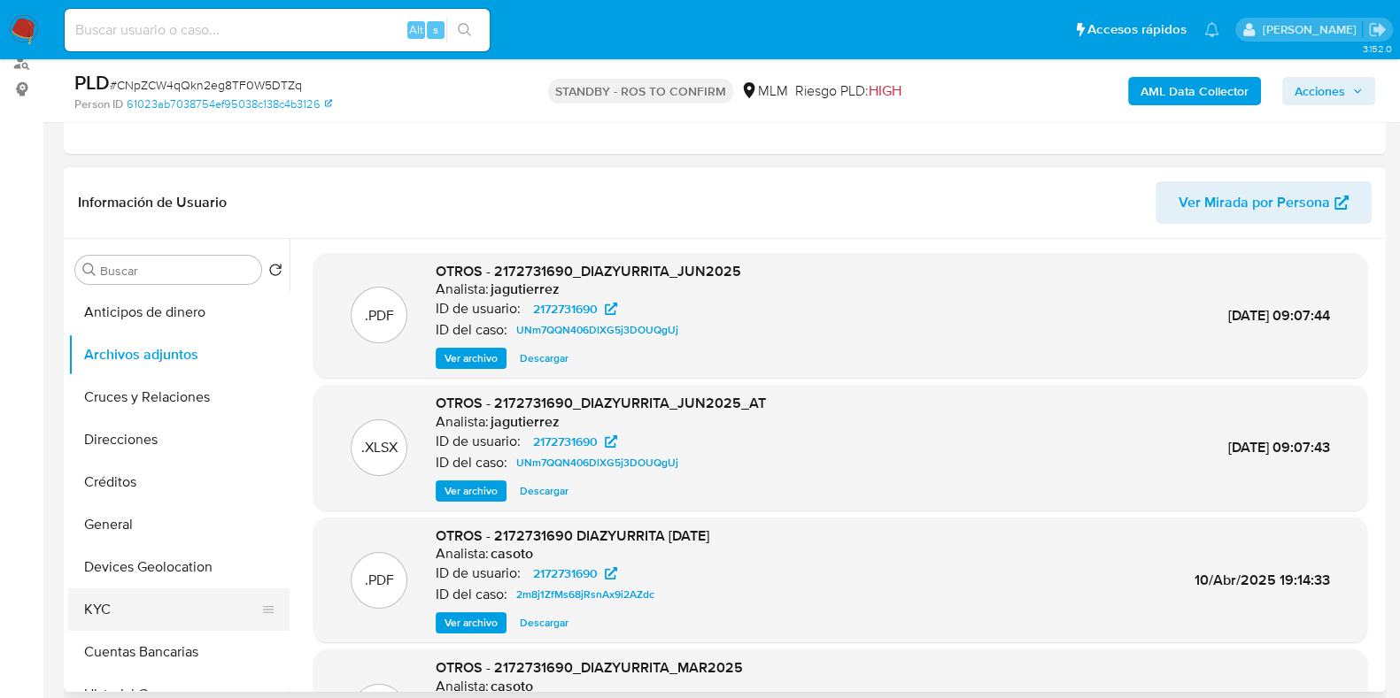
click at [131, 595] on button "KYC" at bounding box center [171, 610] width 207 height 42
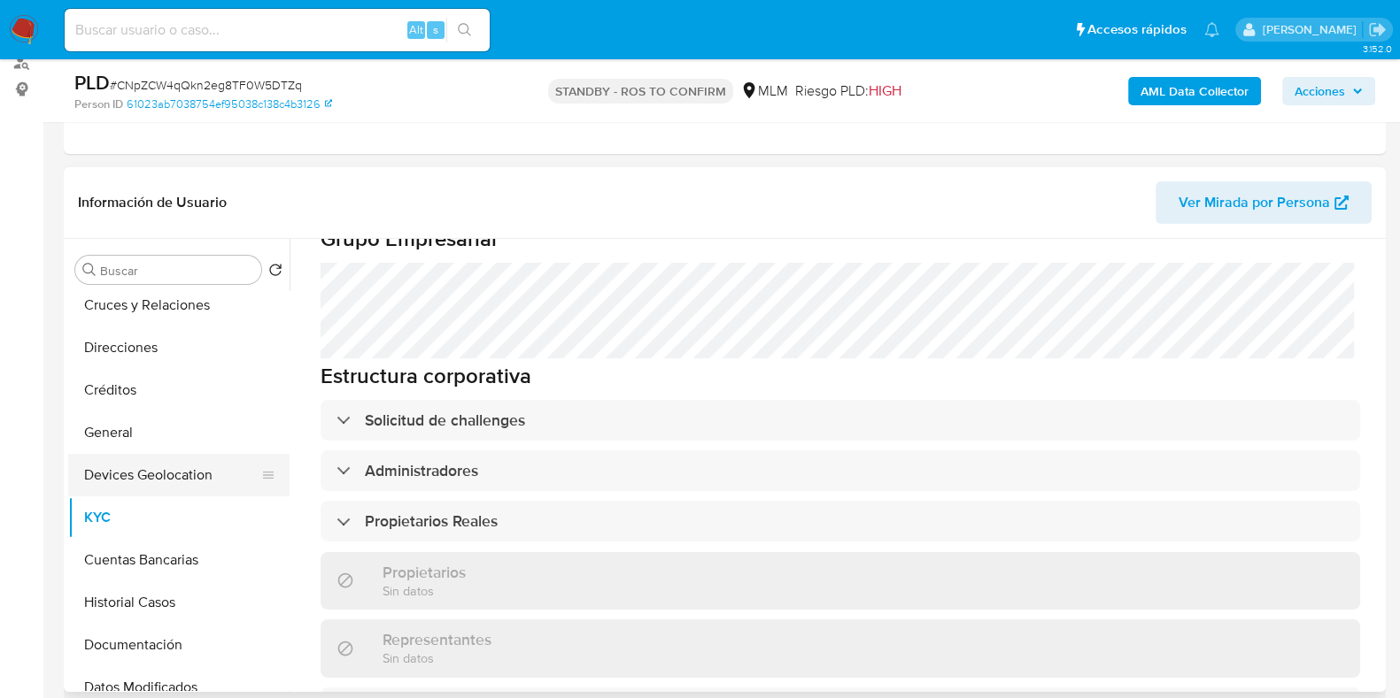
scroll to position [220, 0]
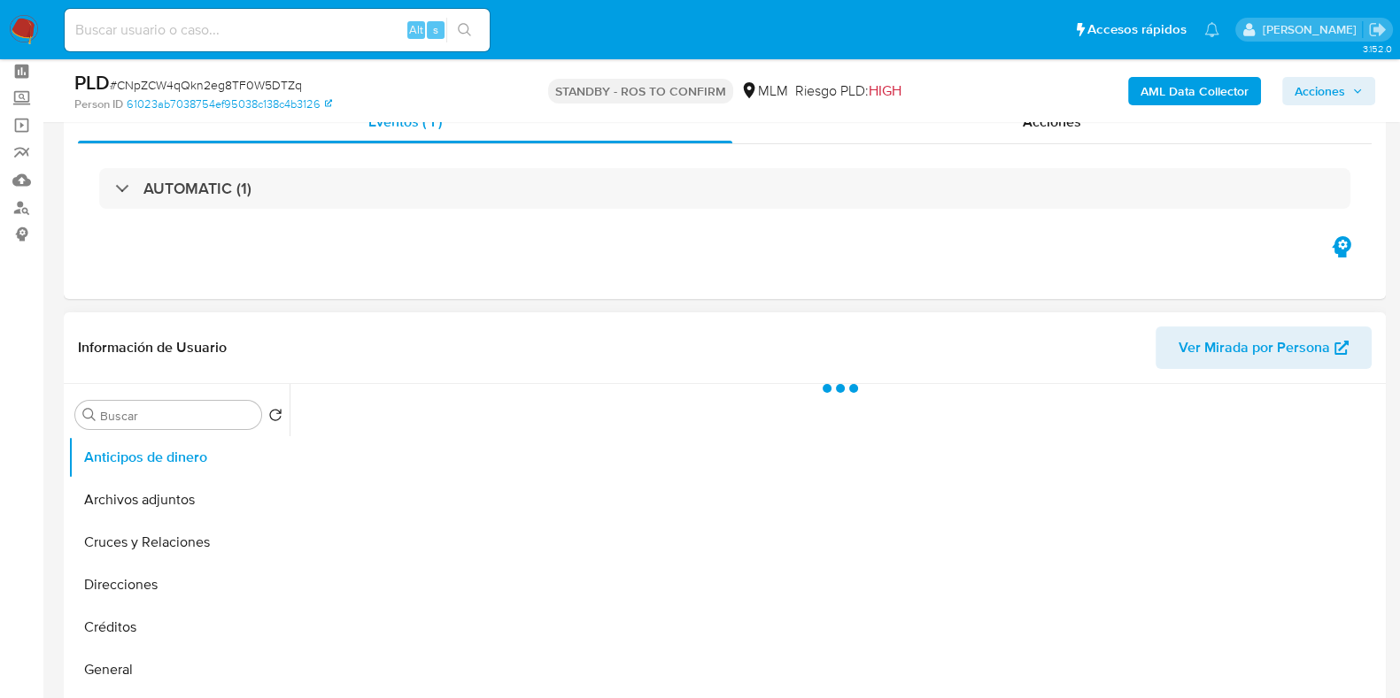
scroll to position [110, 0]
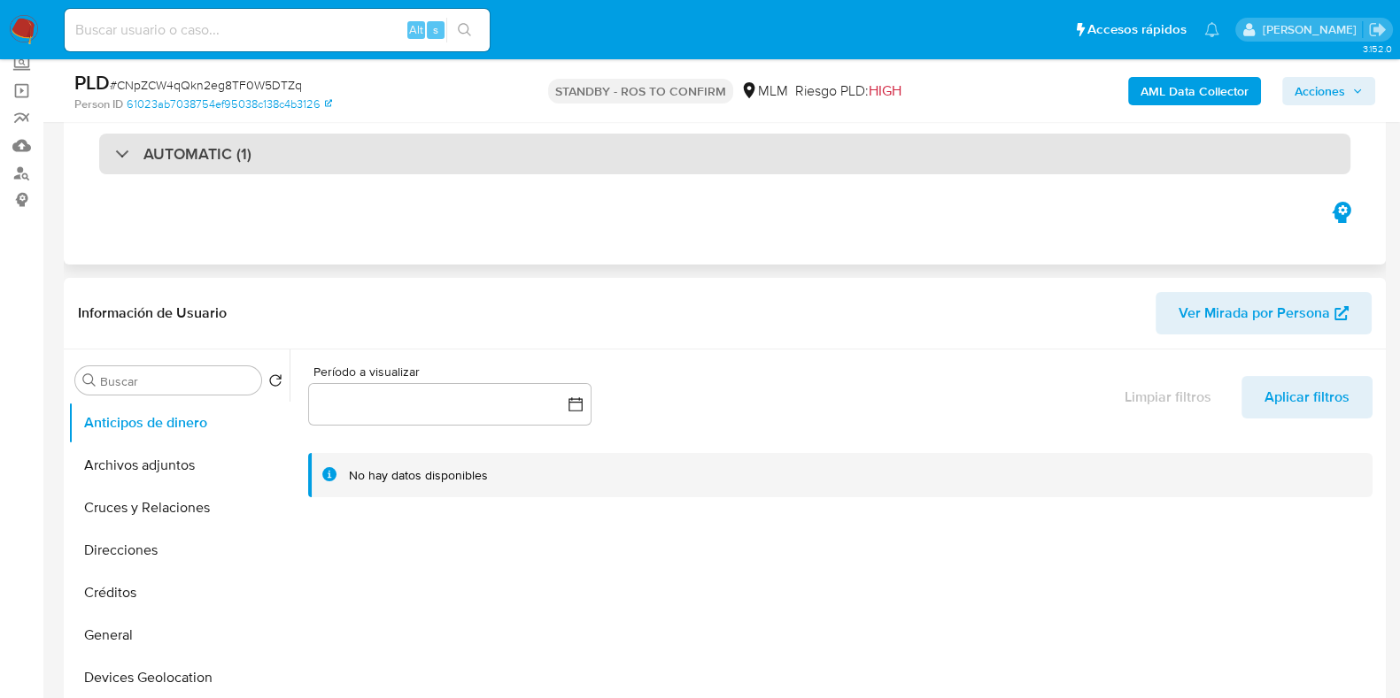
select select "10"
click at [846, 165] on div "AUTOMATIC (1)" at bounding box center [724, 154] width 1251 height 41
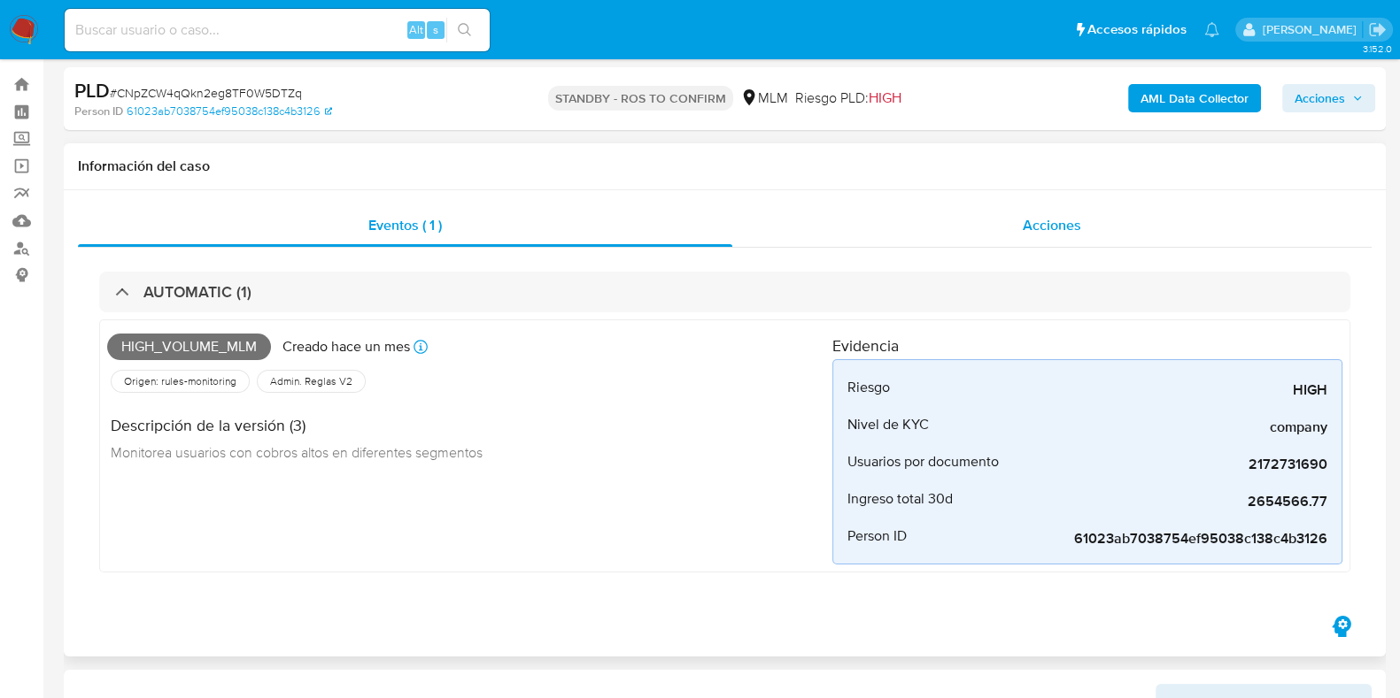
scroll to position [0, 0]
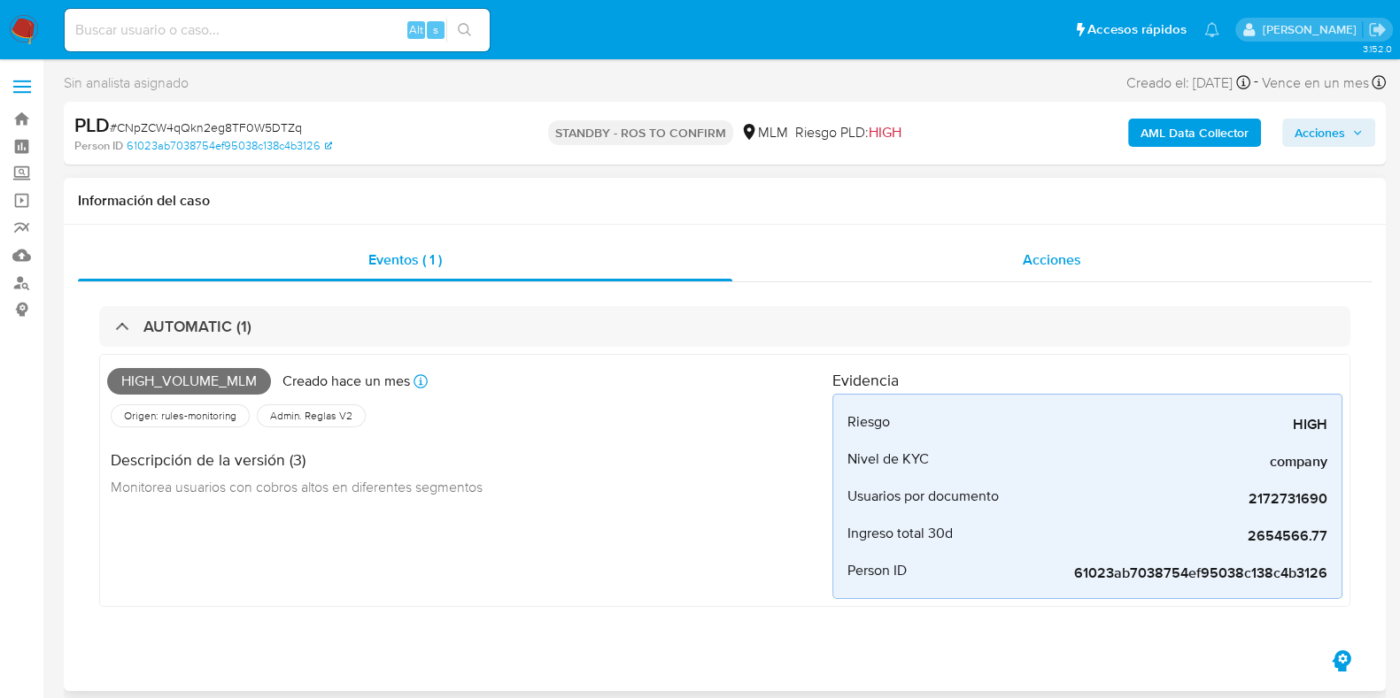
click at [1048, 251] on span "Acciones" at bounding box center [1051, 260] width 58 height 20
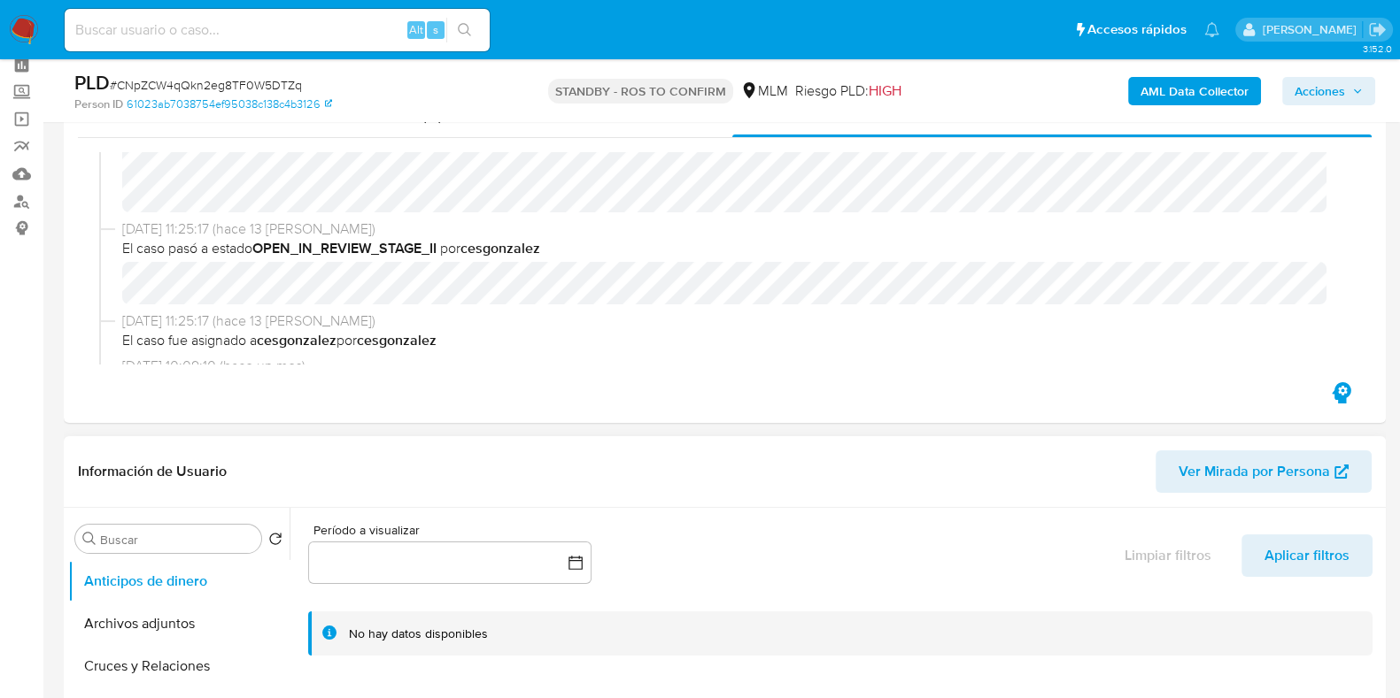
scroll to position [110, 0]
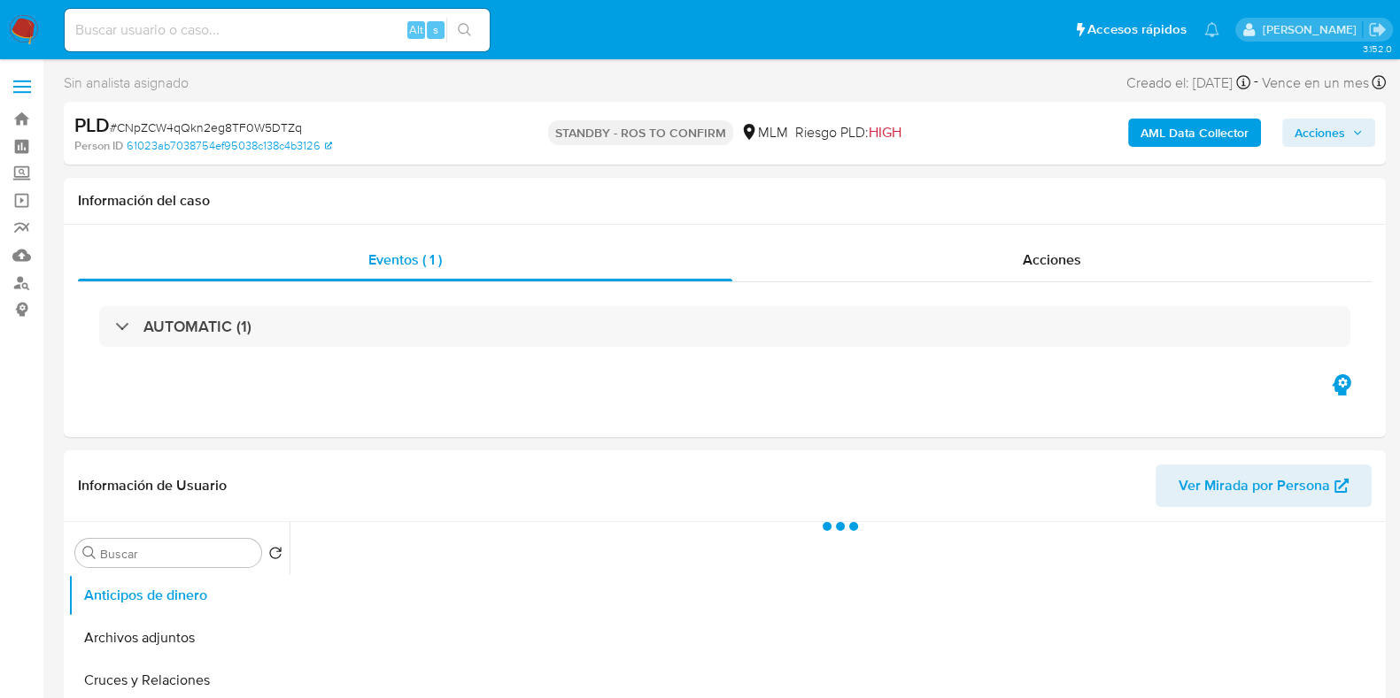
click at [208, 126] on span "# CNpZCW4qQkn2eg8TF0W5DTZq" at bounding box center [206, 128] width 192 height 18
copy span "CNpZCW4qQkn2eg8TF0W5DTZq"
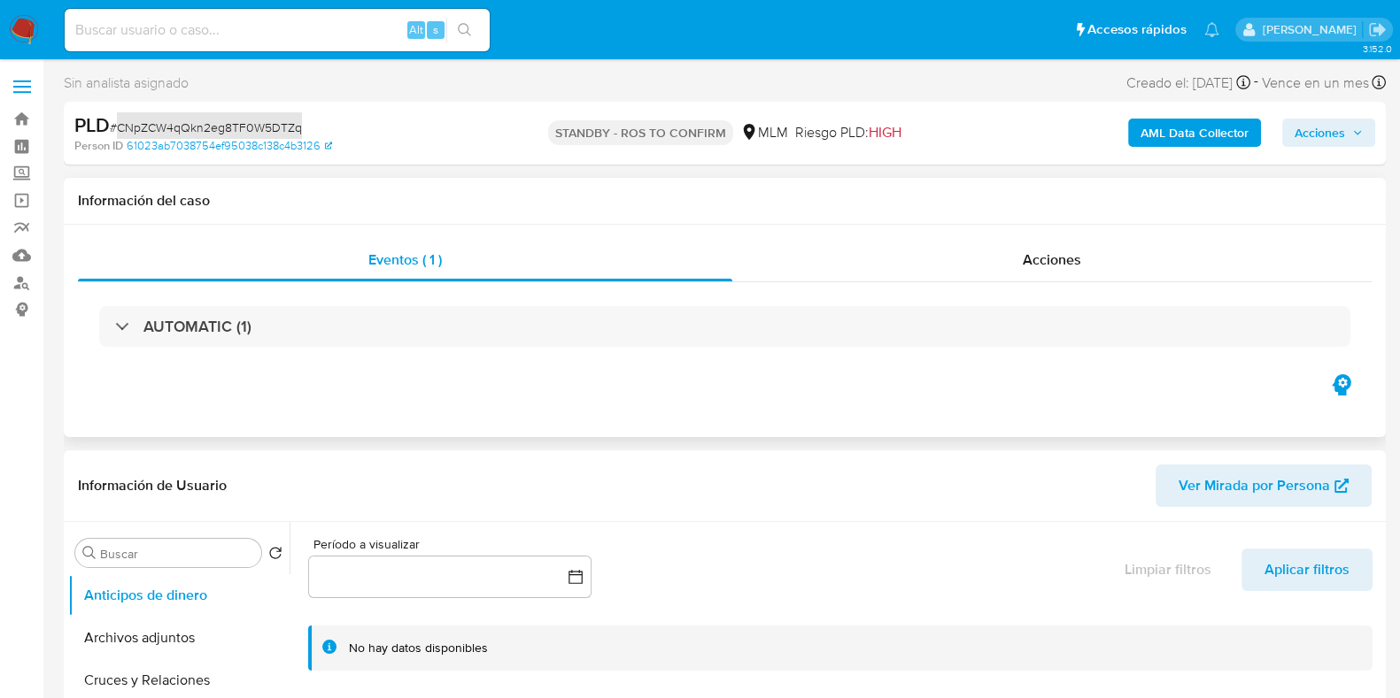
select select "10"
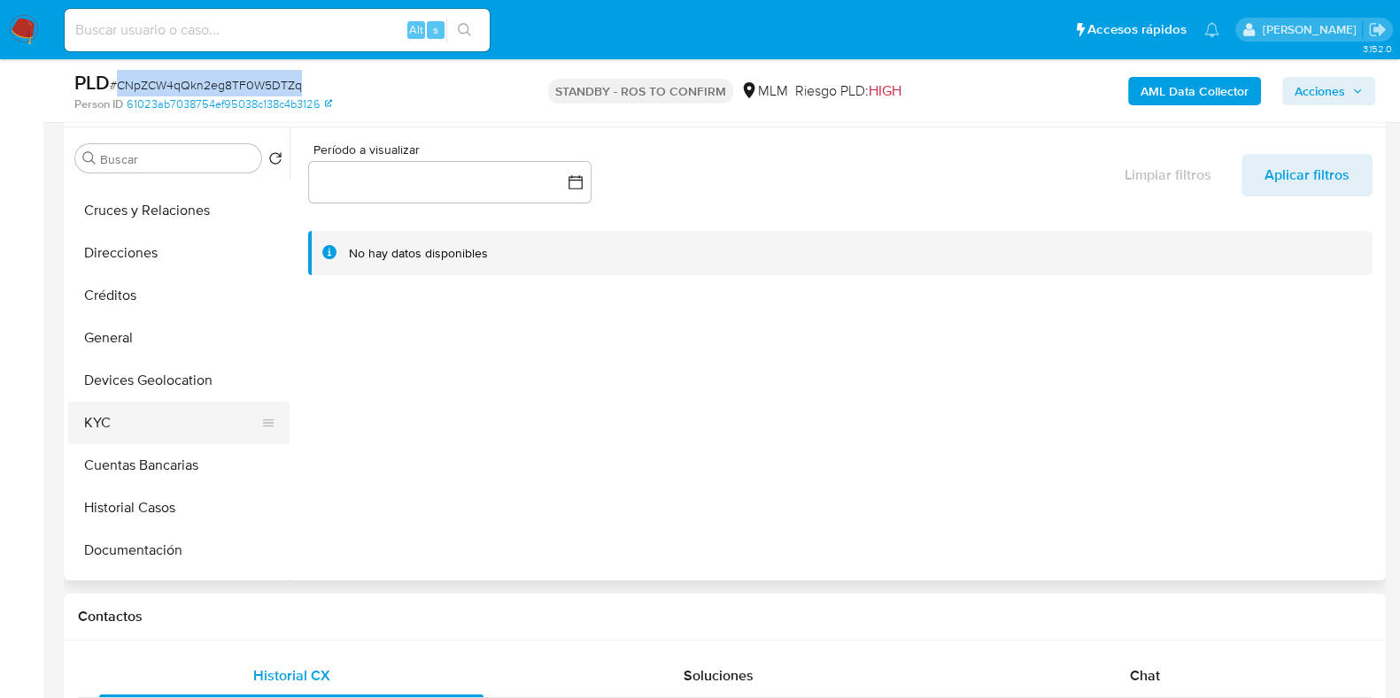
scroll to position [110, 0]
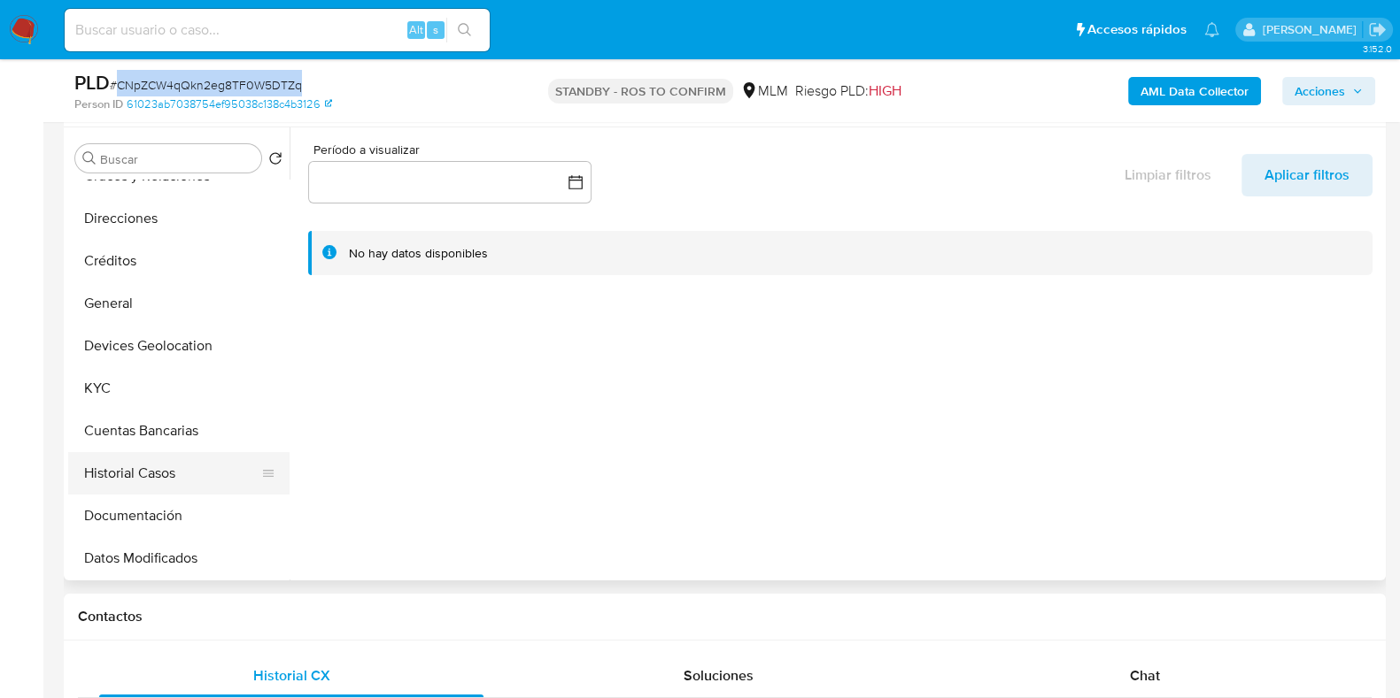
click at [135, 468] on button "Historial Casos" at bounding box center [171, 473] width 207 height 42
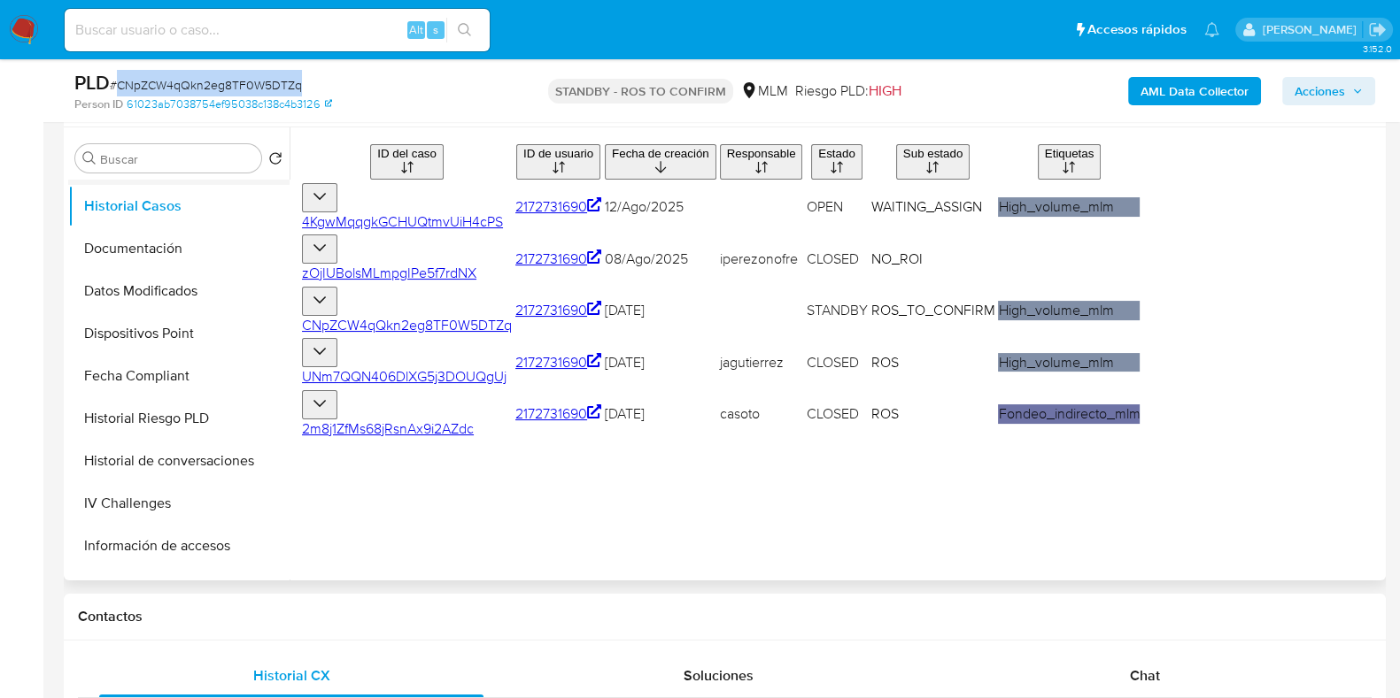
scroll to position [442, 0]
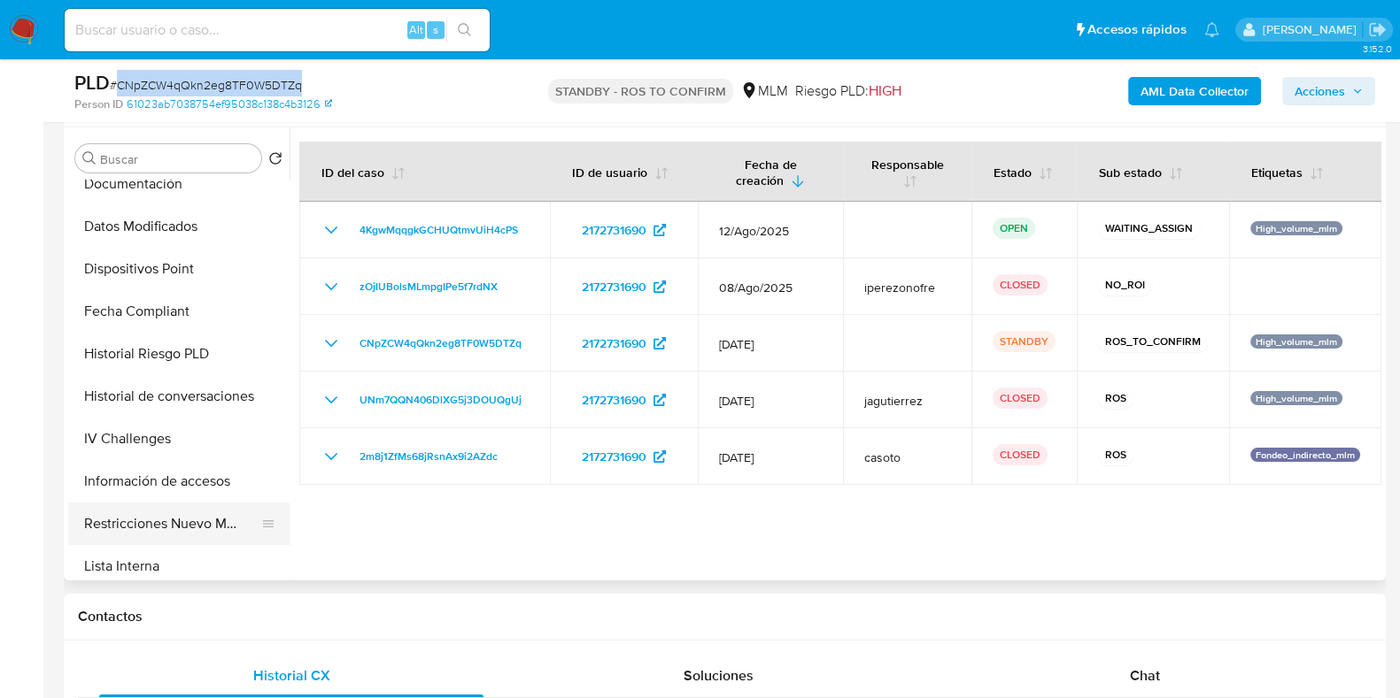
click at [176, 520] on button "Restricciones Nuevo Mundo" at bounding box center [171, 524] width 207 height 42
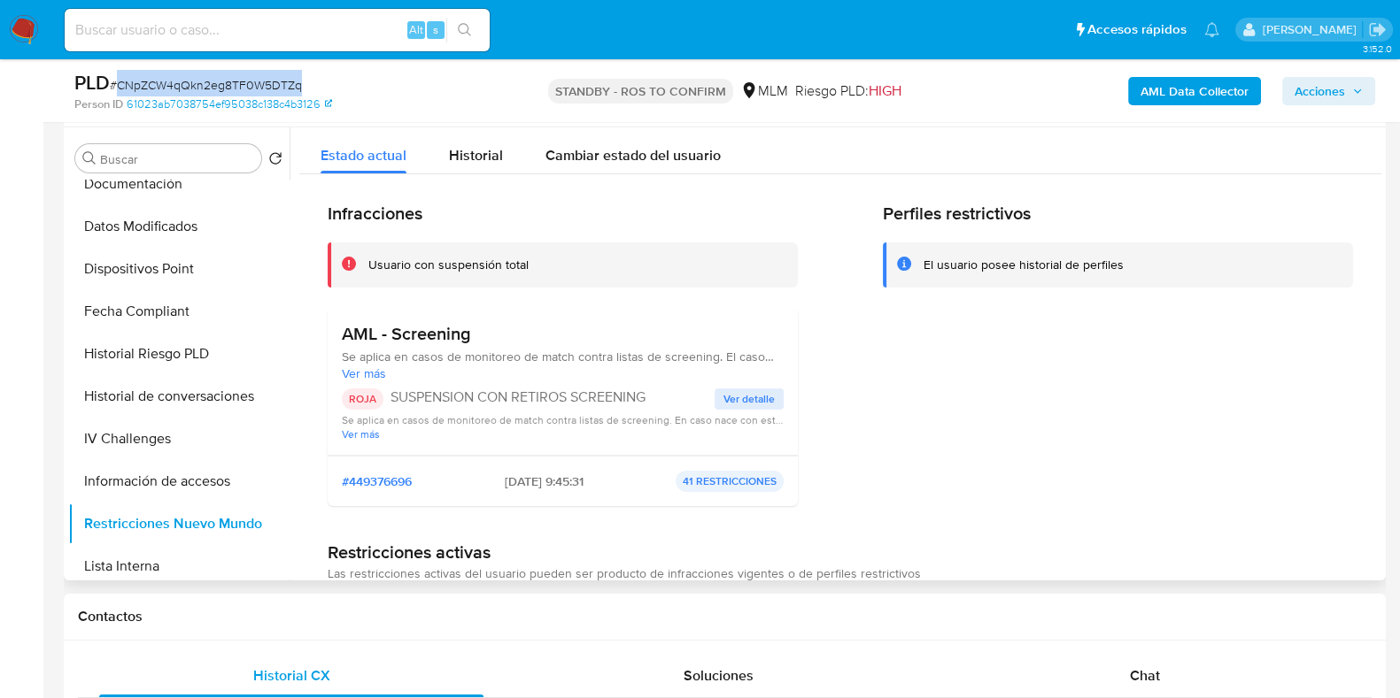
click at [739, 401] on span "Ver detalle" at bounding box center [748, 399] width 51 height 18
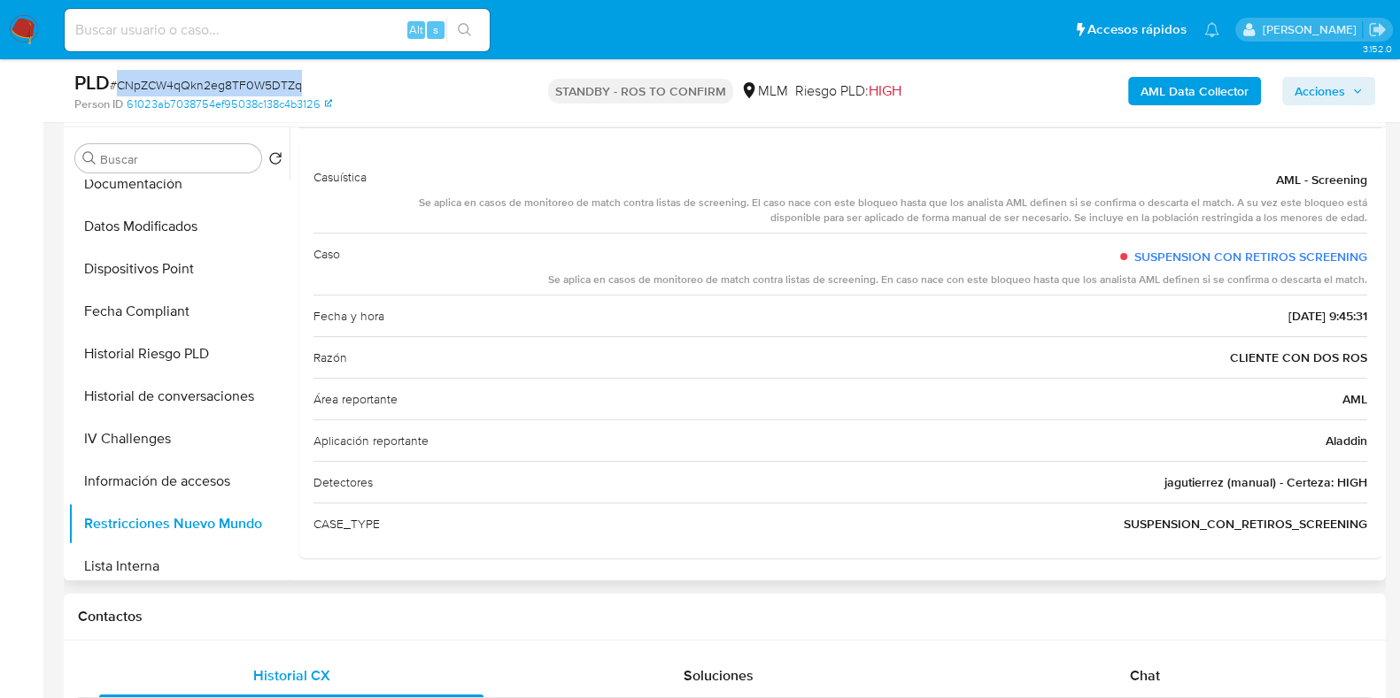
scroll to position [0, 0]
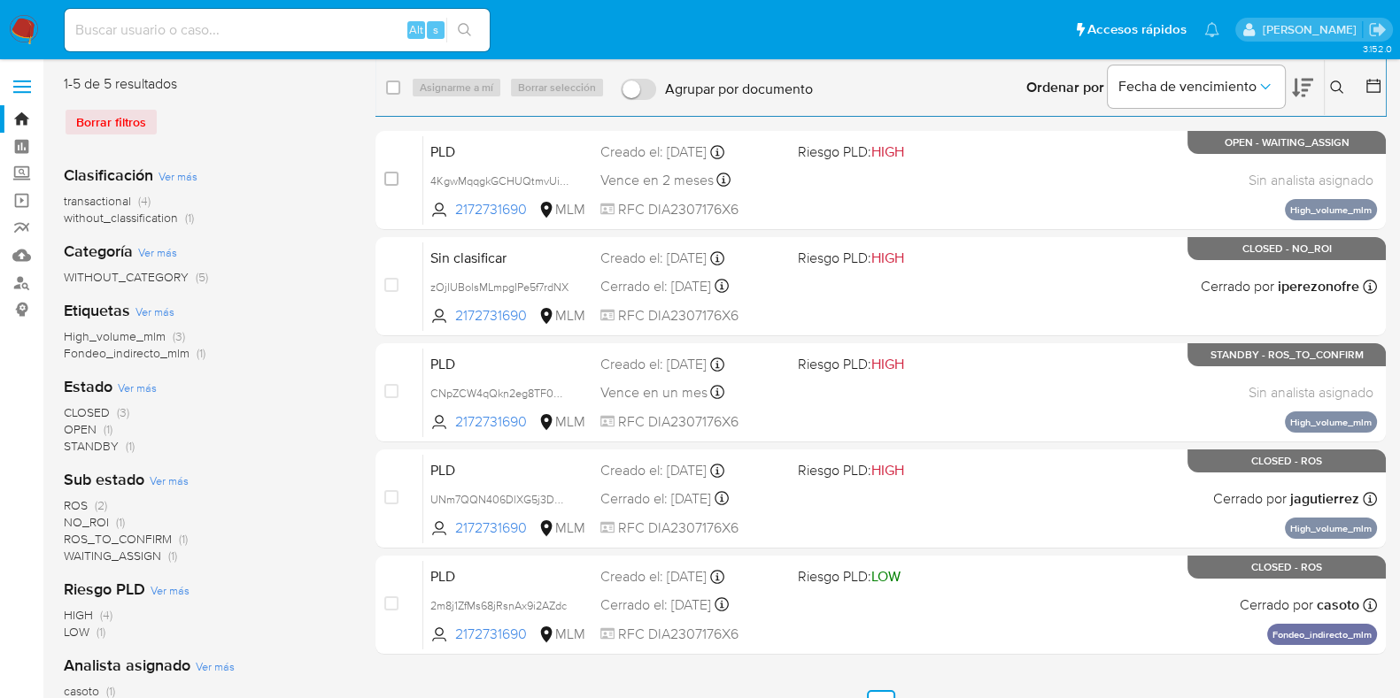
click at [1344, 86] on button at bounding box center [1338, 87] width 29 height 21
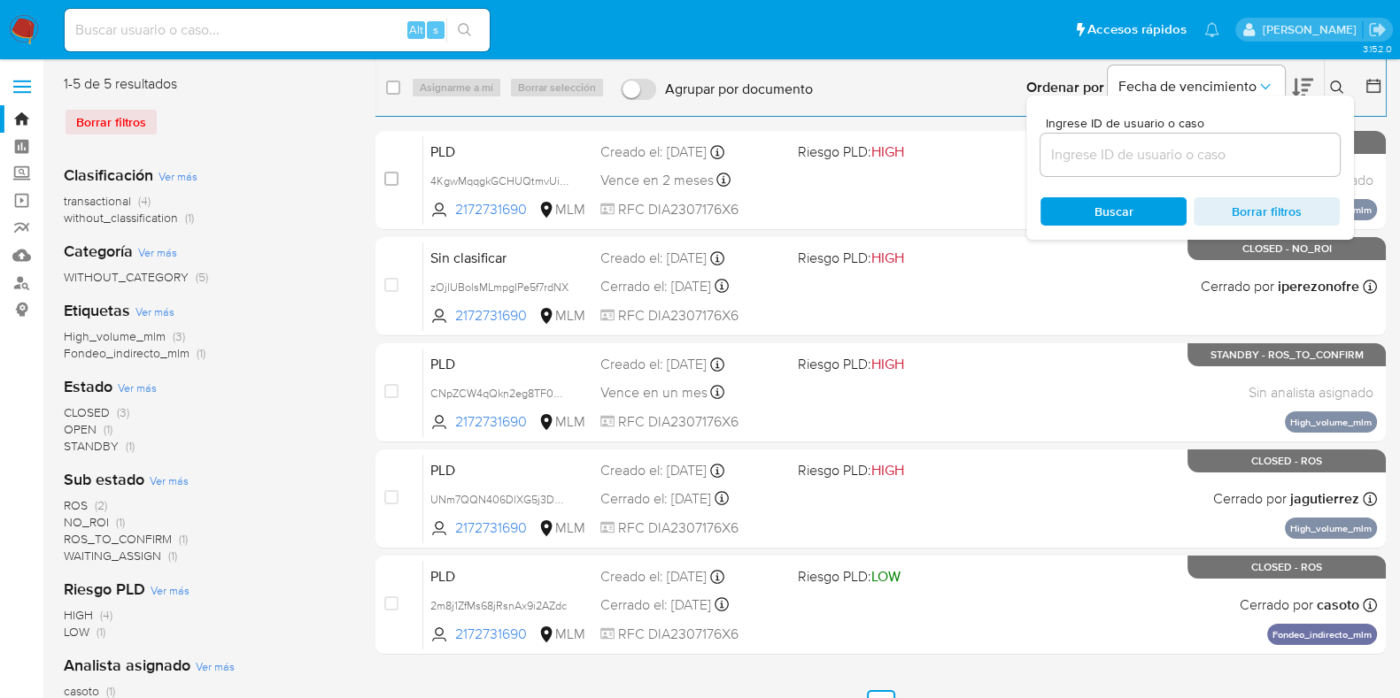
click at [1127, 141] on div at bounding box center [1189, 155] width 299 height 42
click at [1124, 144] on input at bounding box center [1189, 154] width 299 height 23
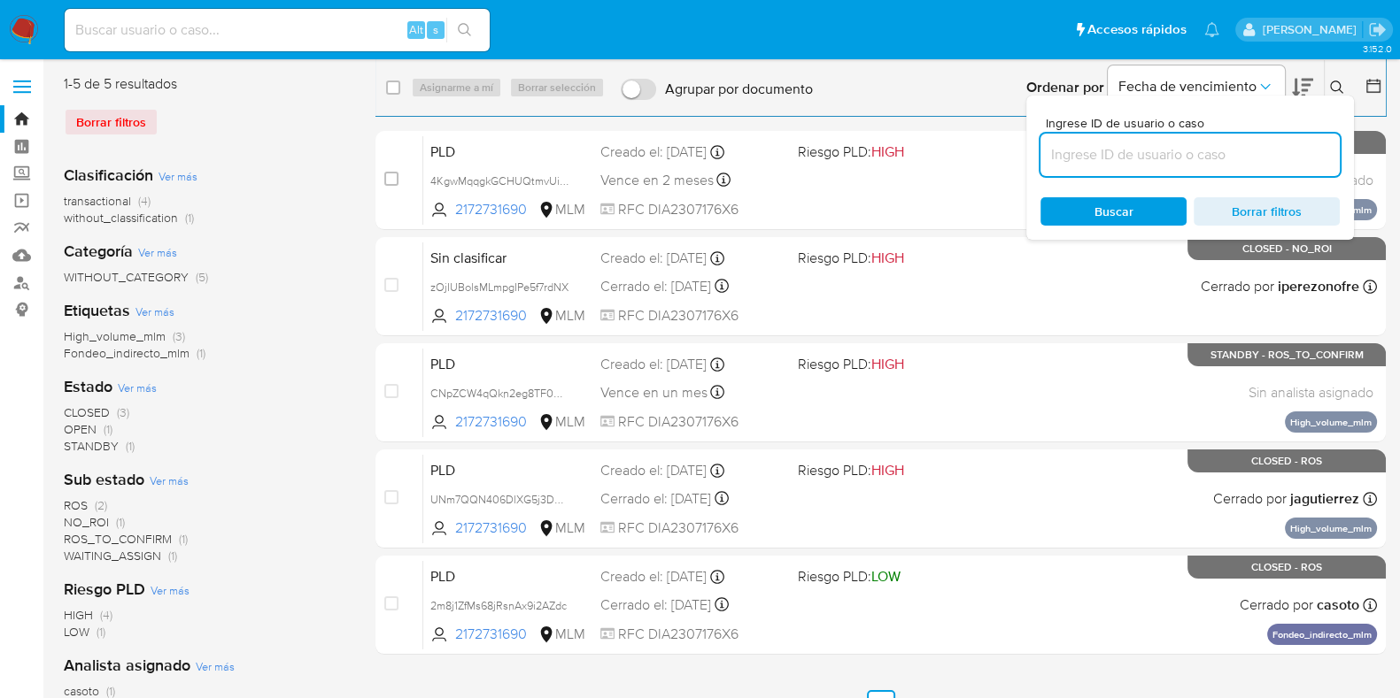
paste input "2394619309"
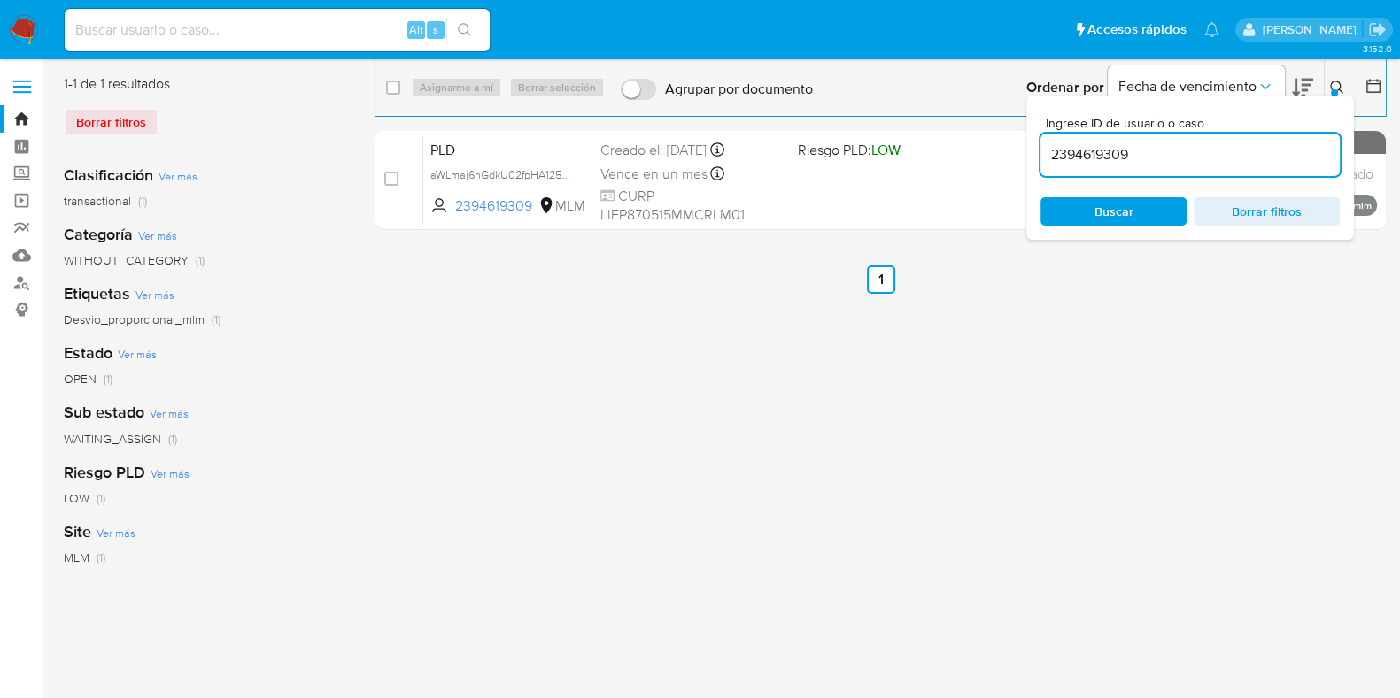
click at [1338, 81] on icon at bounding box center [1336, 87] width 13 height 13
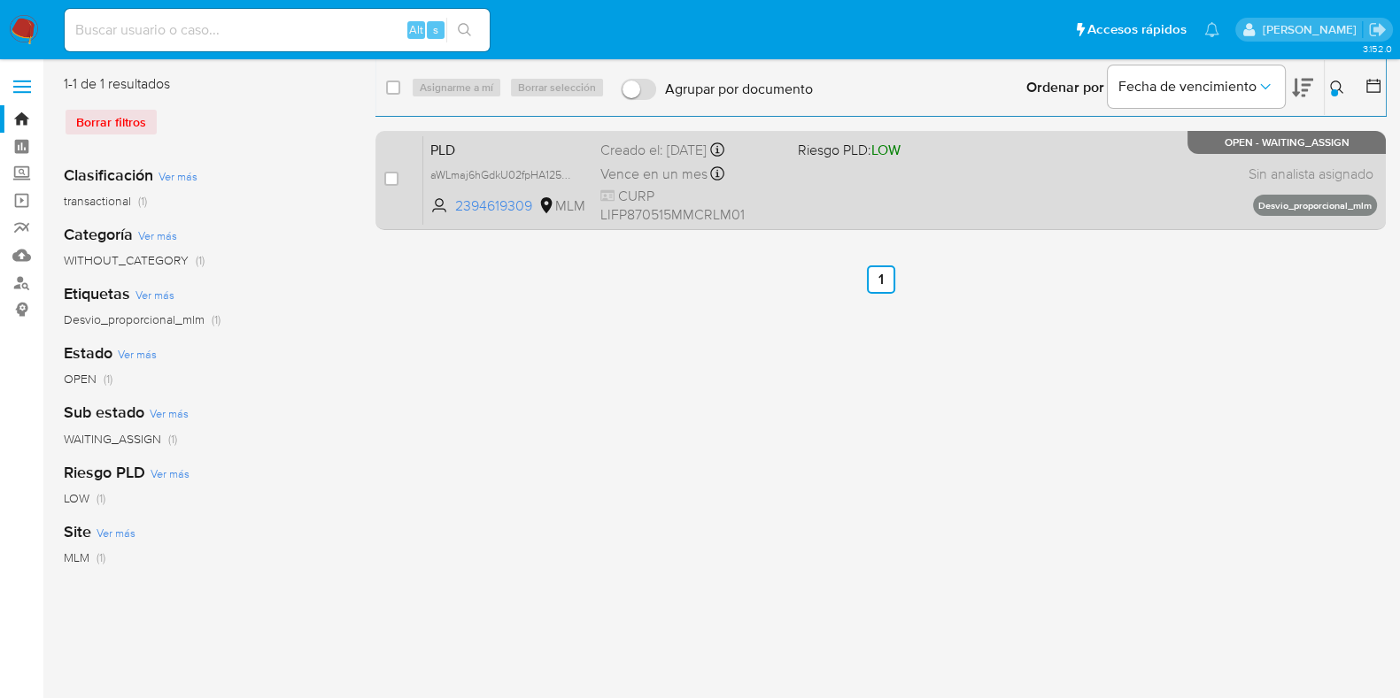
click at [1128, 152] on div "PLD aWLmaj6hGdkU02fpHA125ncr 2394619309 MLM Riesgo PLD: LOW Creado el: 12/07/20…" at bounding box center [899, 179] width 953 height 89
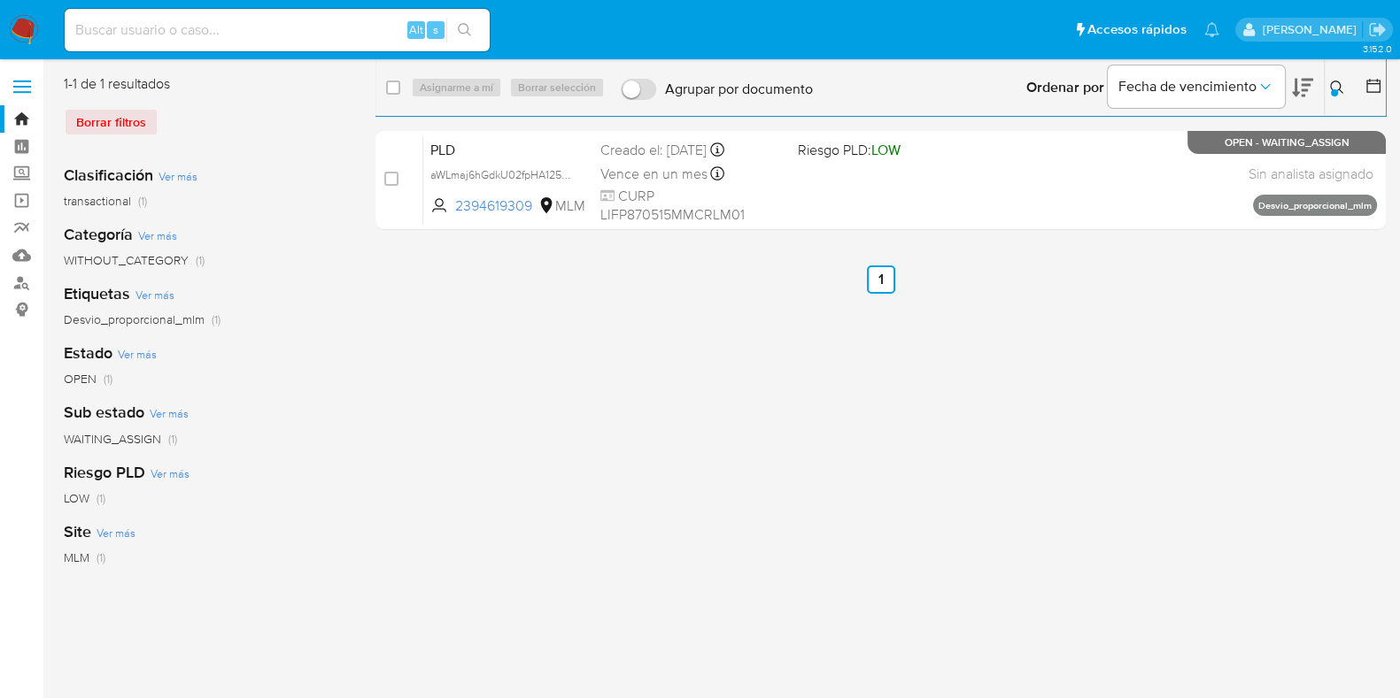
click at [1330, 85] on icon at bounding box center [1336, 87] width 13 height 13
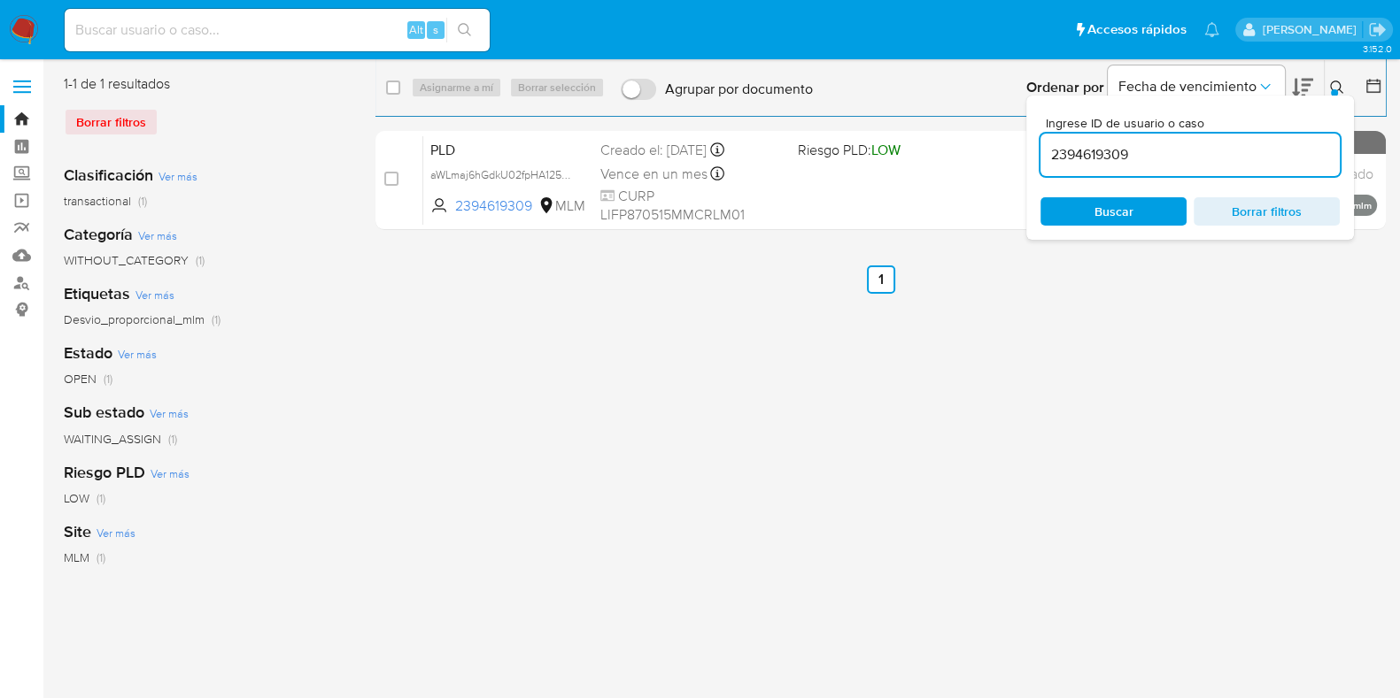
click at [1190, 144] on input "2394619309" at bounding box center [1189, 154] width 299 height 23
type input "2465075415"
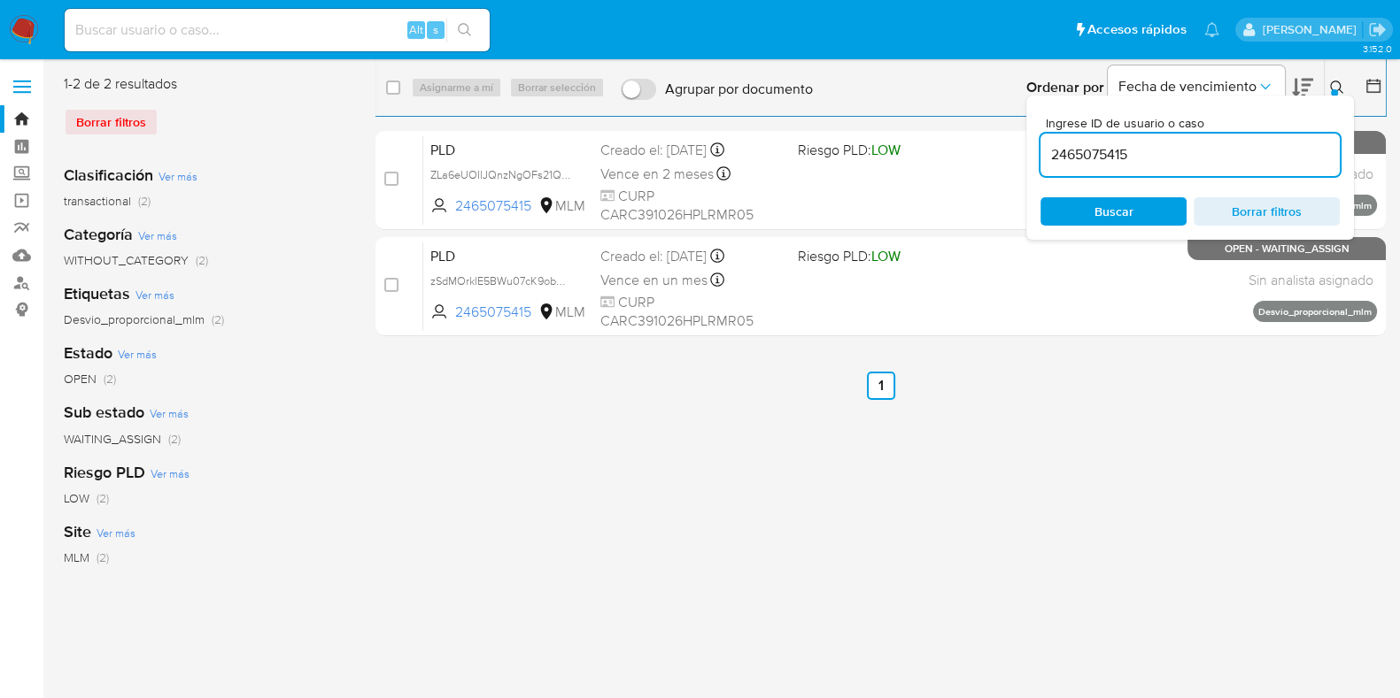
click at [1331, 90] on div at bounding box center [1333, 92] width 7 height 7
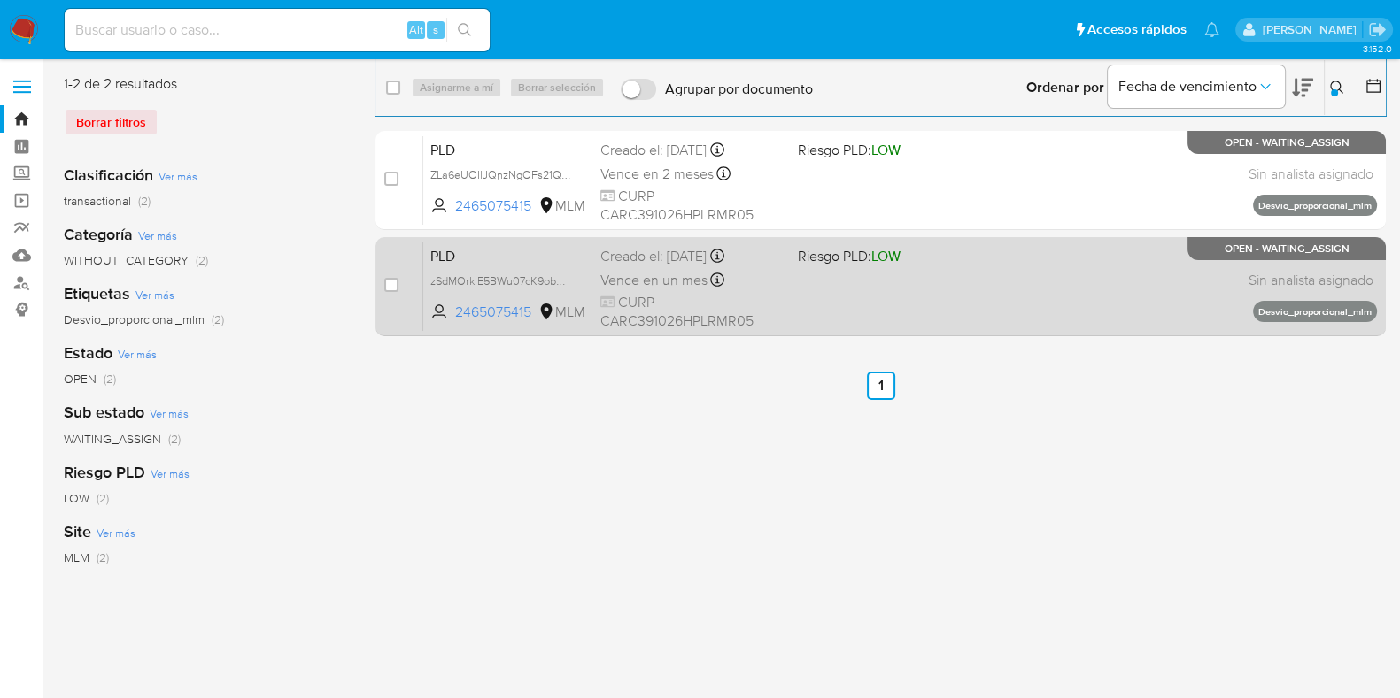
click at [965, 293] on div "PLD zSdMOrklE5BWu07cK9obChoR 2465075415 MLM Riesgo PLD: LOW Creado el: 12/07/20…" at bounding box center [899, 286] width 953 height 89
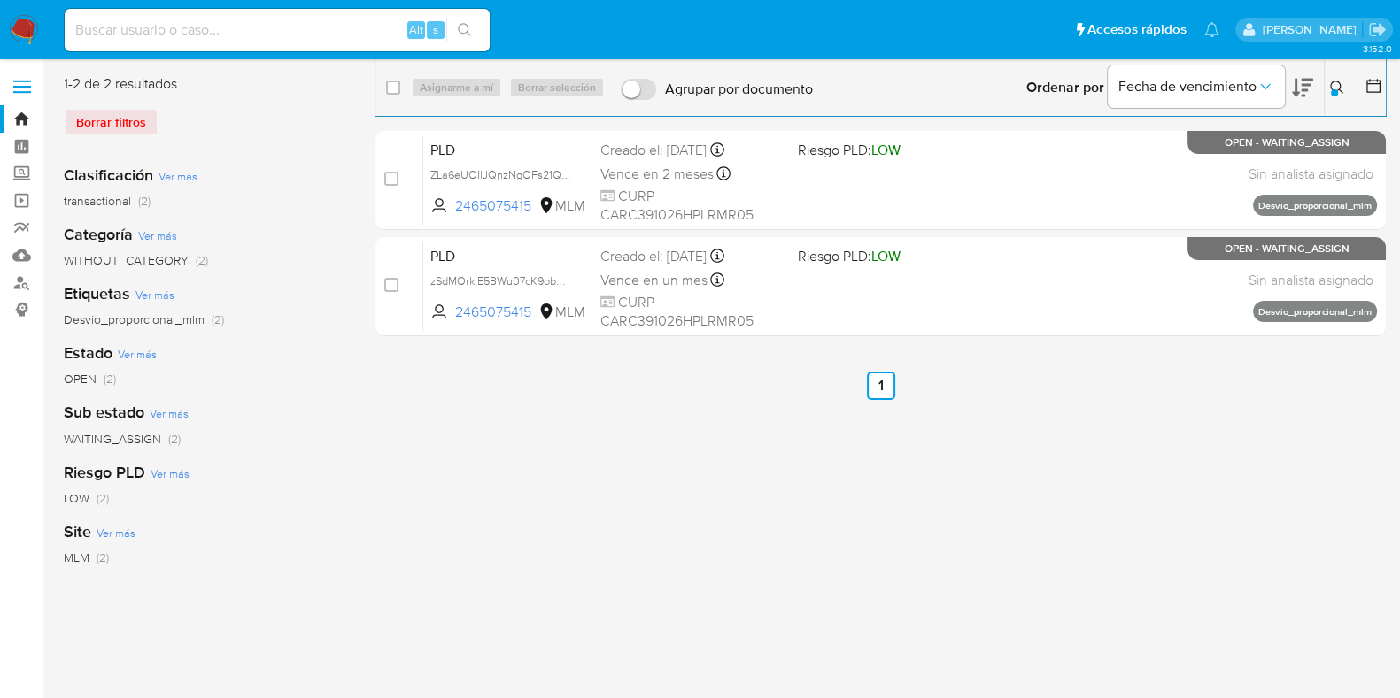
click at [1344, 78] on button at bounding box center [1338, 87] width 29 height 21
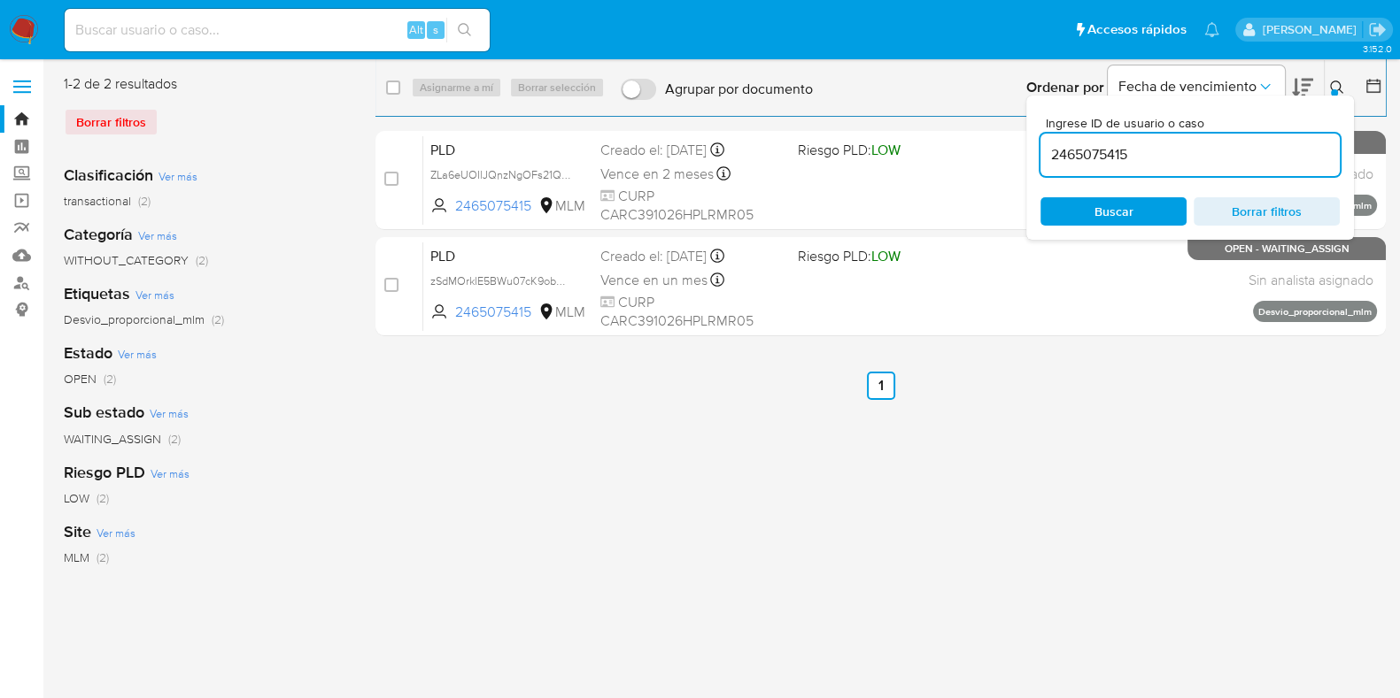
click at [1123, 165] on input "2465075415" at bounding box center [1189, 154] width 299 height 23
type input "2394619309"
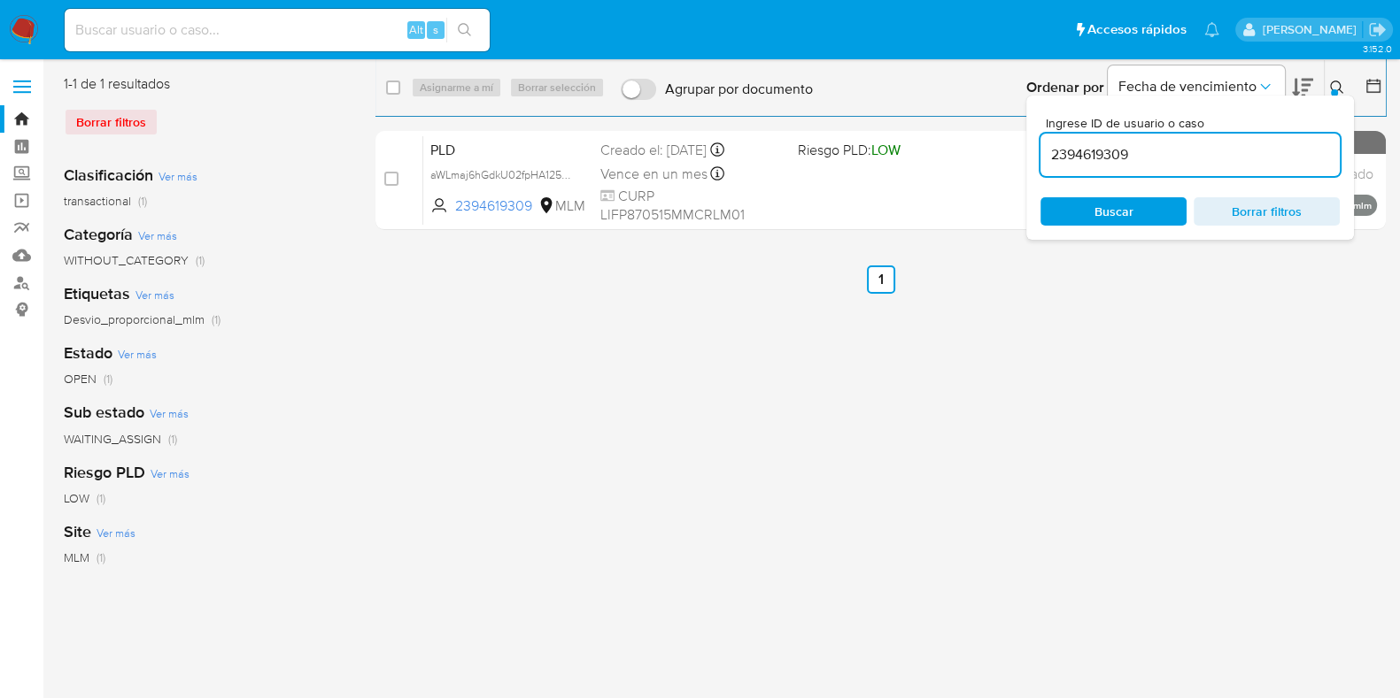
click at [1337, 73] on div "Ingrese ID de usuario o caso 2394619309 Buscar Borrar filtros" at bounding box center [1338, 87] width 30 height 55
click at [1330, 81] on icon at bounding box center [1337, 88] width 14 height 14
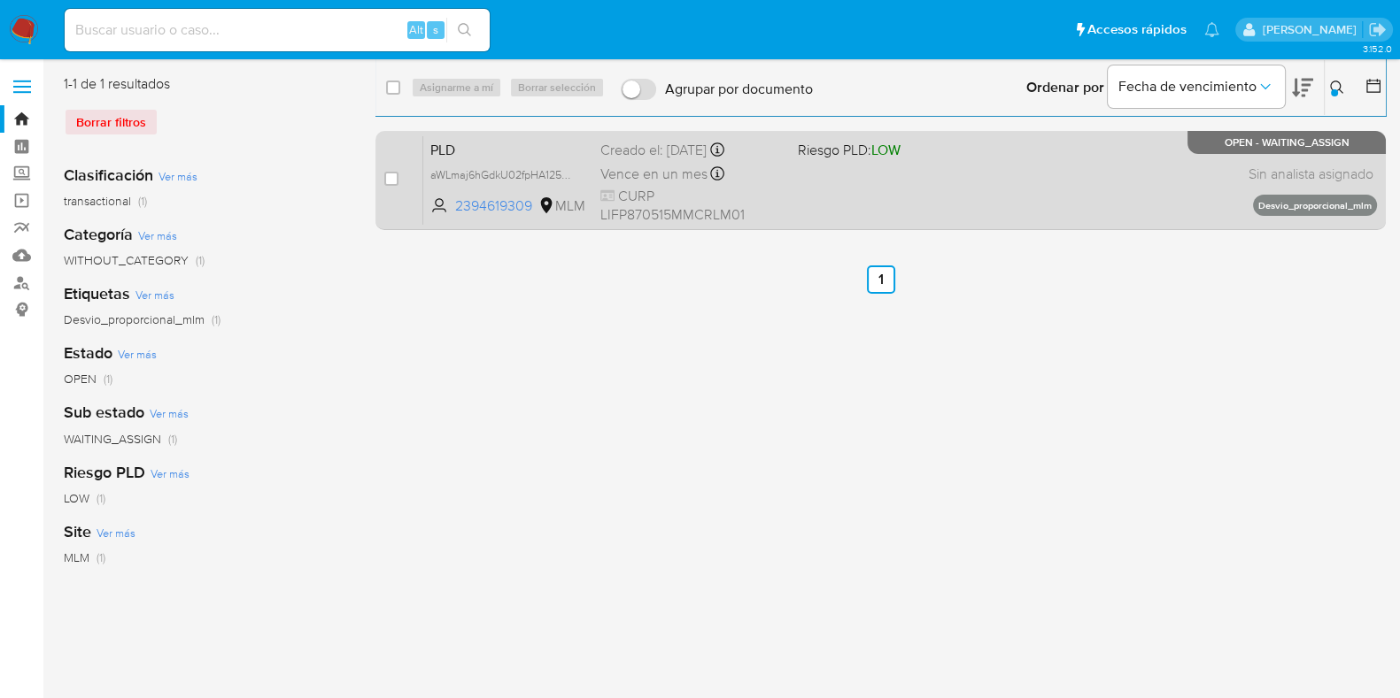
click at [1023, 152] on div "PLD aWLmaj6hGdkU02fpHA125ncr 2394619309 MLM Riesgo PLD: LOW Creado el: 12/07/20…" at bounding box center [899, 179] width 953 height 89
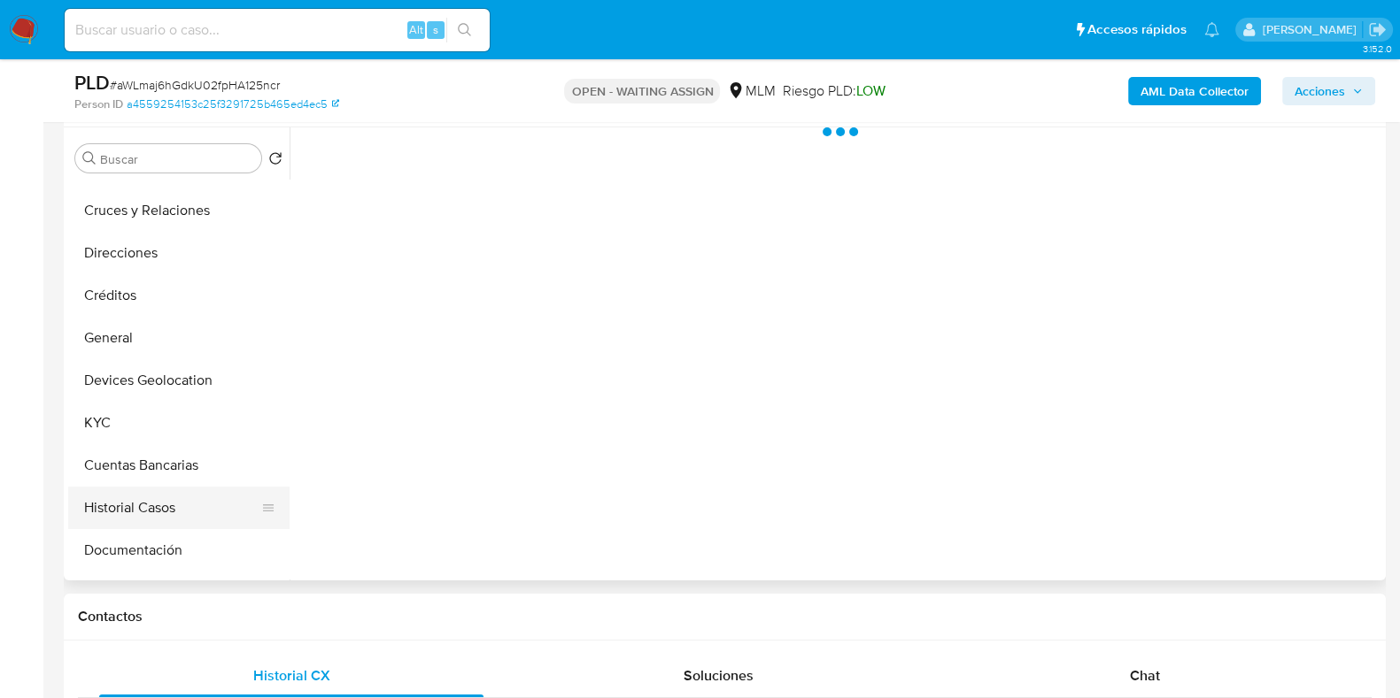
scroll to position [110, 0]
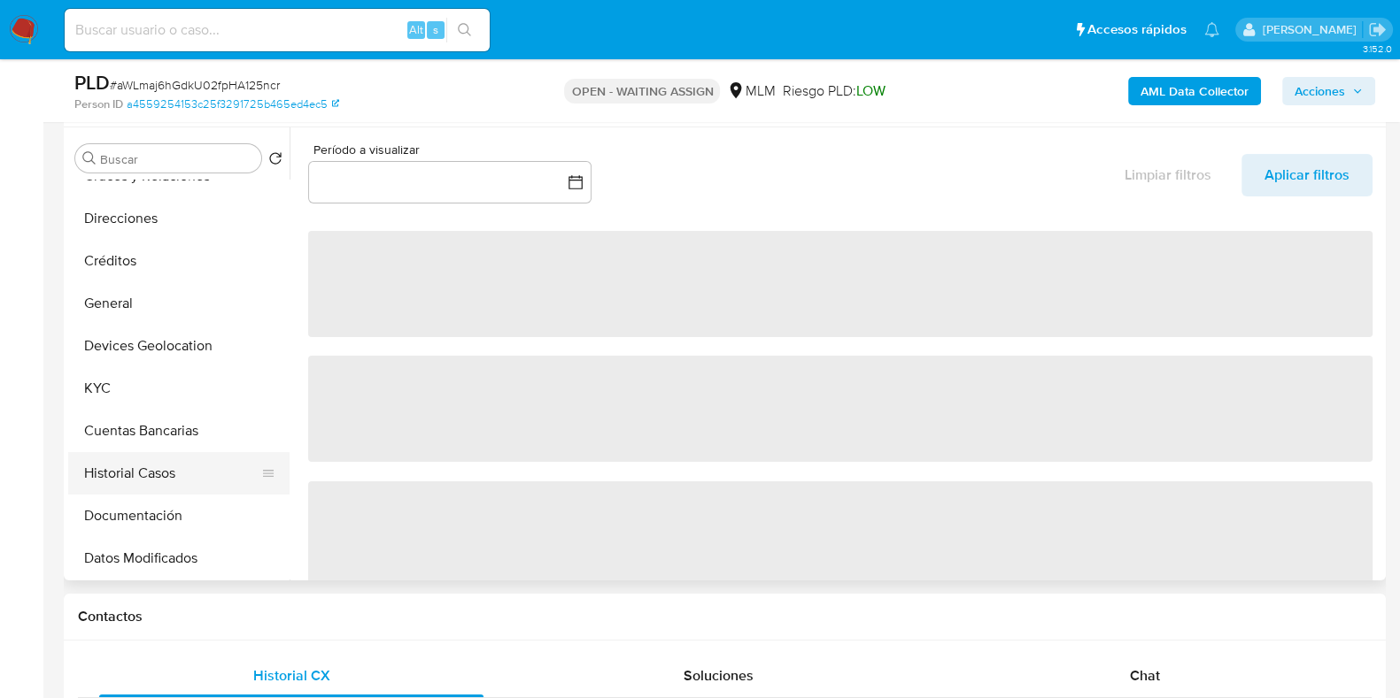
click at [127, 462] on button "Historial Casos" at bounding box center [171, 473] width 207 height 42
select select "10"
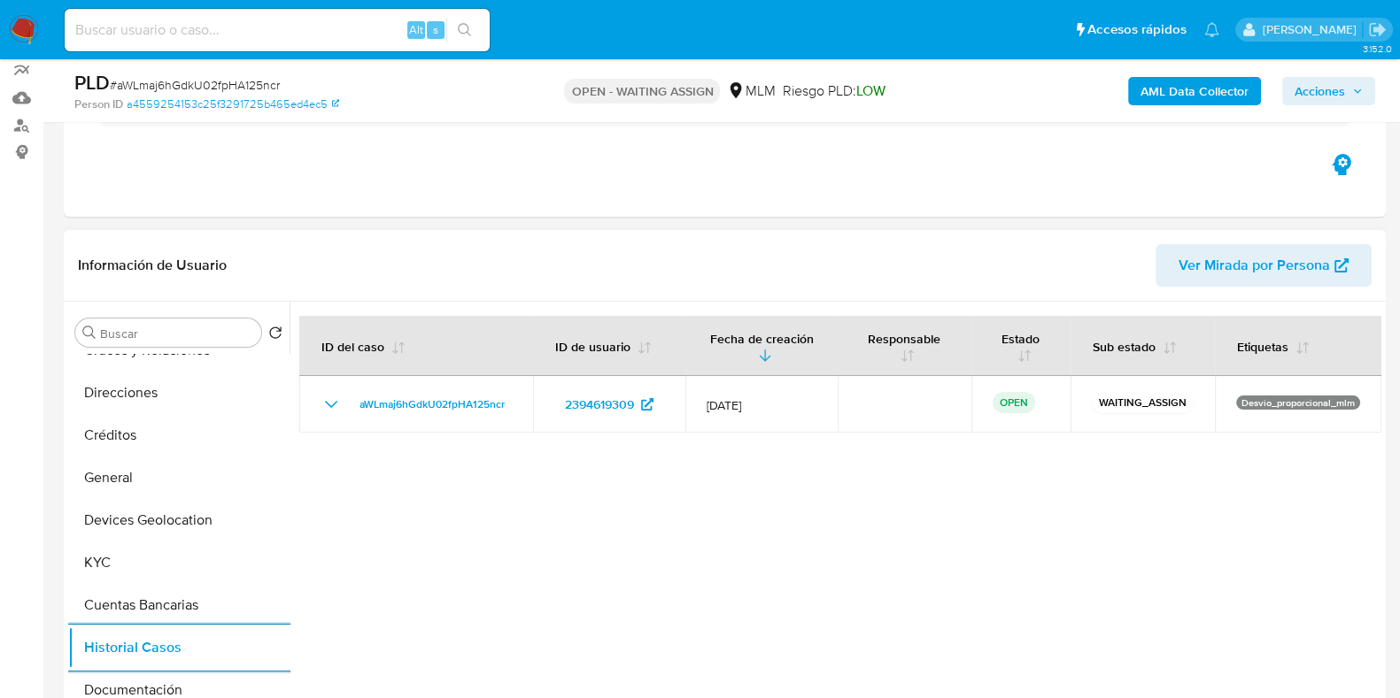
scroll to position [0, 0]
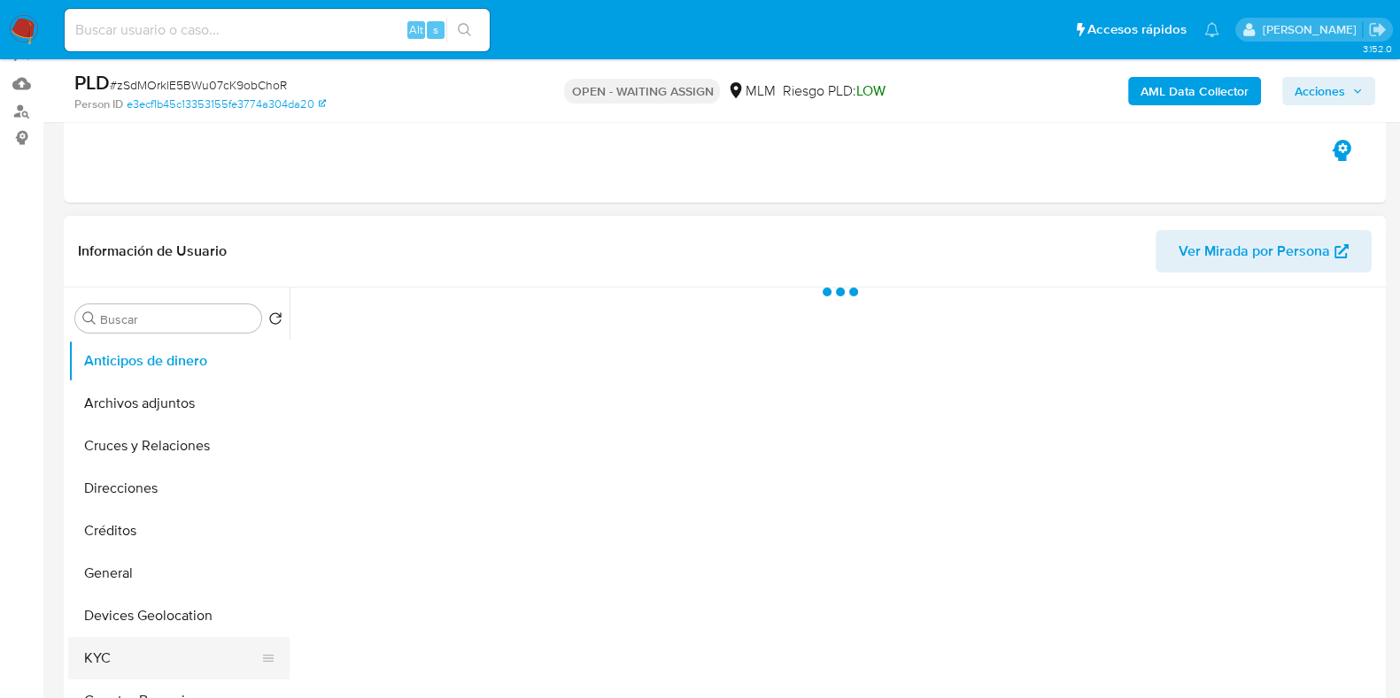
scroll to position [332, 0]
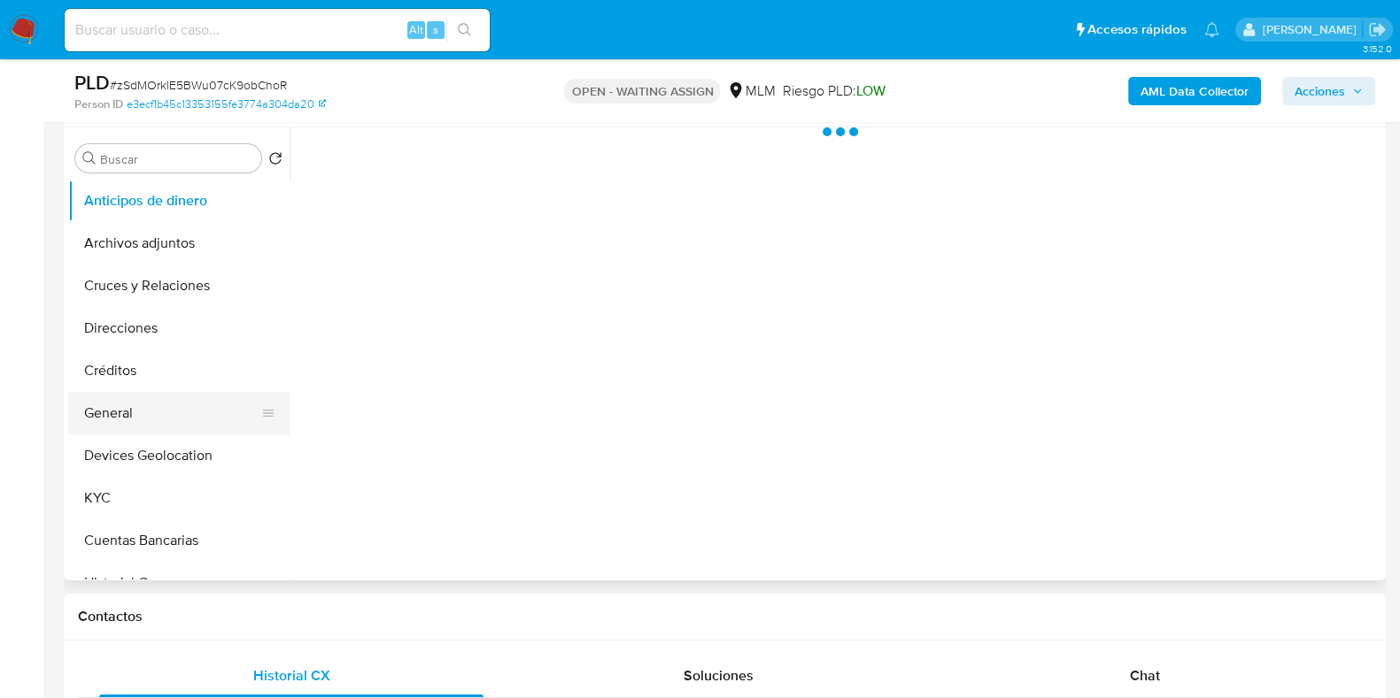
click at [129, 413] on button "General" at bounding box center [171, 413] width 207 height 42
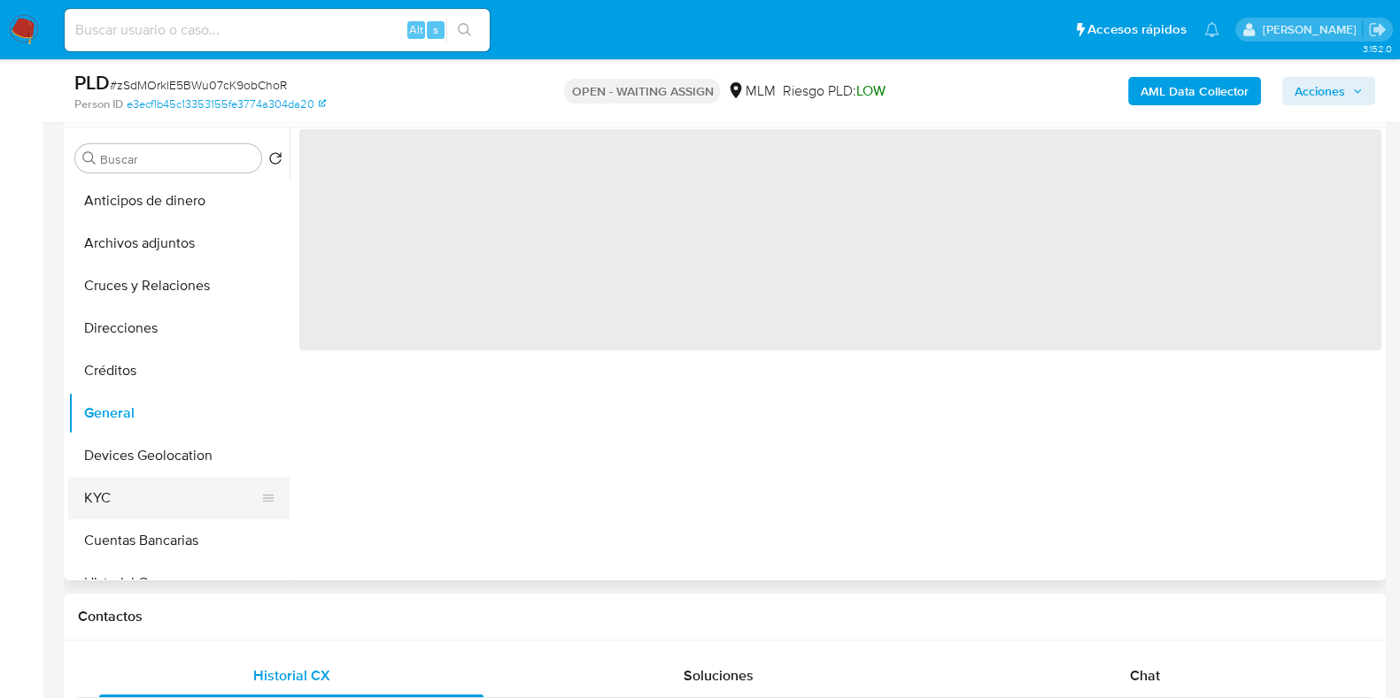
select select "10"
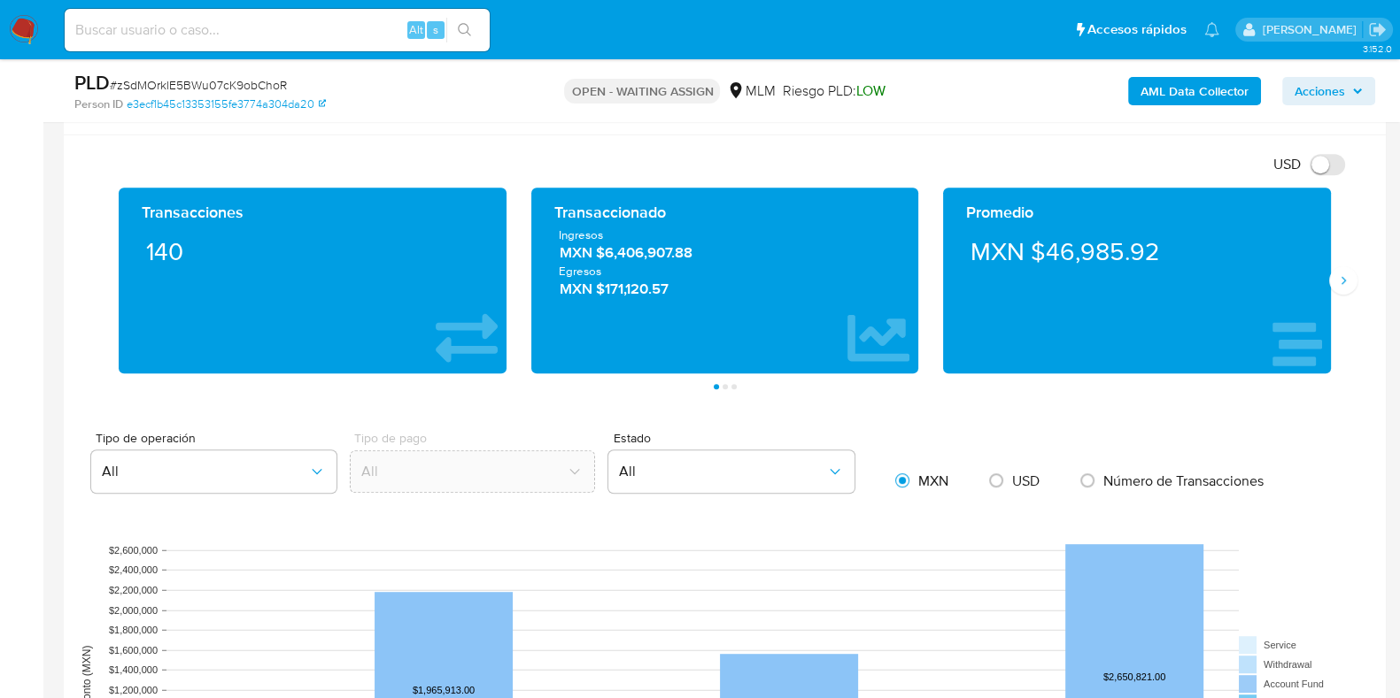
scroll to position [1659, 0]
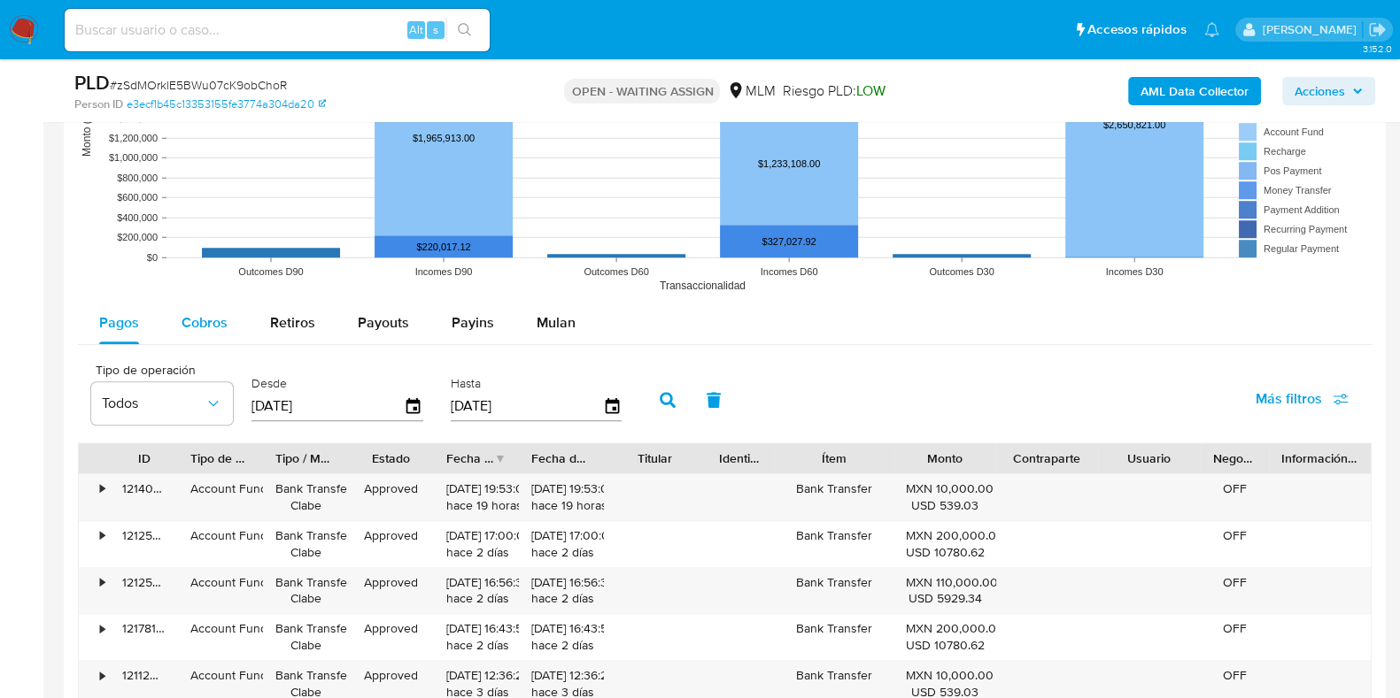
click at [197, 317] on span "Cobros" at bounding box center [204, 322] width 46 height 20
select select "10"
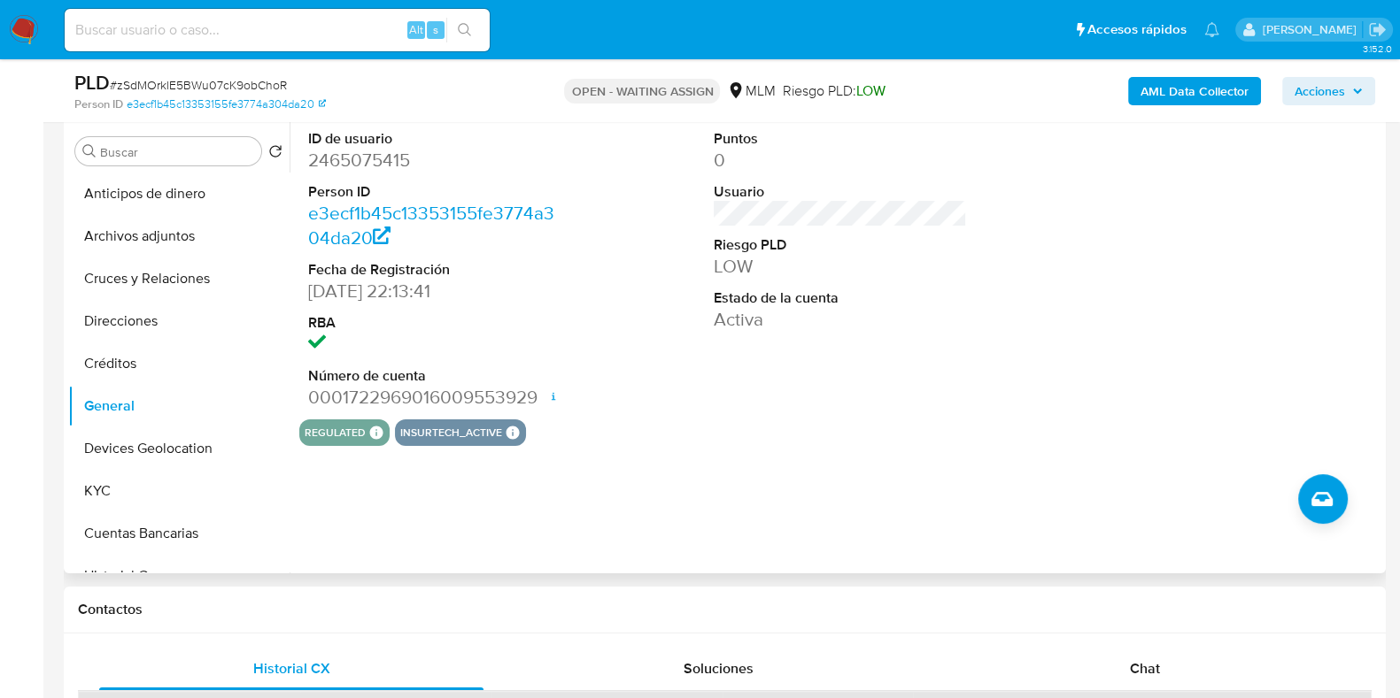
scroll to position [332, 0]
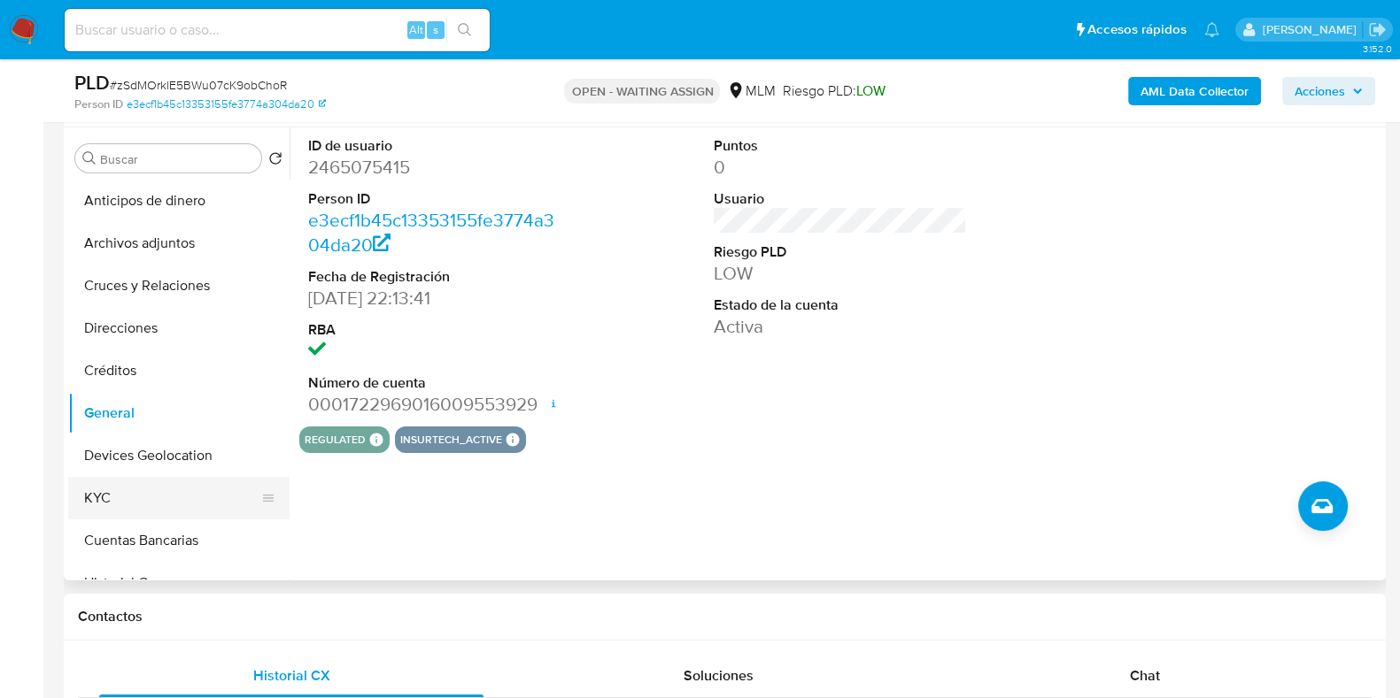
click at [86, 484] on button "KYC" at bounding box center [171, 498] width 207 height 42
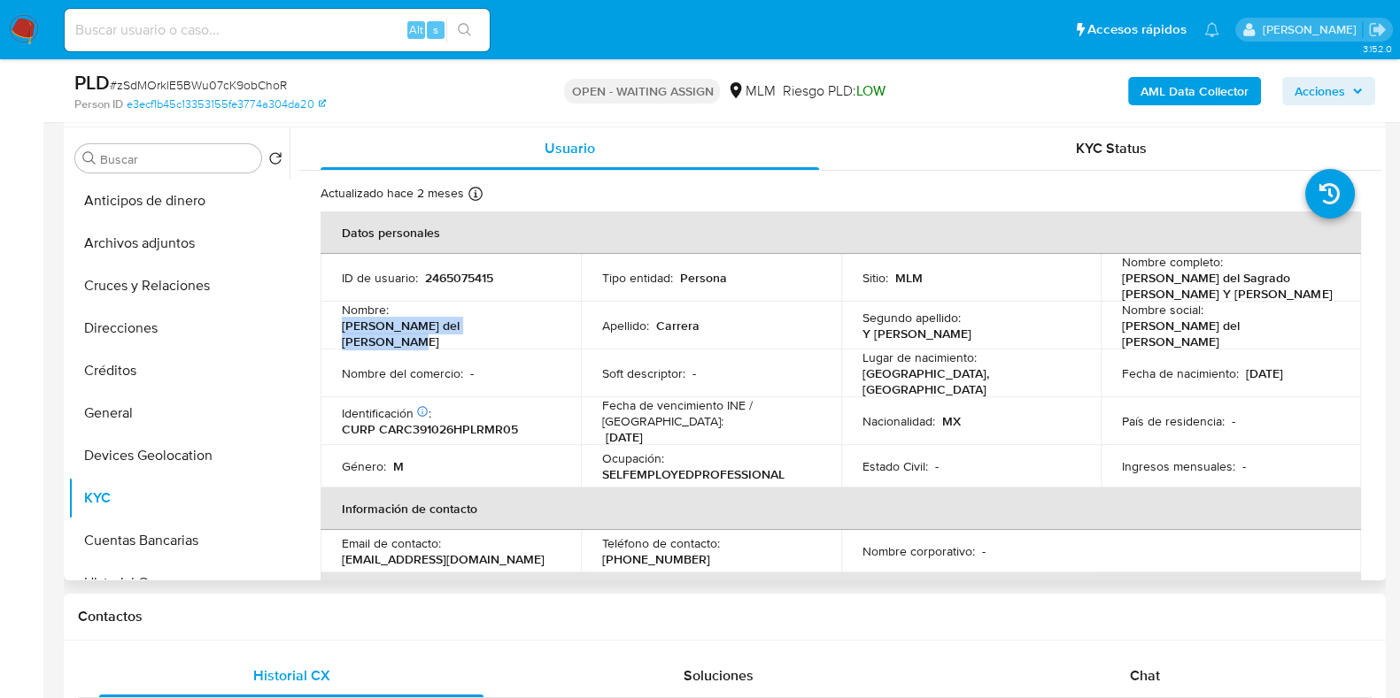
drag, startPoint x: 527, startPoint y: 330, endPoint x: 342, endPoint y: 337, distance: 185.1
click at [342, 337] on div "Nombre : [PERSON_NAME] del [PERSON_NAME]" at bounding box center [451, 326] width 218 height 48
drag, startPoint x: 1118, startPoint y: 280, endPoint x: 1222, endPoint y: 288, distance: 103.9
click at [1222, 288] on p "[PERSON_NAME] del Sagrado [PERSON_NAME] Y [PERSON_NAME]" at bounding box center [1227, 286] width 211 height 32
copy p "[PERSON_NAME] del Sagrado [PERSON_NAME] Y [PERSON_NAME]"
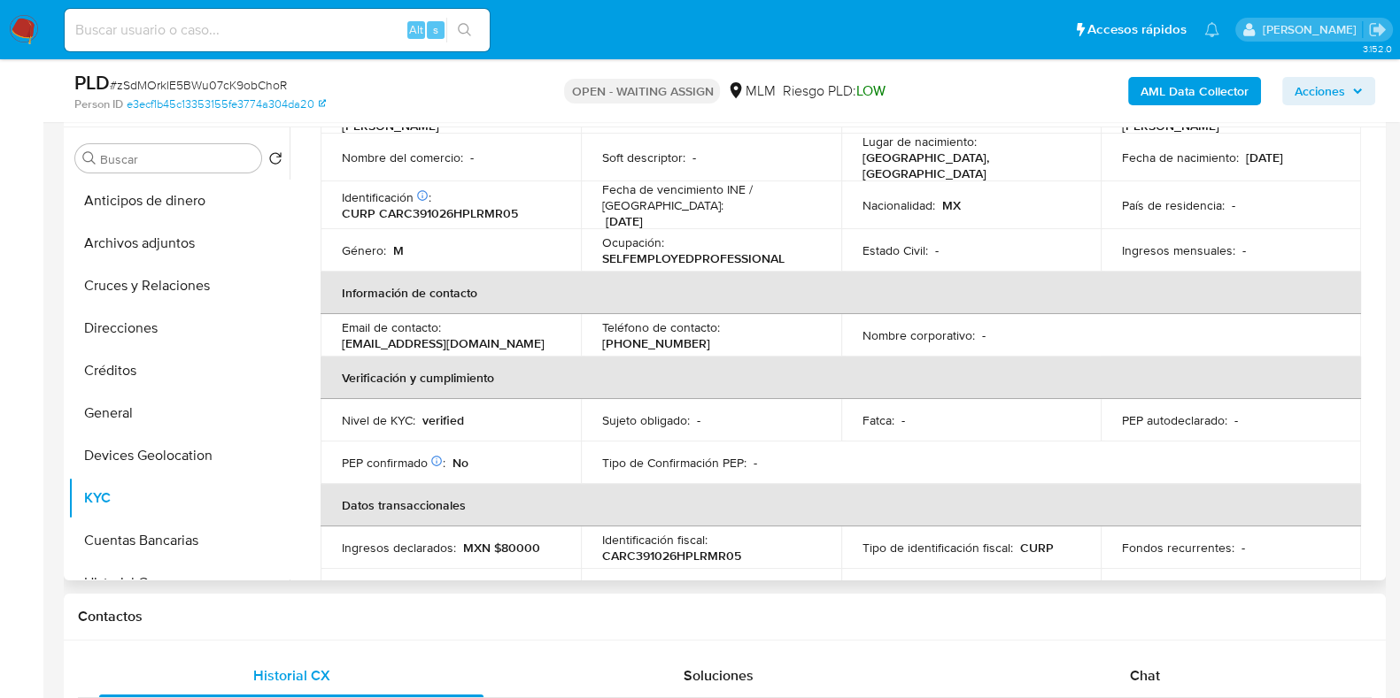
scroll to position [220, 0]
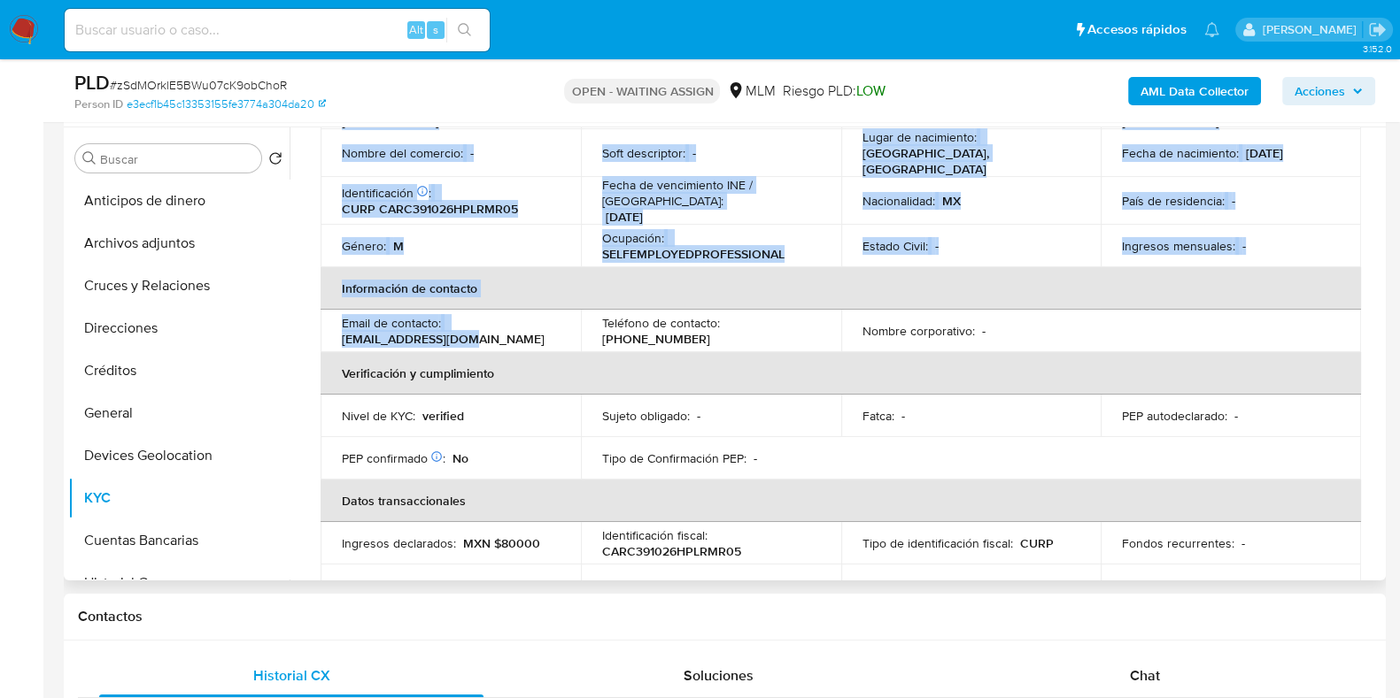
drag, startPoint x: 466, startPoint y: 327, endPoint x: 319, endPoint y: 328, distance: 147.0
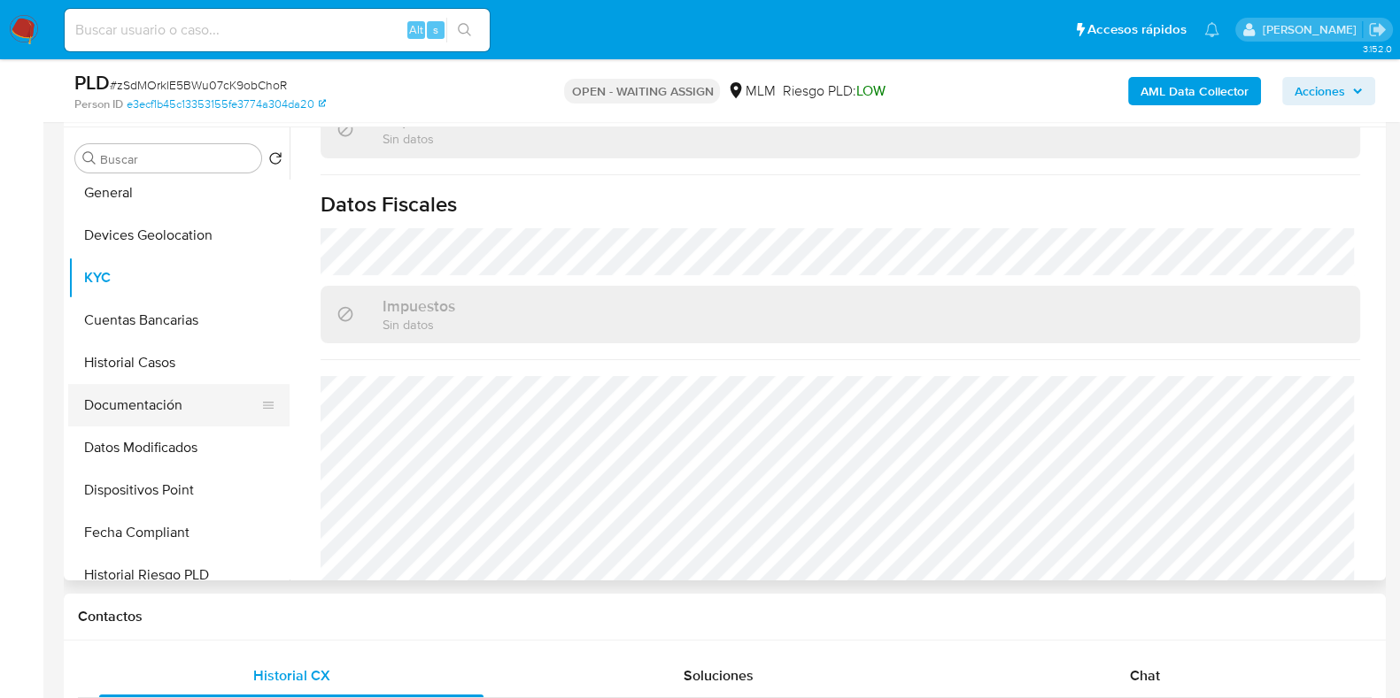
click at [137, 405] on button "Documentación" at bounding box center [171, 405] width 207 height 42
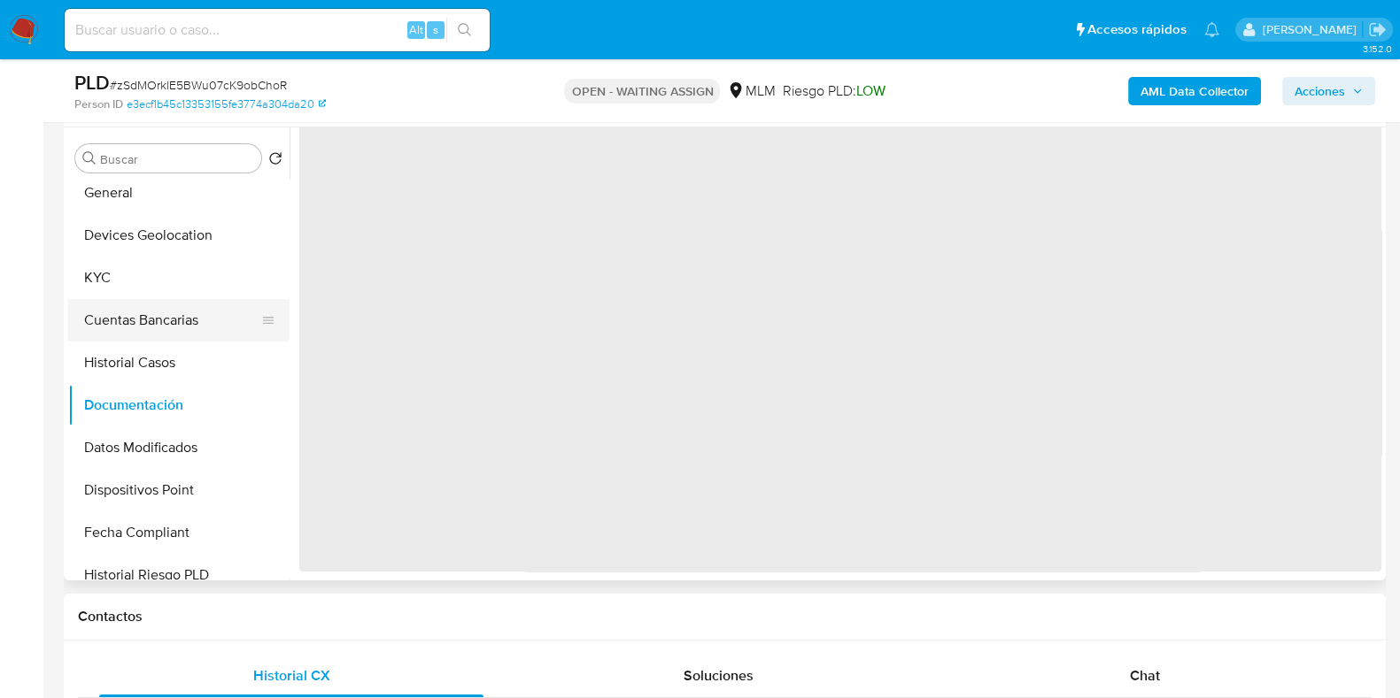
scroll to position [0, 0]
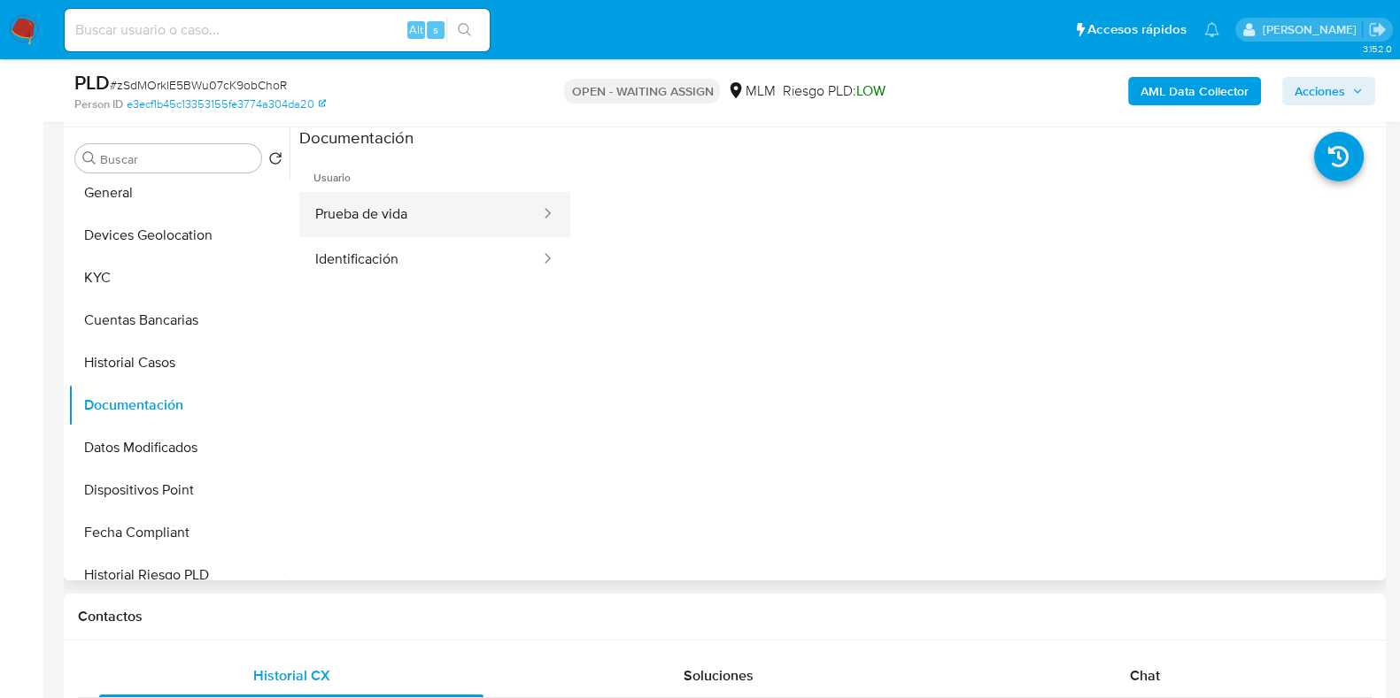
click at [374, 216] on button "Prueba de vida" at bounding box center [420, 214] width 243 height 45
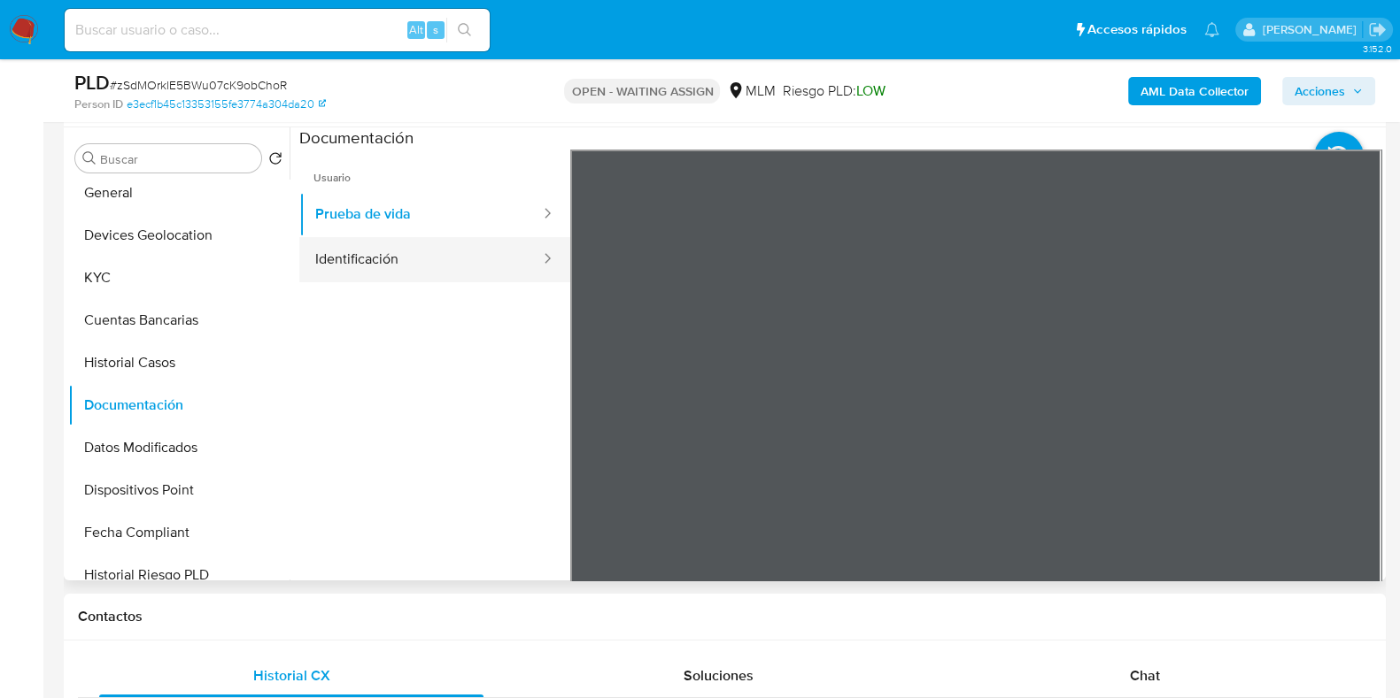
click at [434, 260] on button "Identificación" at bounding box center [420, 259] width 243 height 45
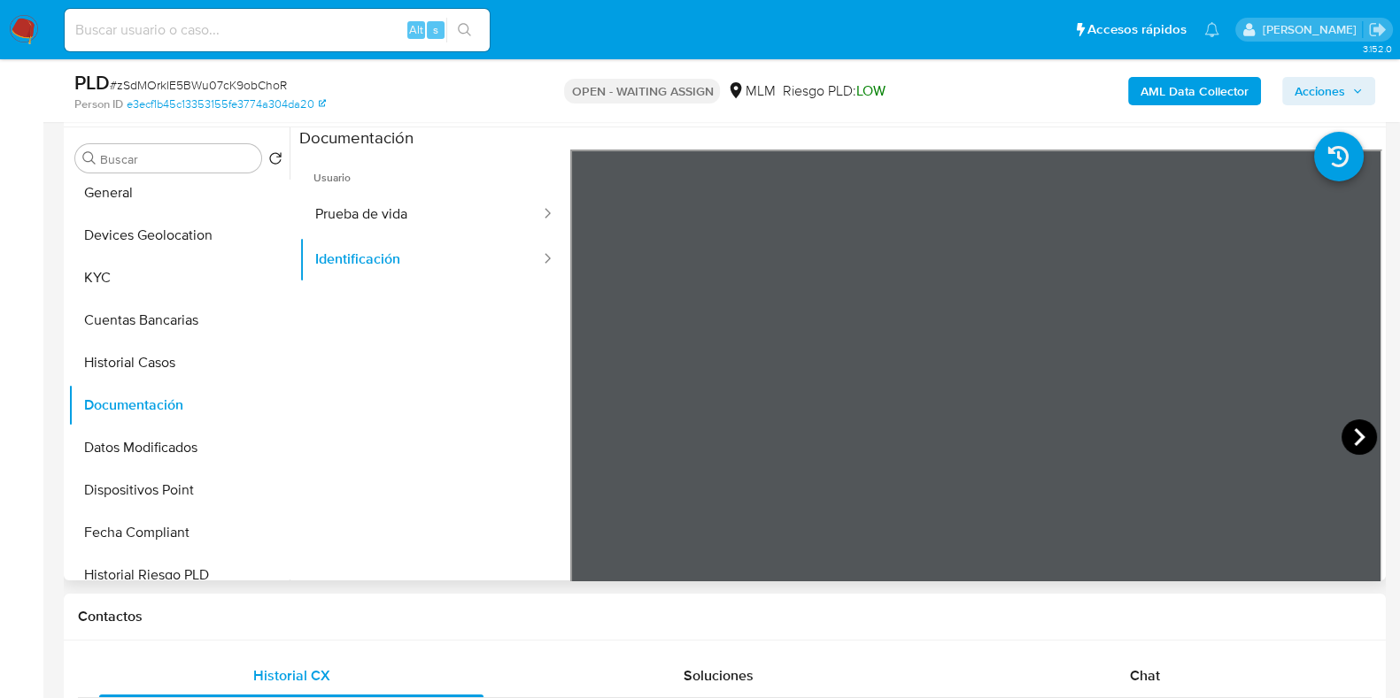
click at [1341, 435] on icon at bounding box center [1358, 437] width 35 height 35
click at [584, 432] on icon at bounding box center [592, 437] width 35 height 35
click at [110, 278] on button "KYC" at bounding box center [171, 278] width 207 height 42
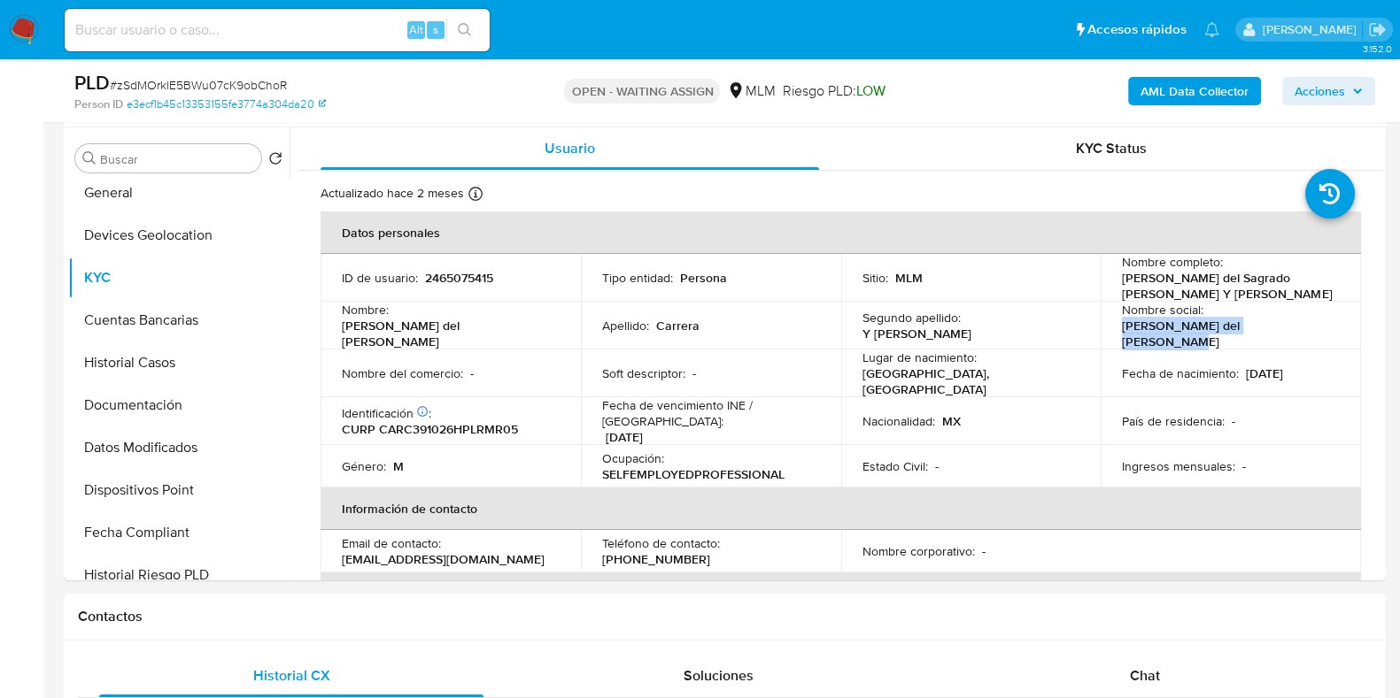
drag, startPoint x: 1288, startPoint y: 327, endPoint x: 1118, endPoint y: 334, distance: 170.1
click at [1122, 334] on div "Nombre social : Jose Ciro del Sagrado Corazon" at bounding box center [1231, 326] width 218 height 48
copy p "Jose Ciro del Sagrado Corazon"
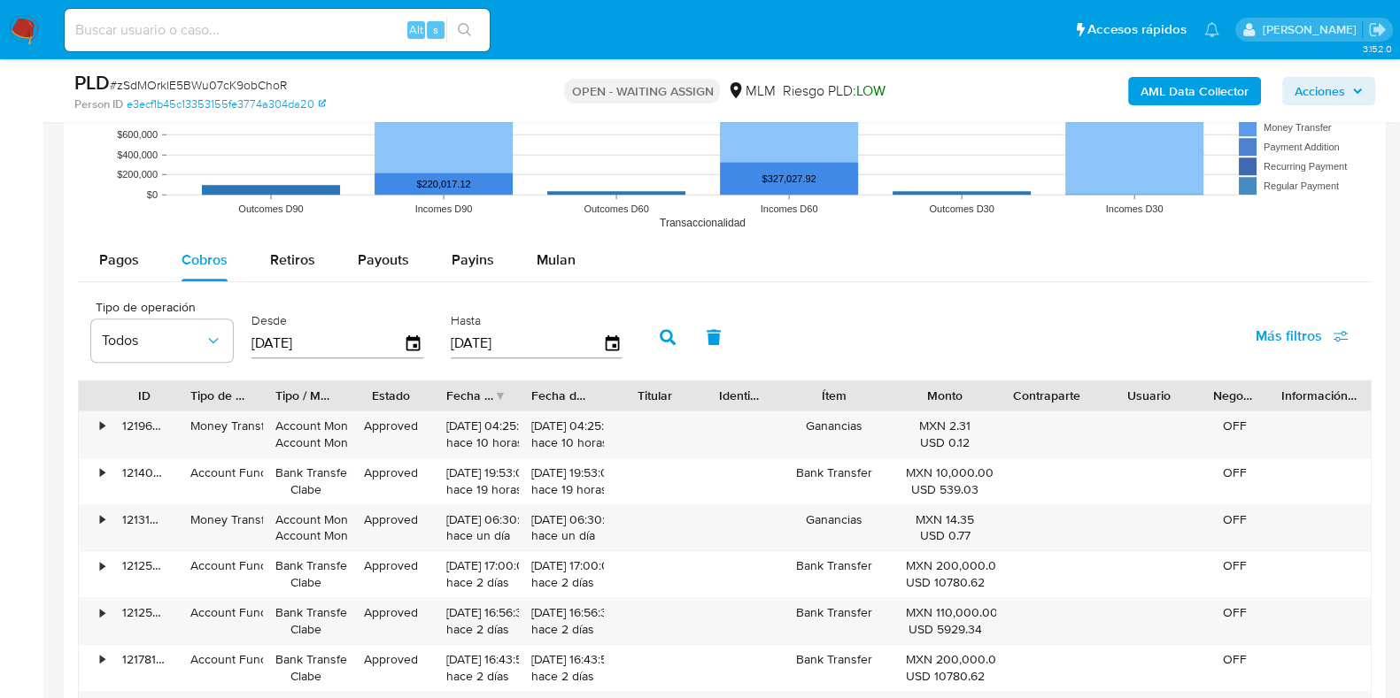
scroll to position [1881, 0]
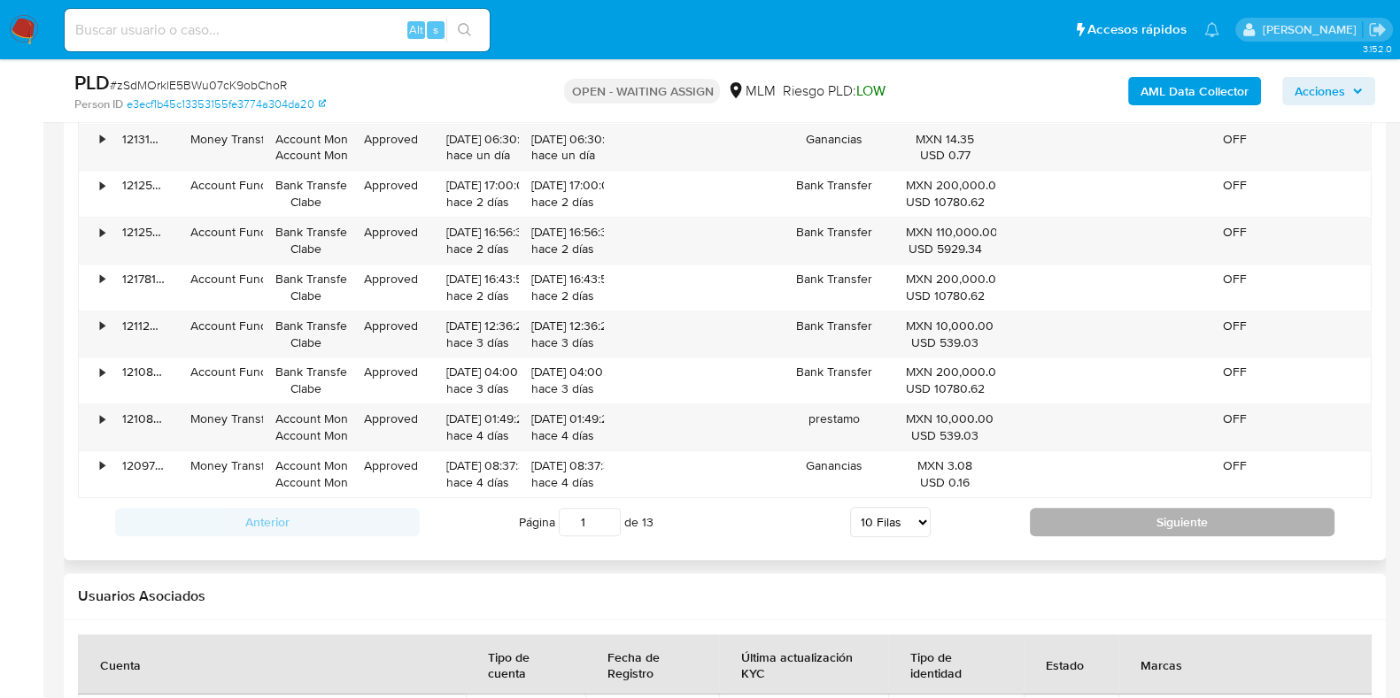
click at [1083, 523] on button "Siguiente" at bounding box center [1182, 522] width 305 height 28
type input "2"
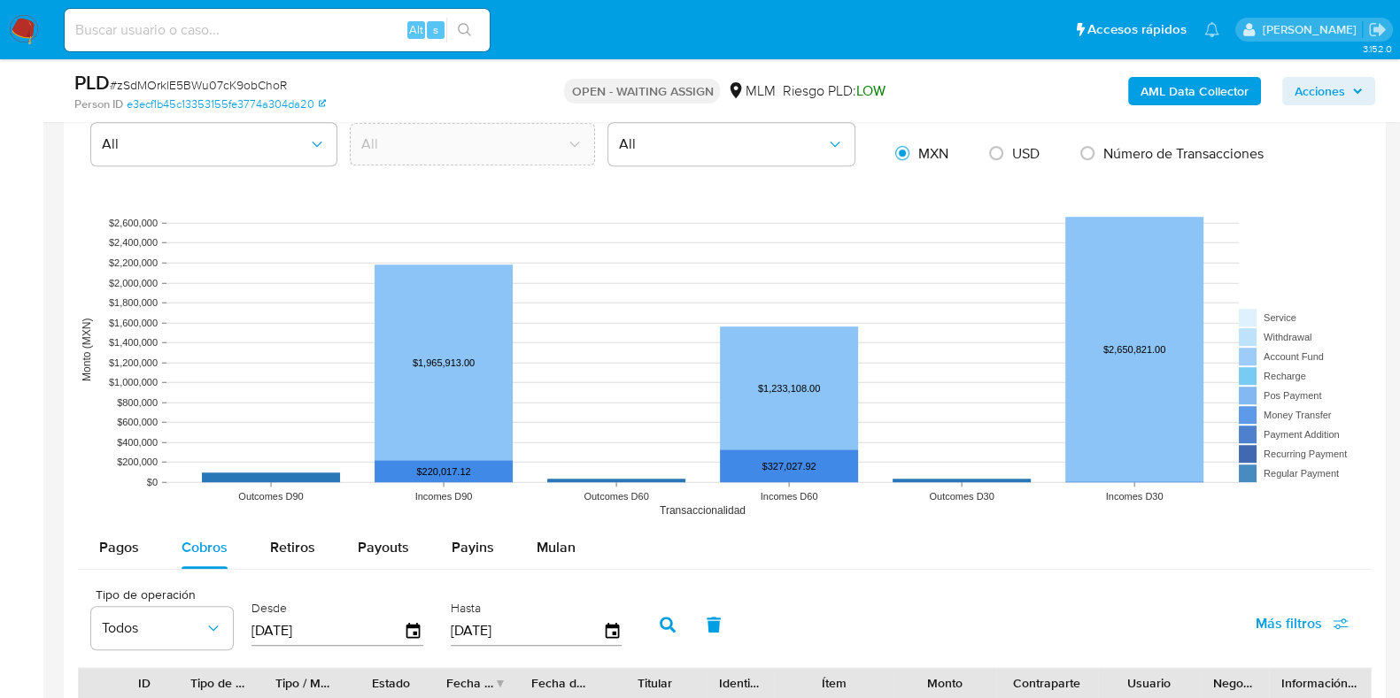
scroll to position [1328, 0]
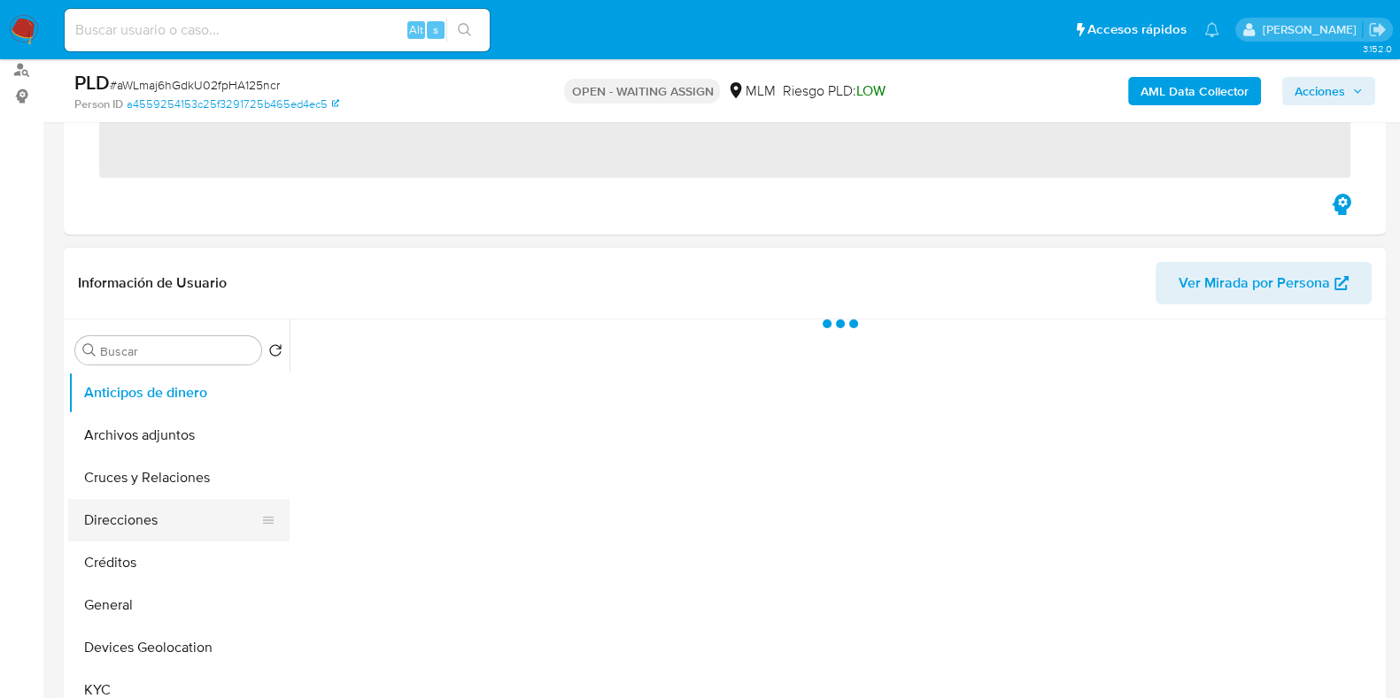
scroll to position [220, 0]
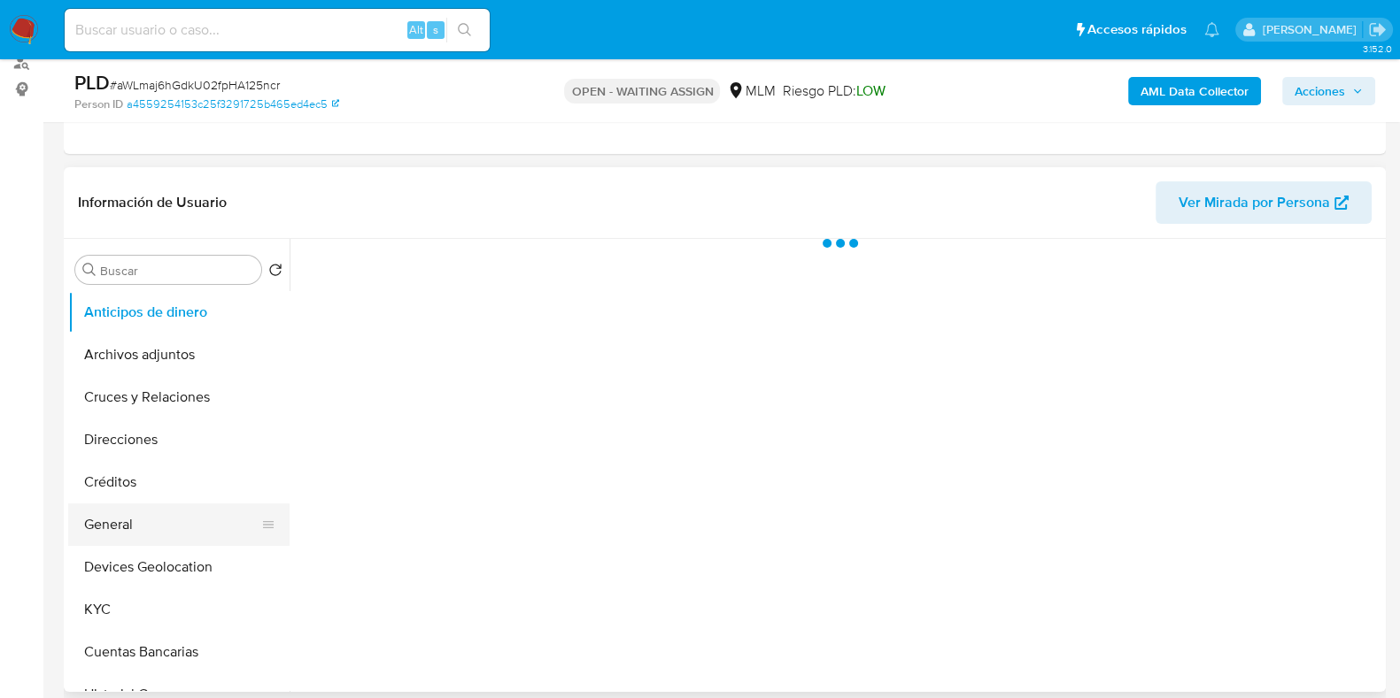
click at [131, 541] on button "General" at bounding box center [171, 525] width 207 height 42
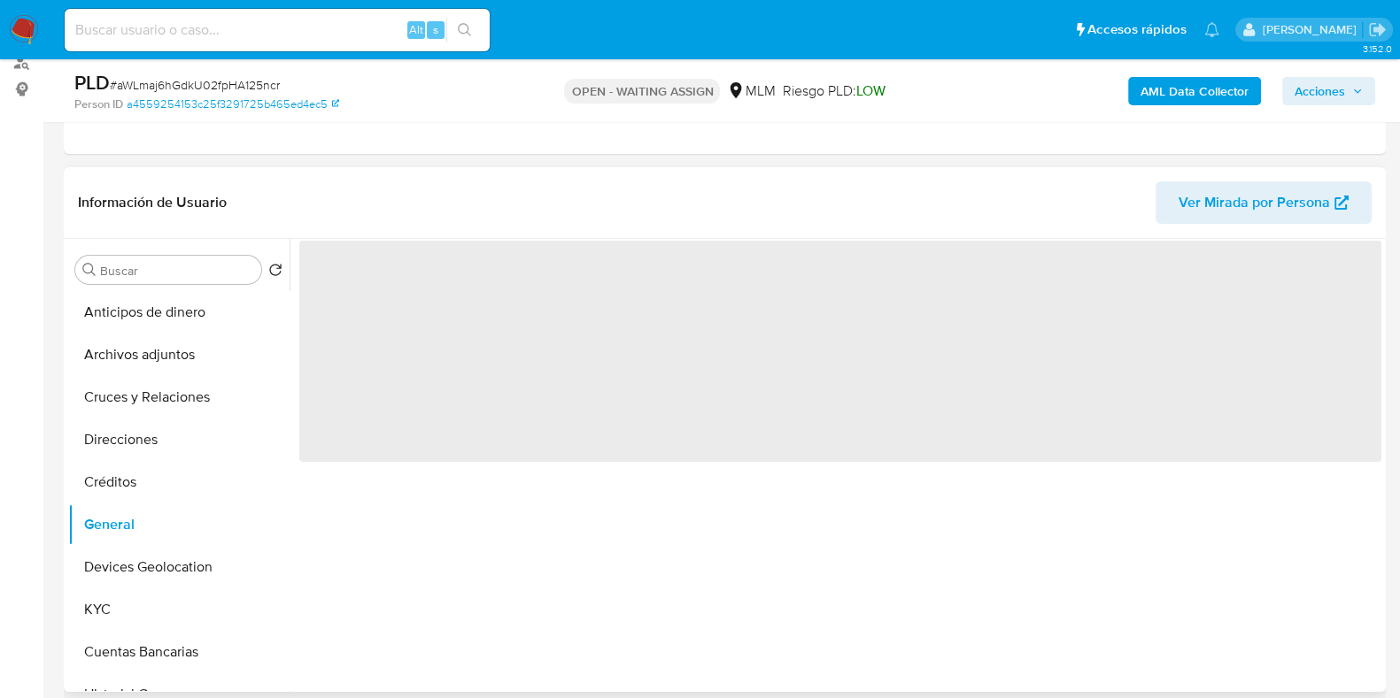
select select "10"
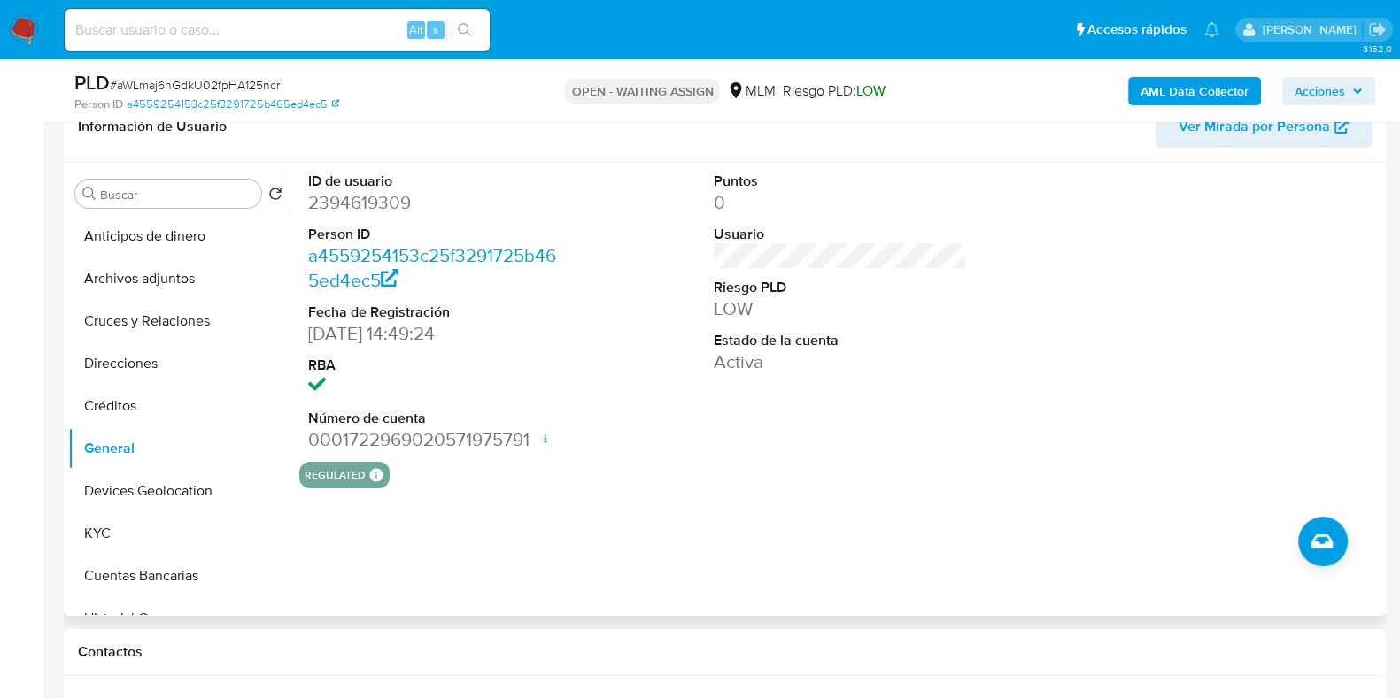
scroll to position [332, 0]
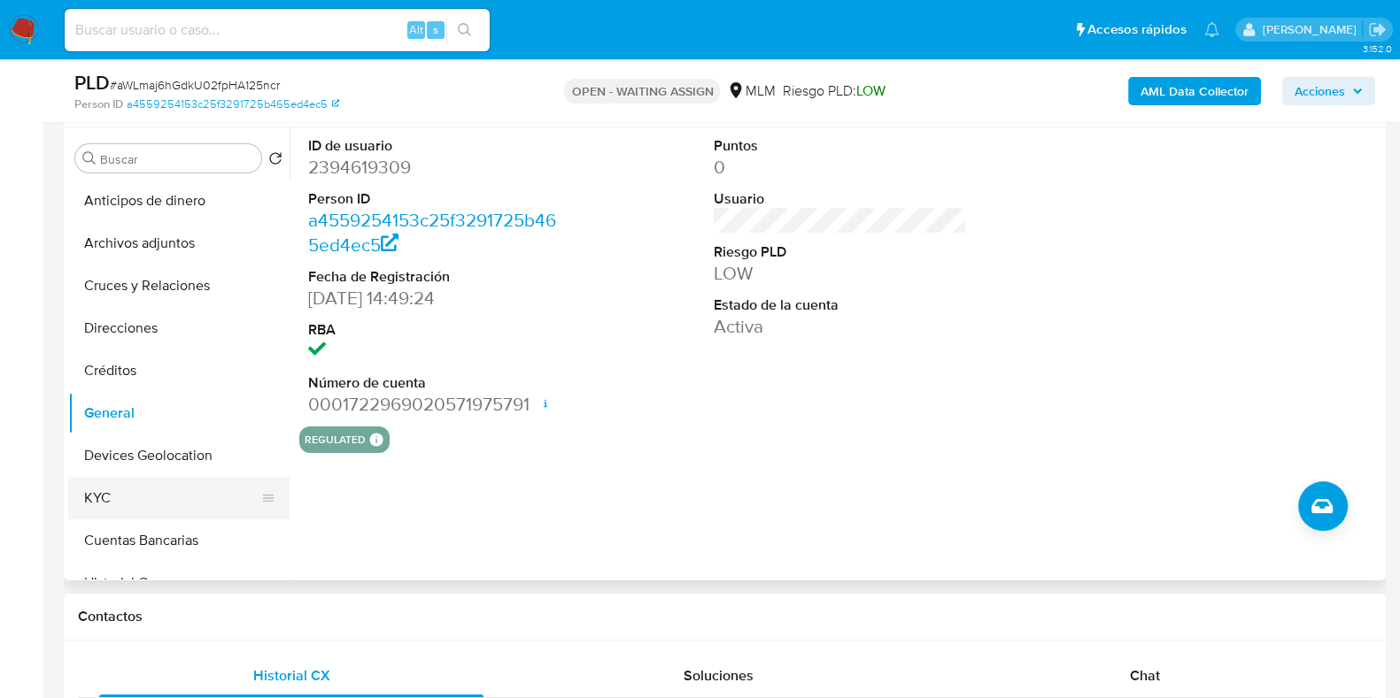
click at [149, 495] on button "KYC" at bounding box center [171, 498] width 207 height 42
